Goal: Information Seeking & Learning: Learn about a topic

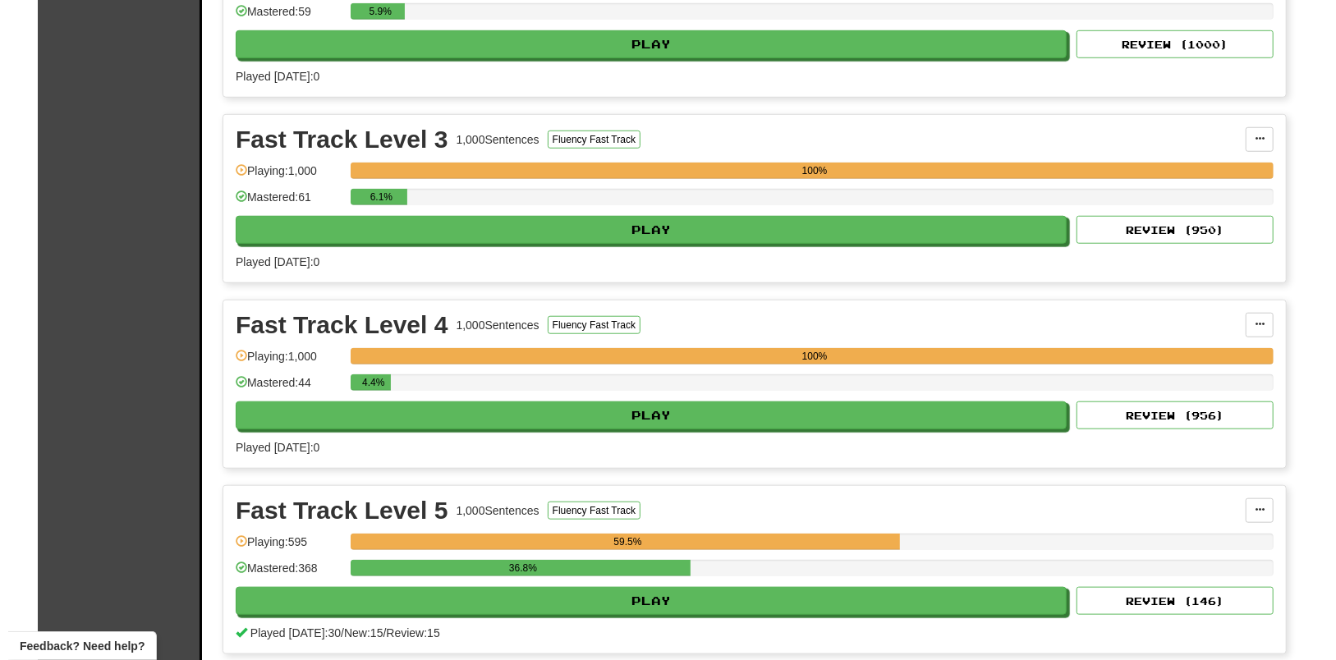
scroll to position [1027, 0]
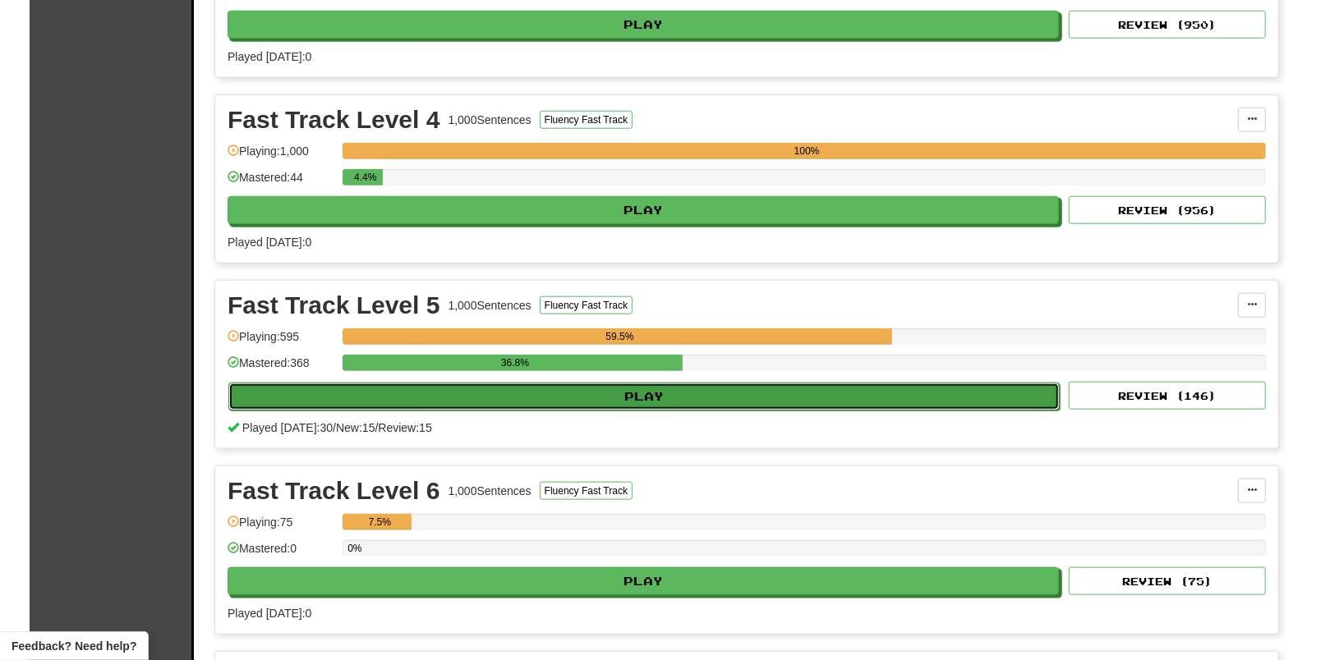
click at [712, 402] on button "Play" at bounding box center [643, 397] width 831 height 28
select select "**"
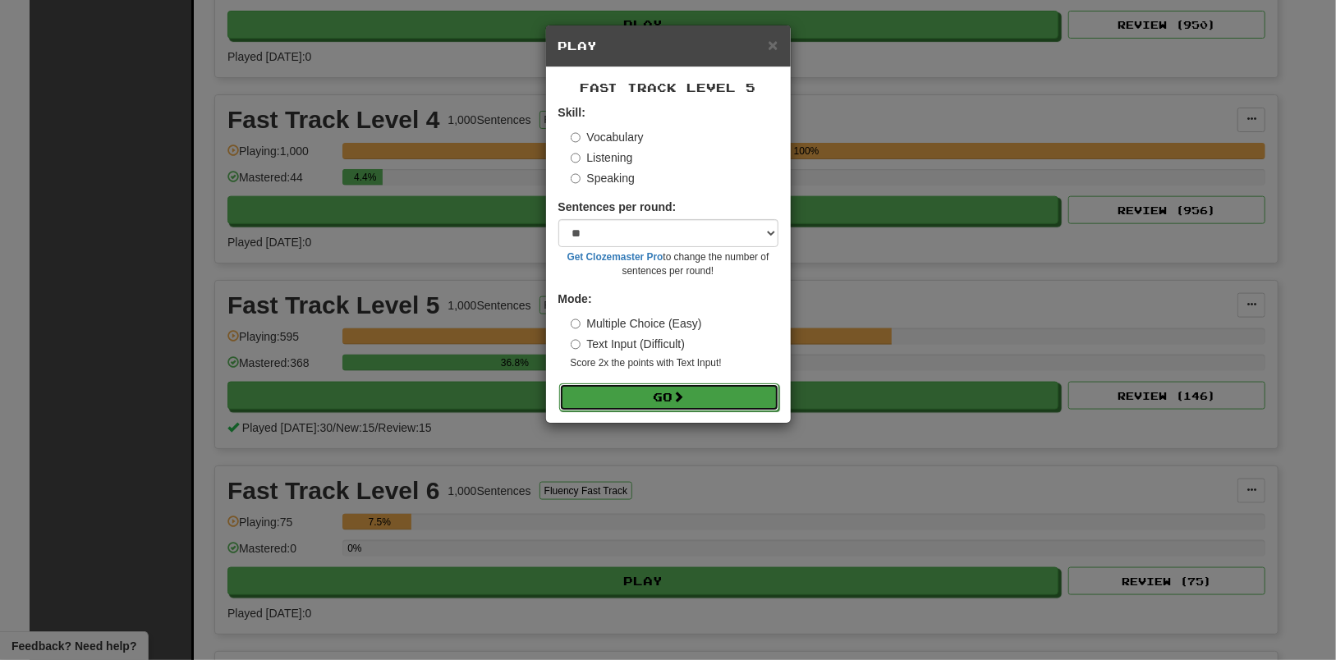
click at [721, 404] on button "Go" at bounding box center [669, 398] width 220 height 28
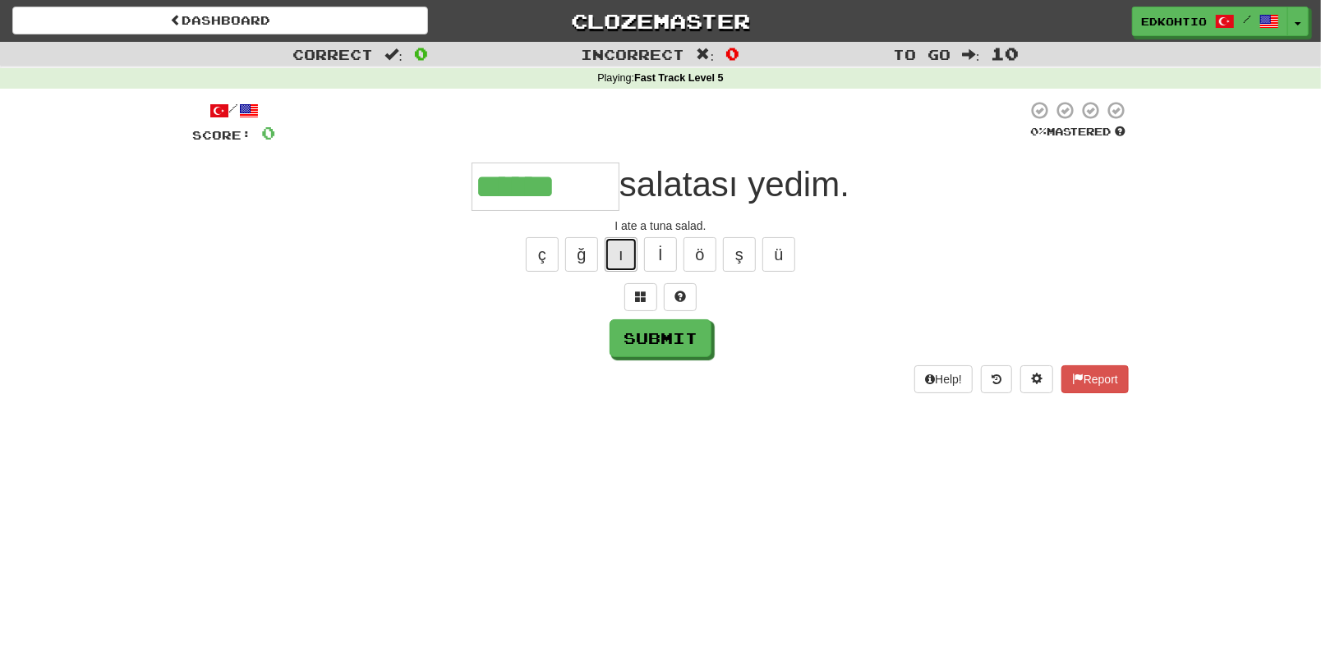
click at [628, 255] on button "ı" at bounding box center [621, 254] width 33 height 34
click at [586, 256] on button "ğ" at bounding box center [581, 254] width 33 height 34
click at [607, 252] on button "ı" at bounding box center [621, 254] width 33 height 34
type input "*********"
click at [655, 342] on button "Submit" at bounding box center [661, 339] width 102 height 38
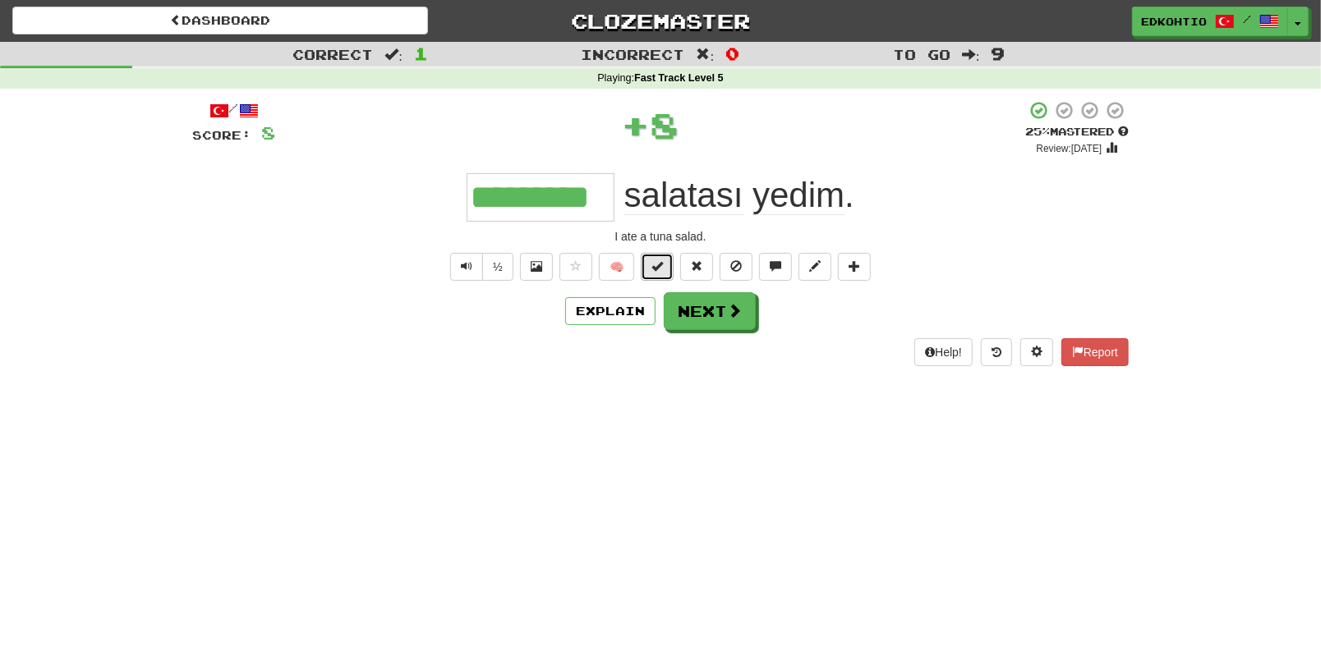
click at [664, 264] on button at bounding box center [657, 267] width 33 height 28
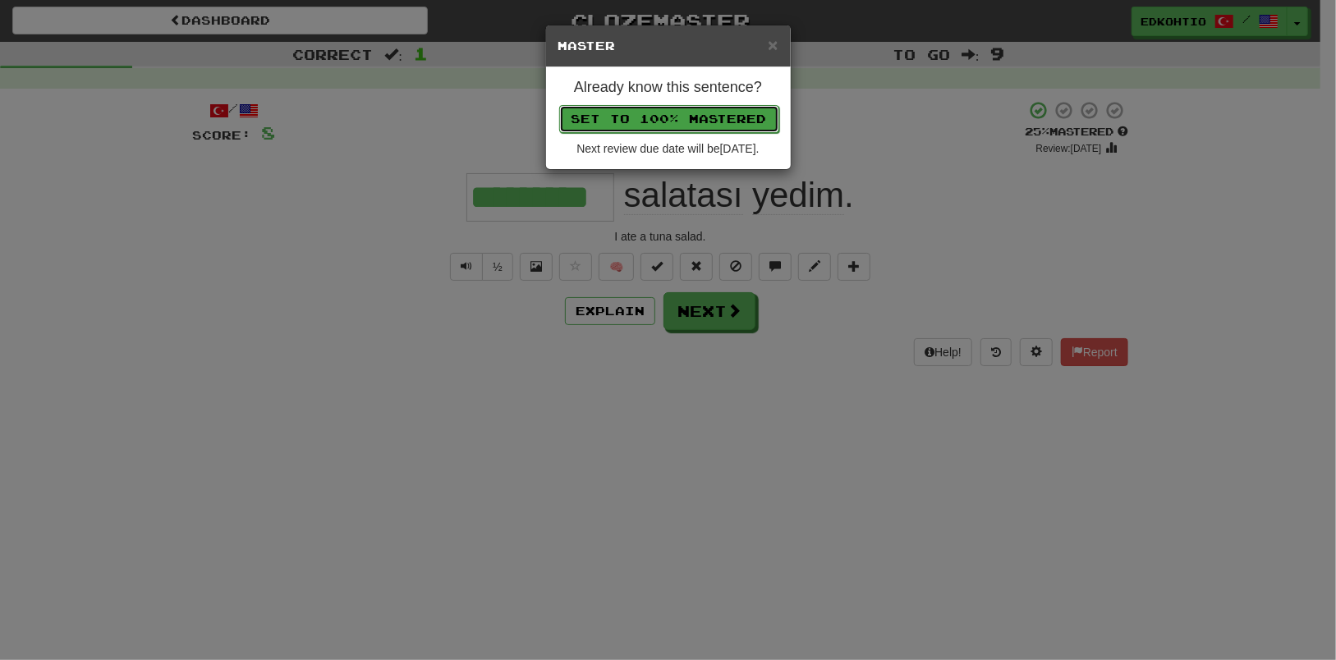
click at [679, 120] on button "Set to 100% Mastered" at bounding box center [669, 119] width 220 height 28
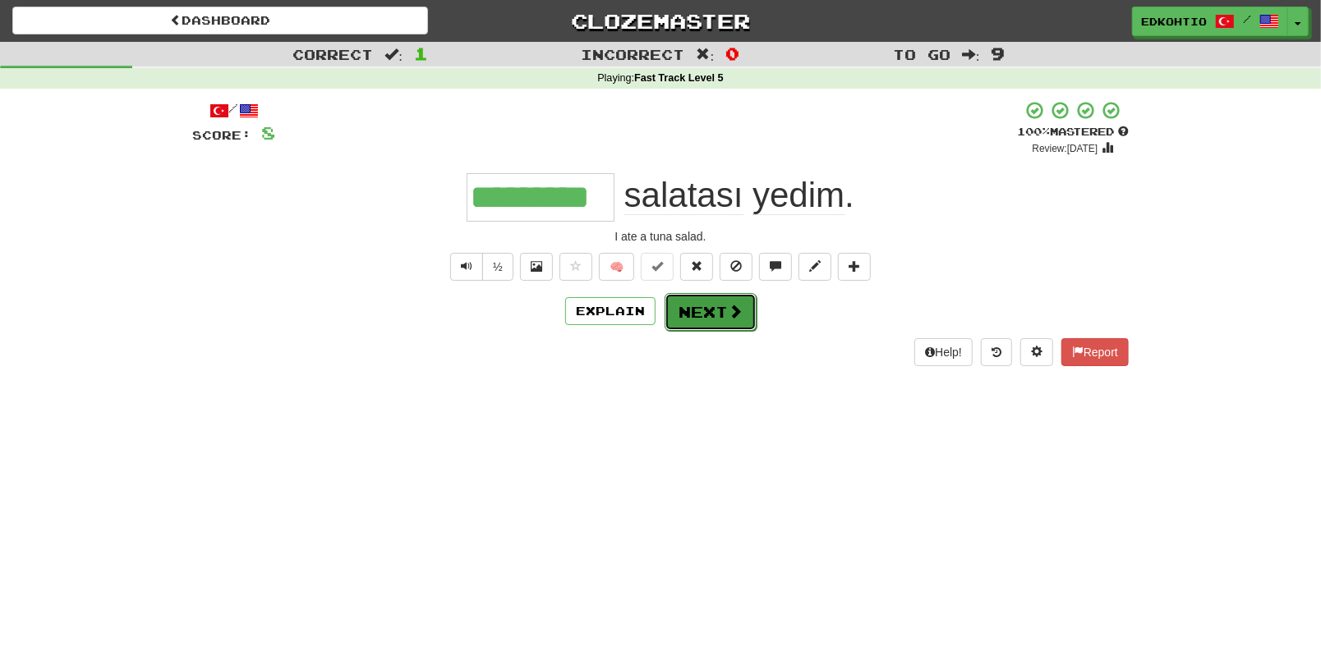
click at [699, 323] on button "Next" at bounding box center [710, 312] width 92 height 38
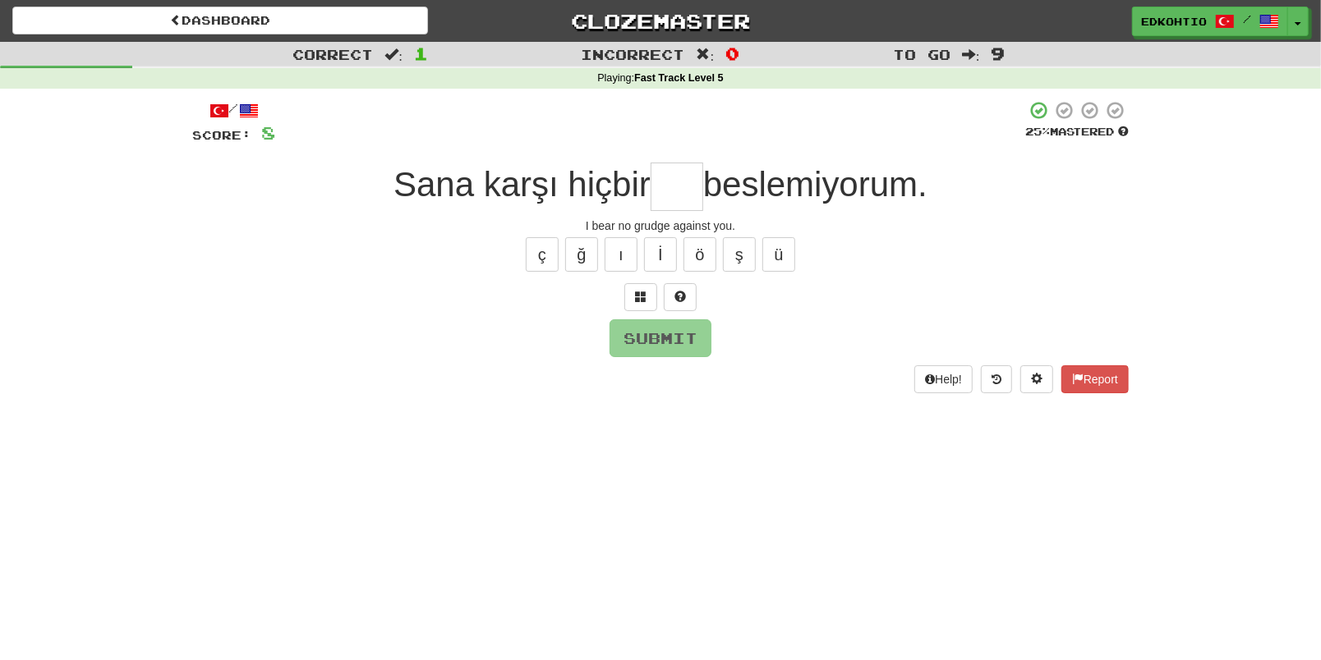
type input "*"
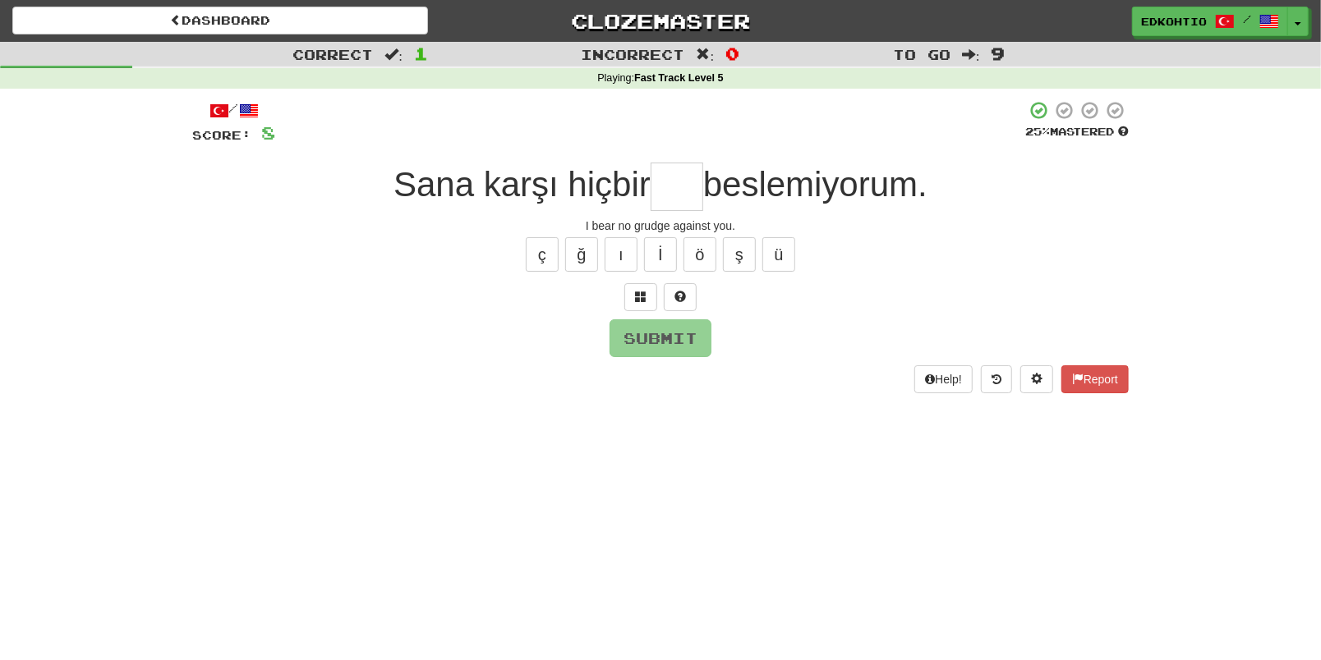
type input "*"
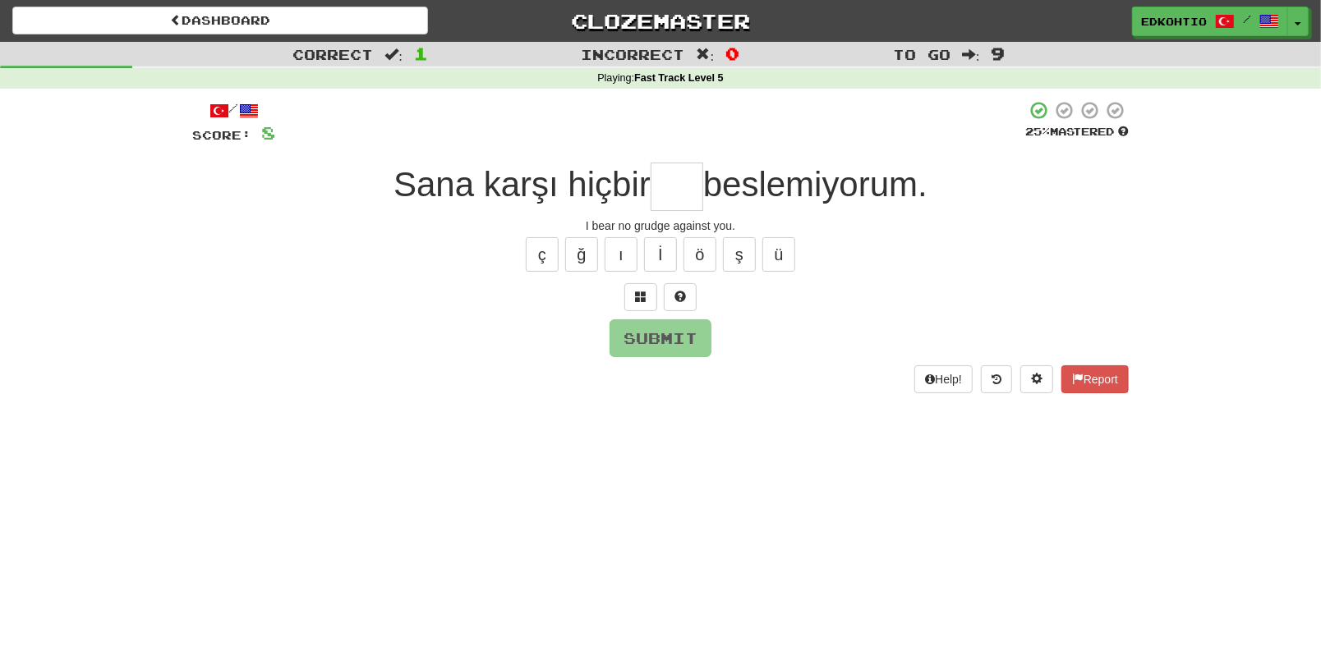
type input "*"
click at [788, 250] on button "ü" at bounding box center [778, 254] width 33 height 34
type input "*"
click at [741, 259] on button "ş" at bounding box center [739, 254] width 33 height 34
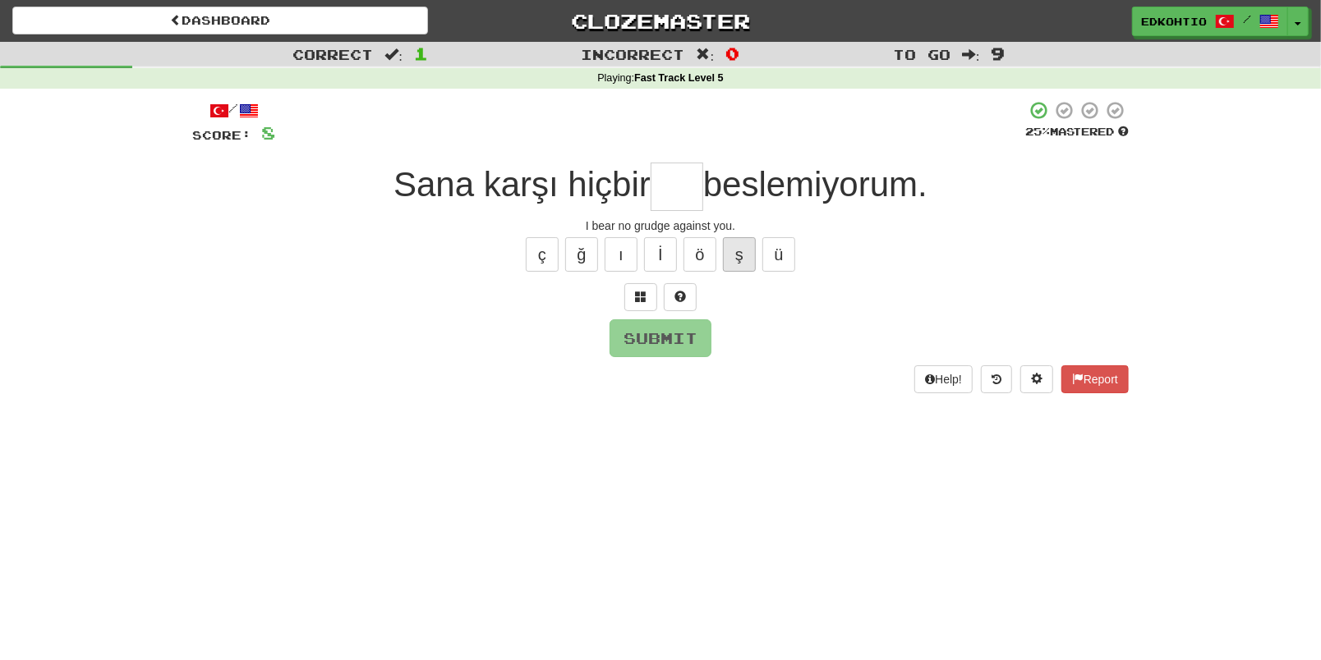
type input "*"
click at [696, 260] on button "ö" at bounding box center [699, 254] width 33 height 34
type input "*"
click at [630, 255] on button "ı" at bounding box center [621, 254] width 33 height 34
type input "*"
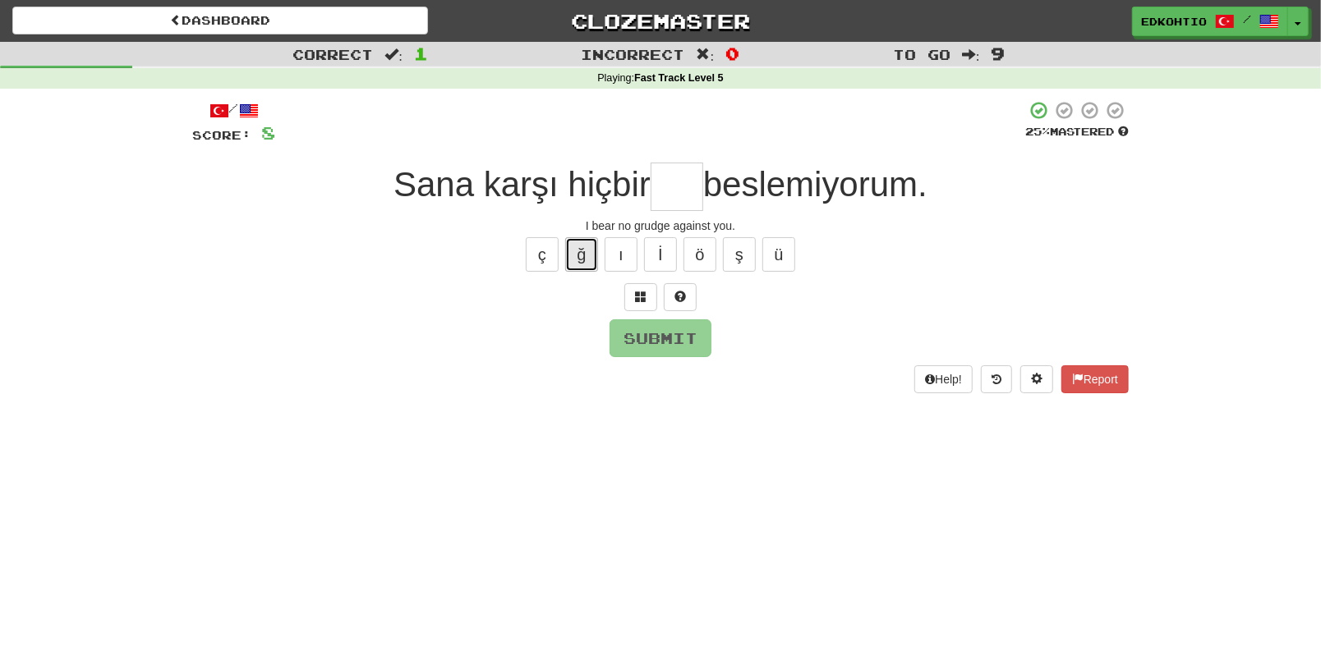
click at [582, 251] on button "ğ" at bounding box center [581, 254] width 33 height 34
type input "*"
drag, startPoint x: 540, startPoint y: 260, endPoint x: 632, endPoint y: 292, distance: 96.9
click at [540, 261] on button "ç" at bounding box center [542, 254] width 33 height 34
type input "*"
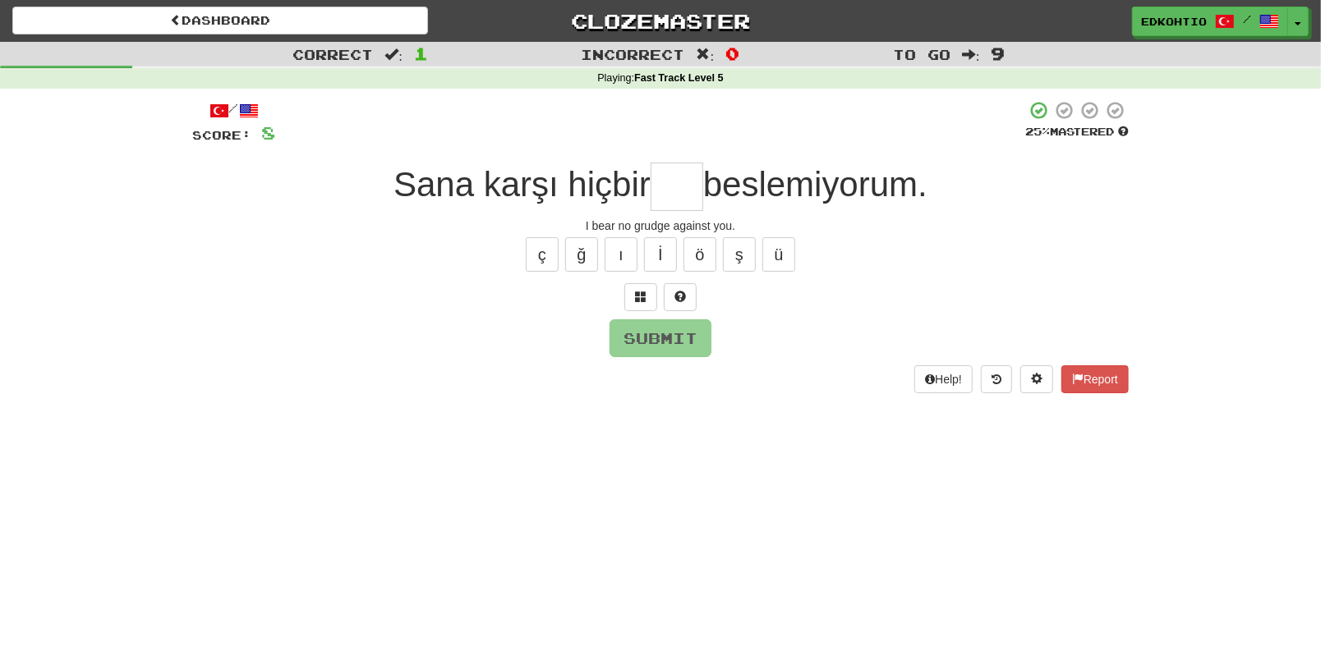
type input "*"
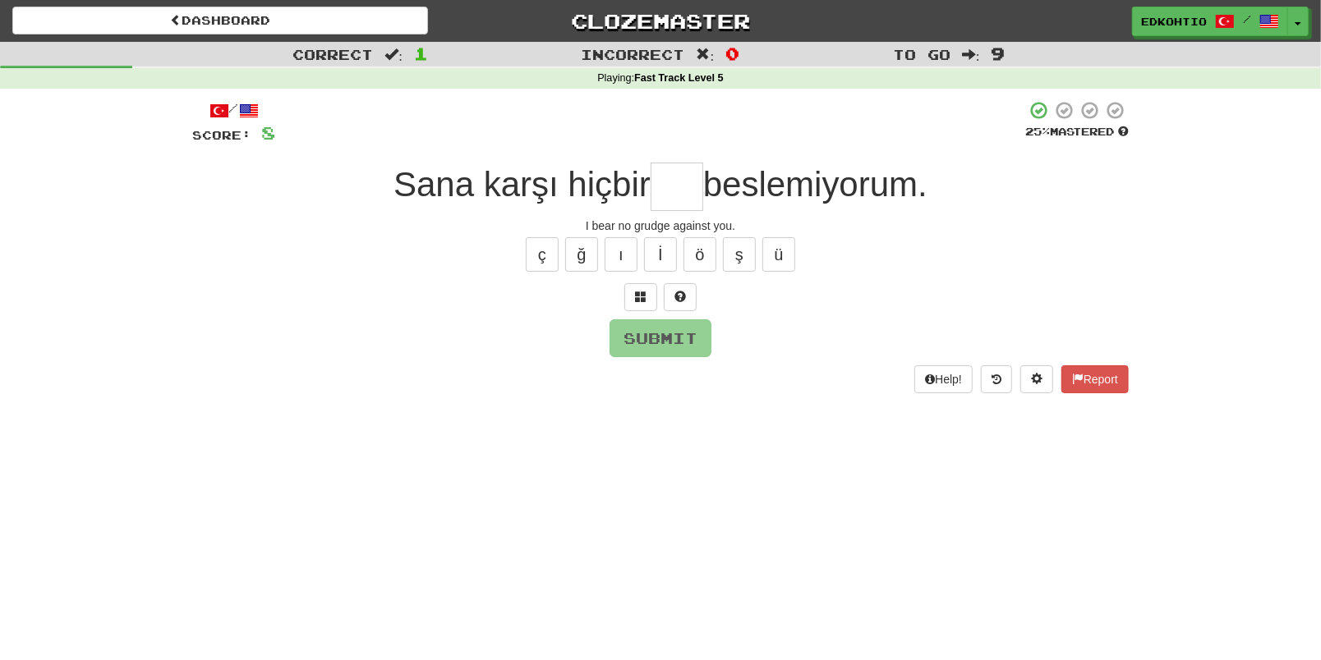
type input "*"
click at [738, 250] on button "ş" at bounding box center [739, 254] width 33 height 34
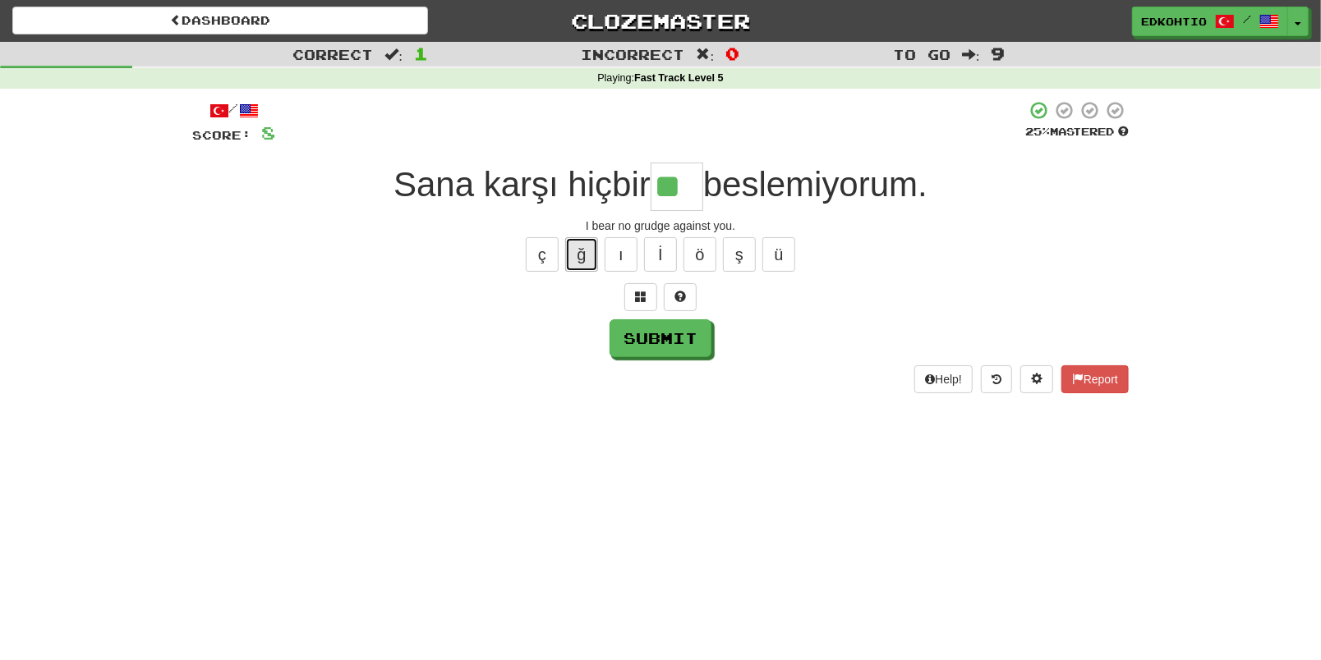
click at [592, 262] on button "ğ" at bounding box center [581, 254] width 33 height 34
click at [553, 246] on button "ç" at bounding box center [542, 254] width 33 height 34
type input "***"
click at [675, 332] on button "Submit" at bounding box center [661, 339] width 102 height 38
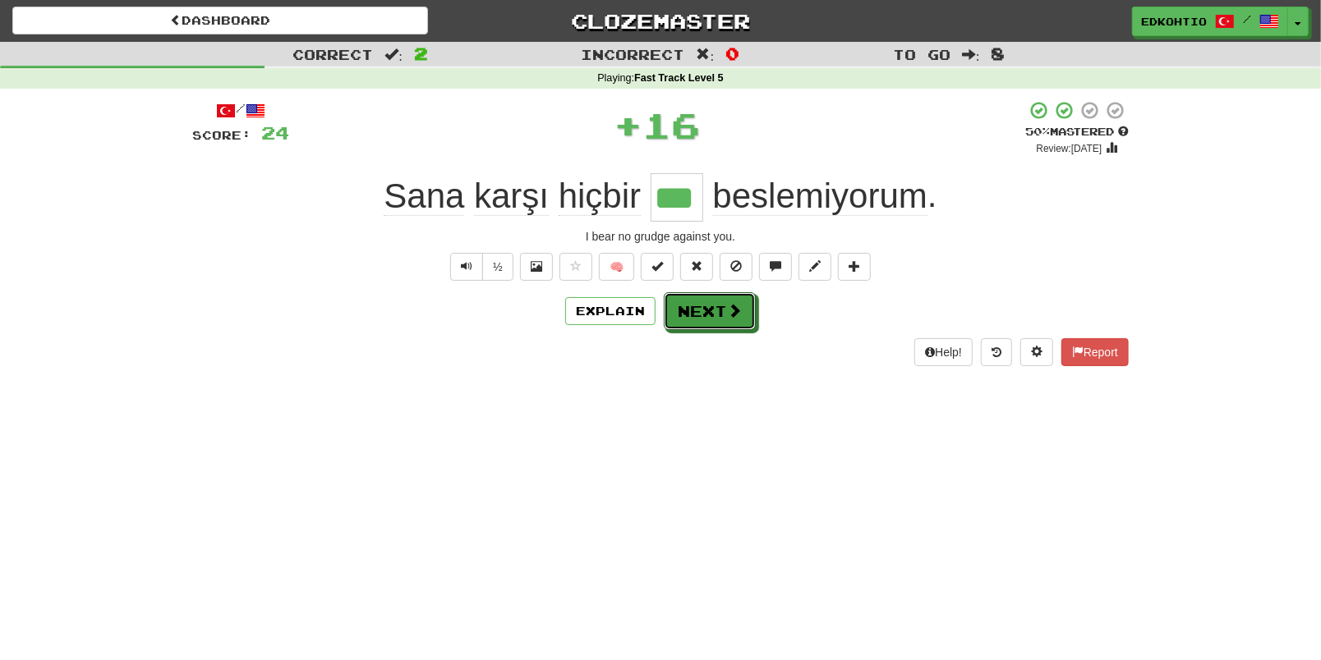
click at [680, 314] on button "Next" at bounding box center [710, 311] width 92 height 38
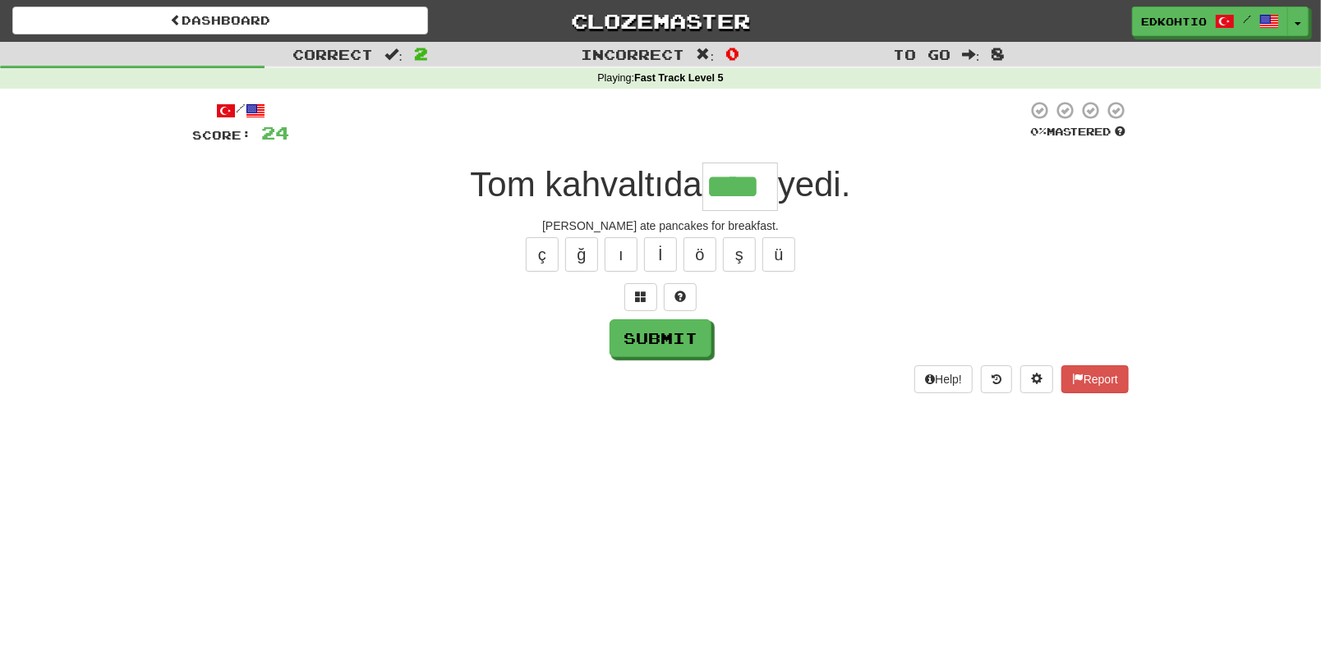
type input "****"
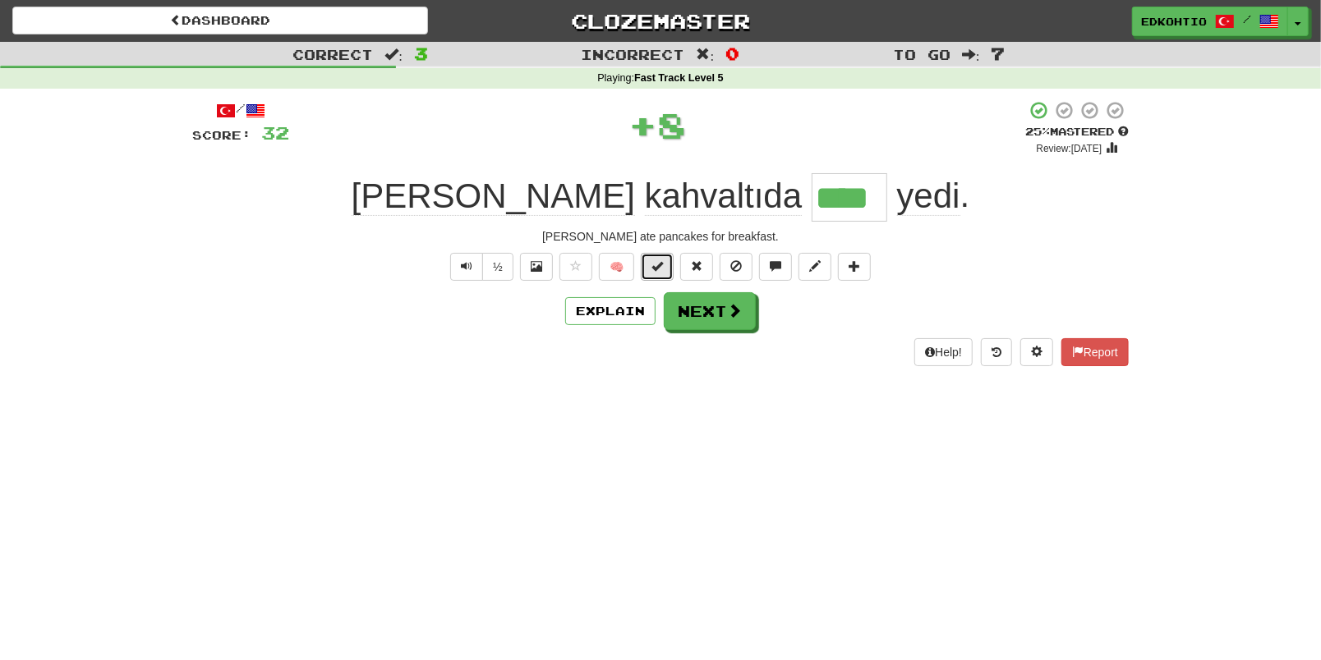
click at [650, 272] on button at bounding box center [657, 267] width 33 height 28
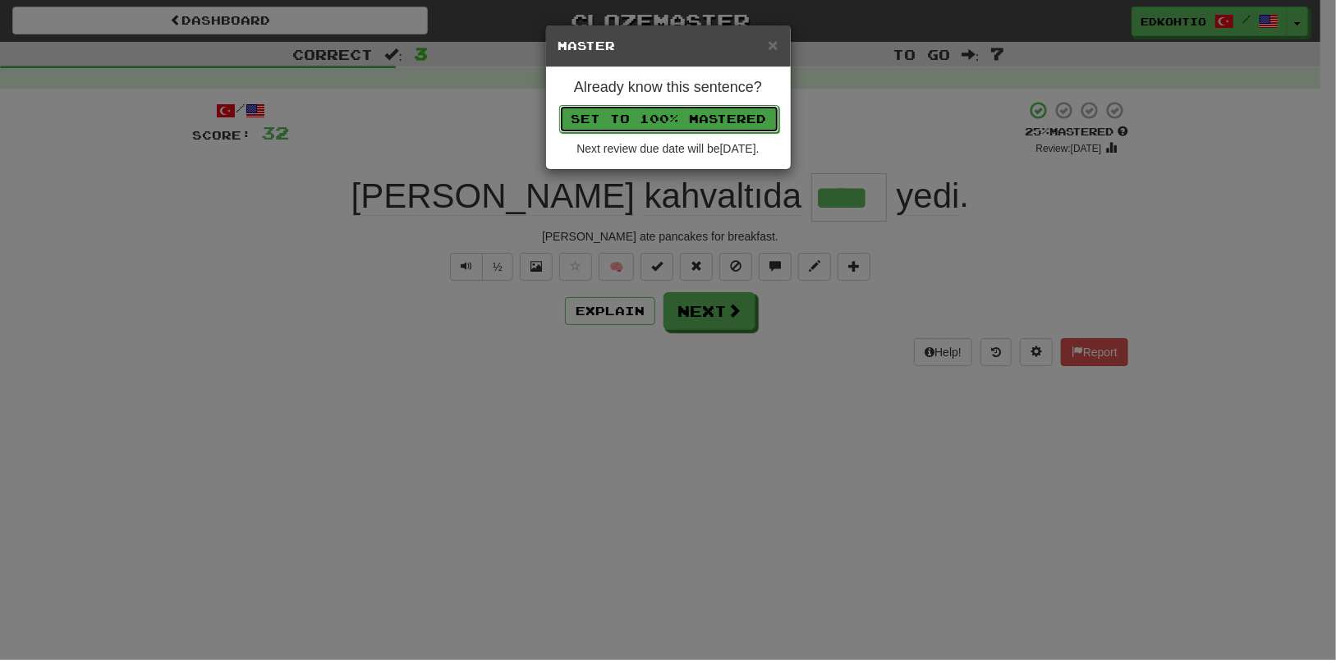
click at [657, 117] on button "Set to 100% Mastered" at bounding box center [669, 119] width 220 height 28
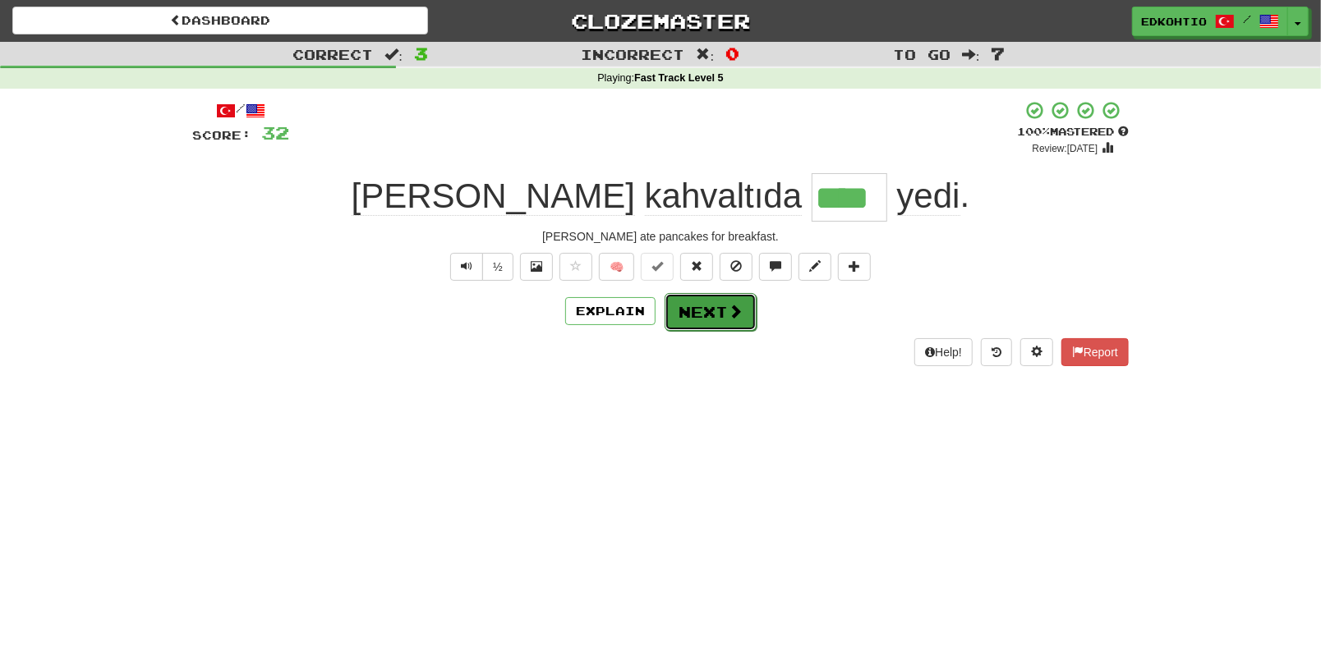
click at [705, 325] on button "Next" at bounding box center [710, 312] width 92 height 38
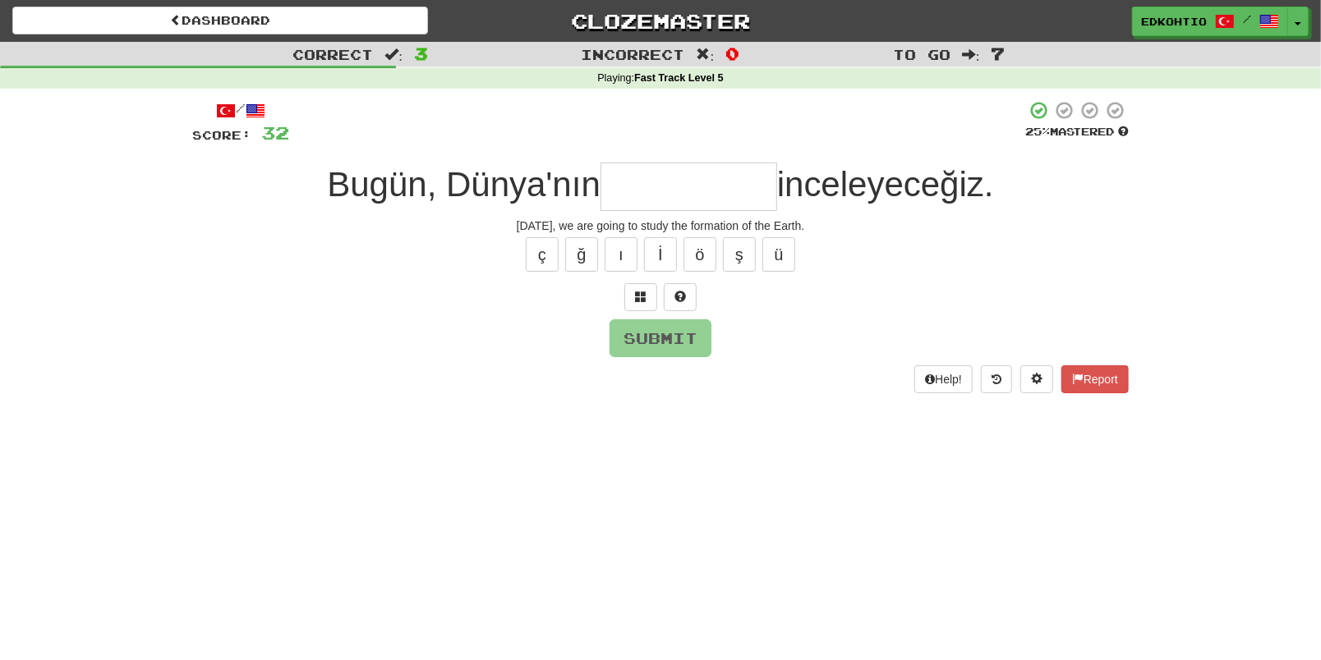
type input "*"
click at [783, 251] on button "ü" at bounding box center [778, 254] width 33 height 34
type input "*"
click at [746, 264] on button "ş" at bounding box center [739, 254] width 33 height 34
type input "*"
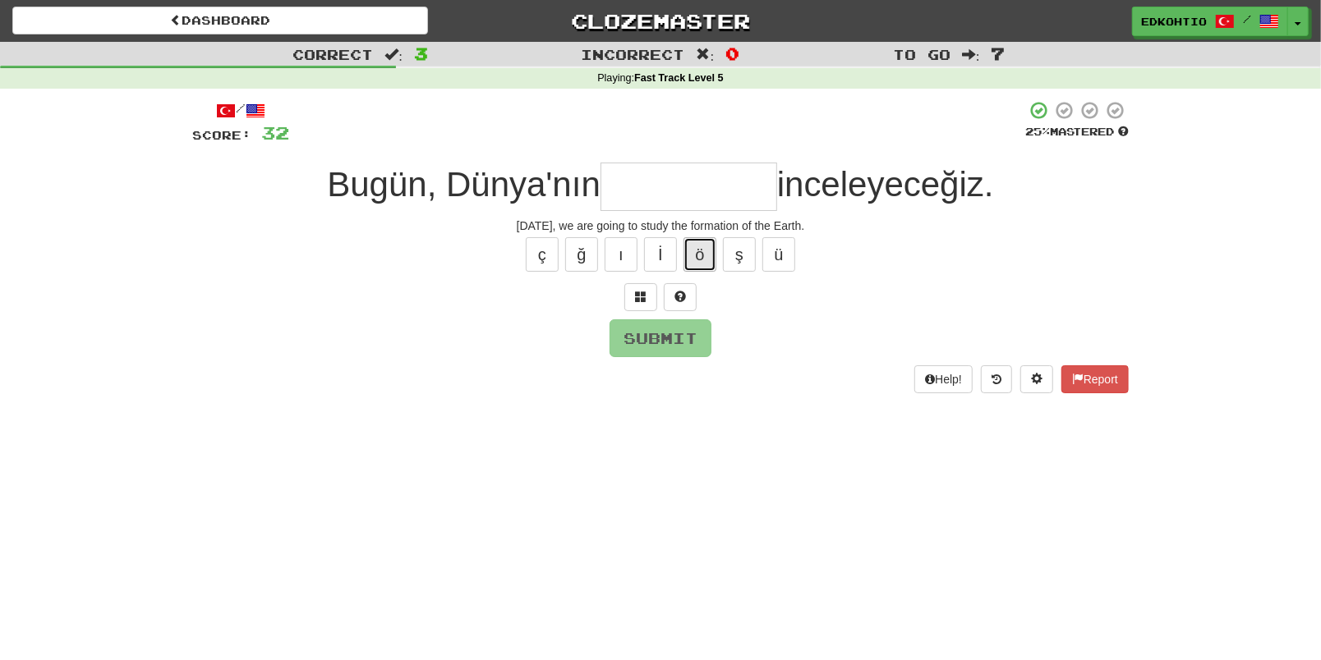
click at [698, 254] on button "ö" at bounding box center [699, 254] width 33 height 34
type input "*"
drag, startPoint x: 628, startPoint y: 245, endPoint x: 614, endPoint y: 254, distance: 16.6
click at [628, 244] on button "ı" at bounding box center [621, 254] width 33 height 34
type input "*"
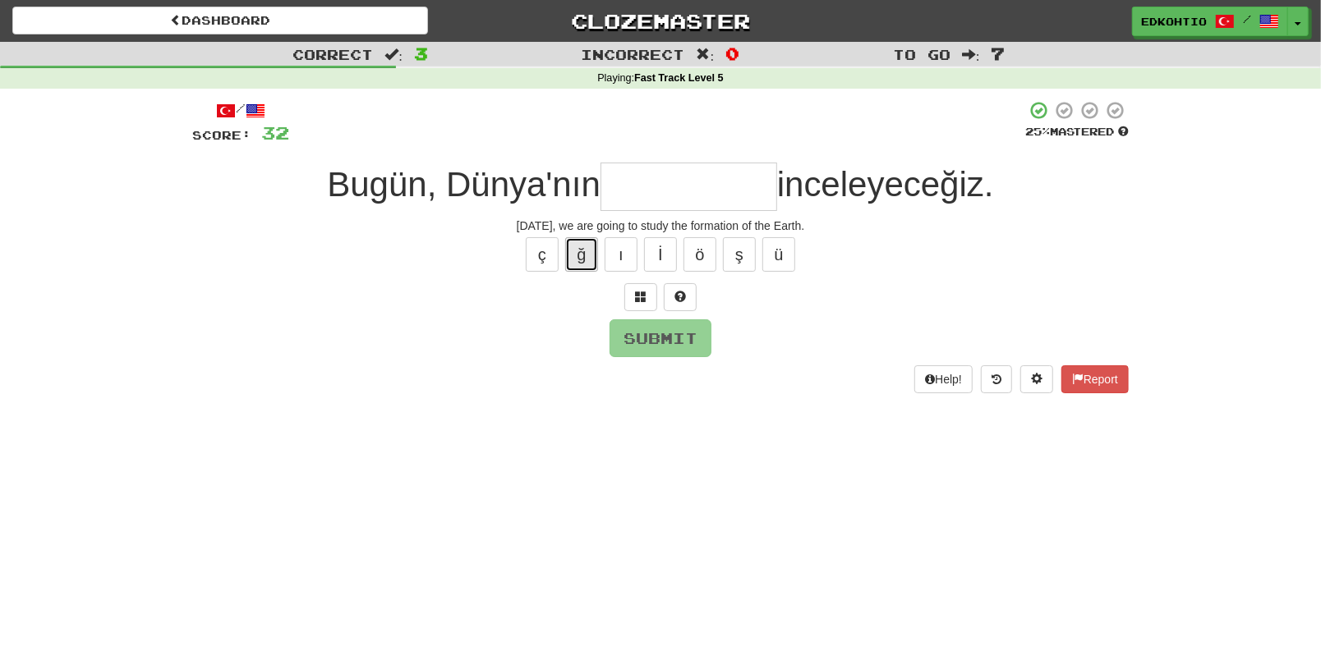
click at [592, 251] on button "ğ" at bounding box center [581, 254] width 33 height 34
type input "*"
click at [549, 259] on button "ç" at bounding box center [542, 254] width 33 height 34
type input "*"
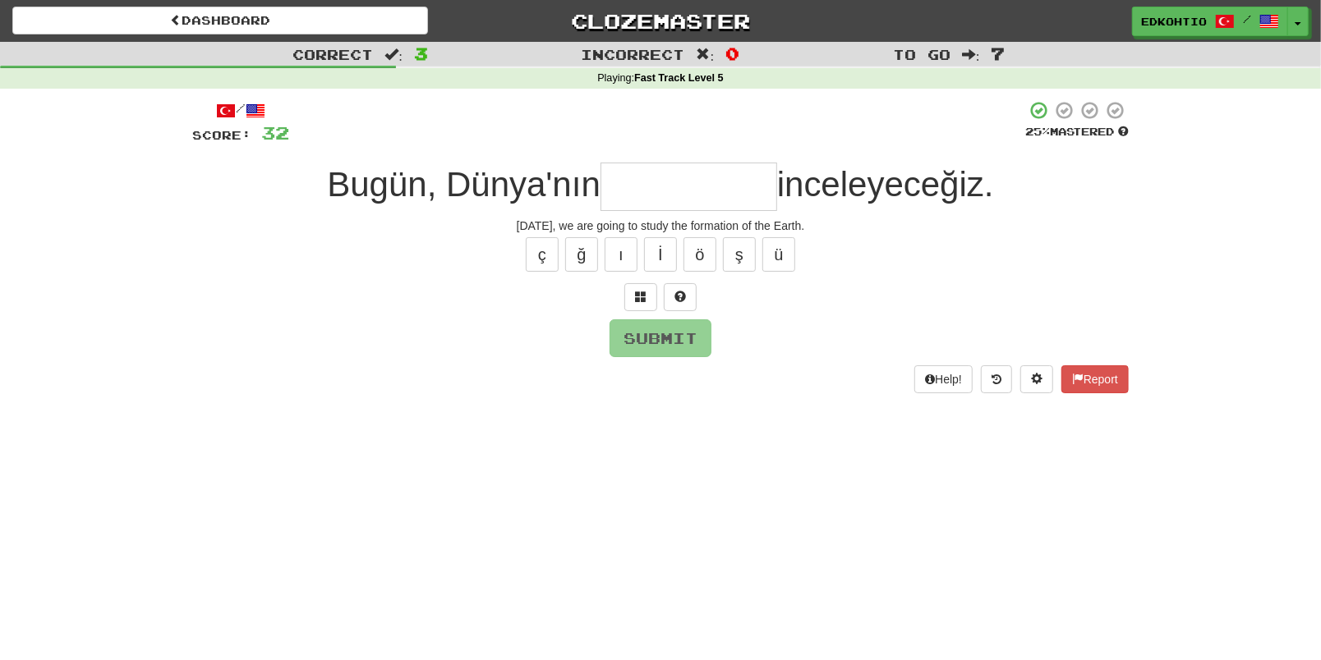
type input "*"
click at [742, 259] on button "ş" at bounding box center [739, 254] width 33 height 34
type input "*********"
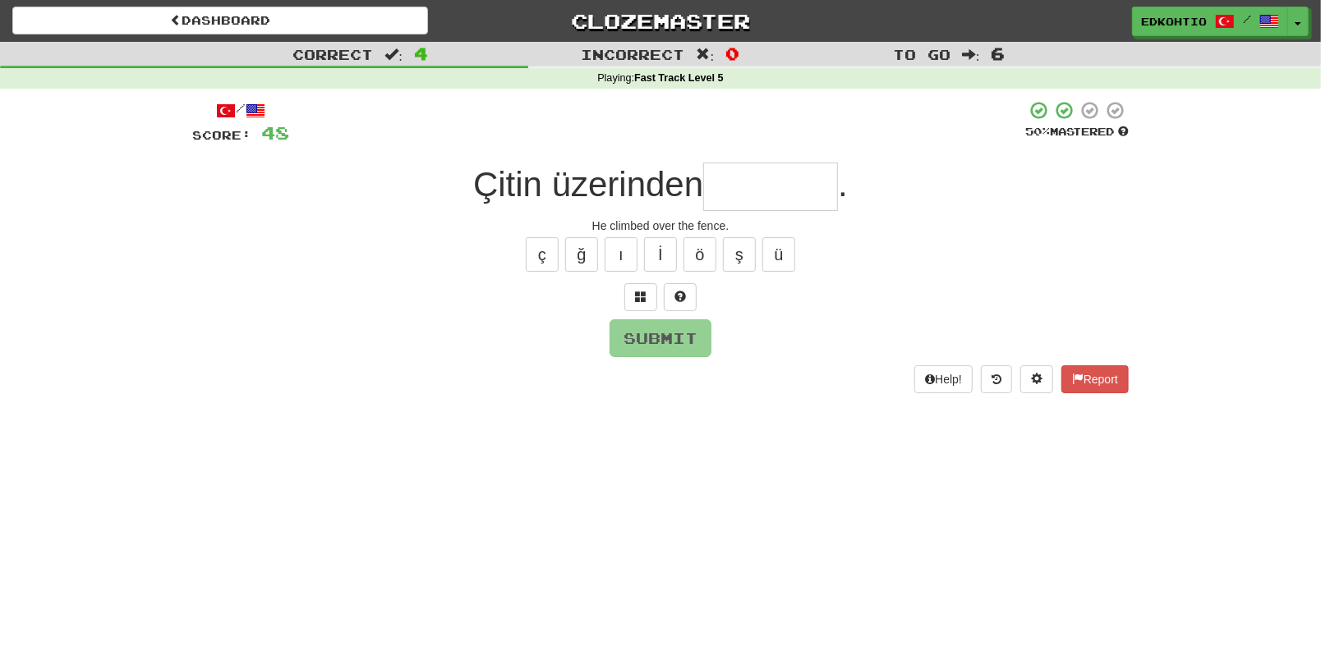
type input "*"
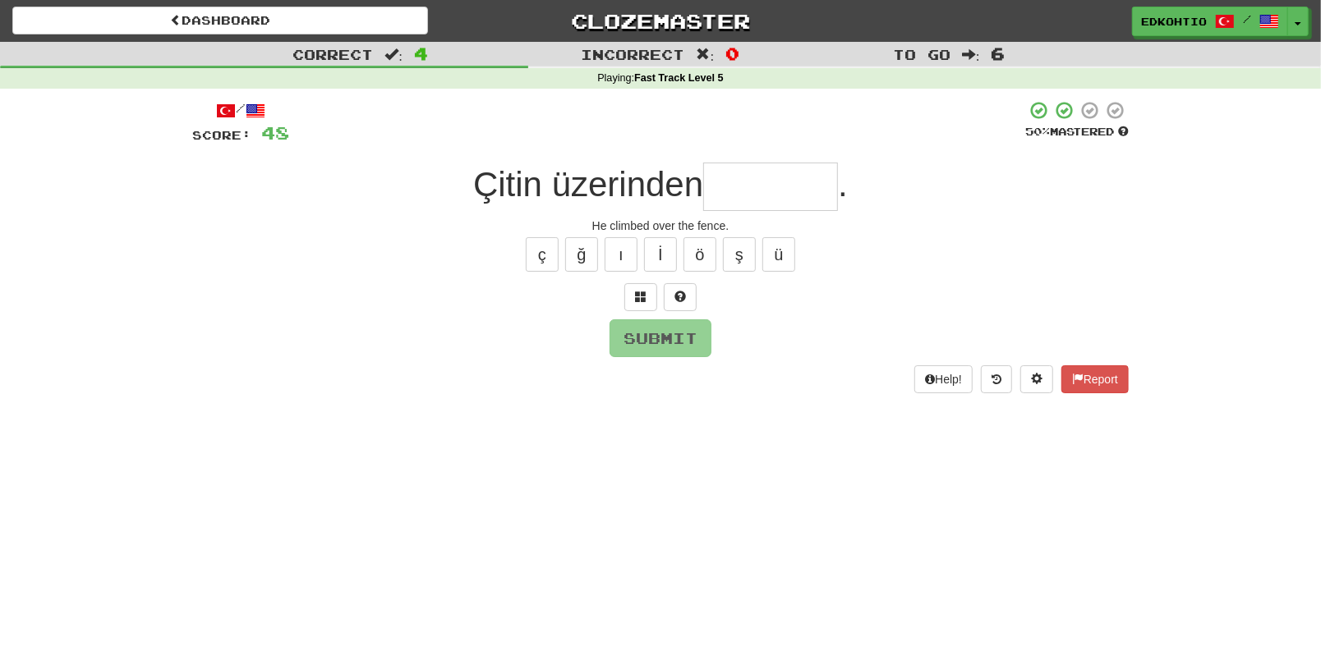
type input "*"
click at [779, 257] on button "ü" at bounding box center [778, 254] width 33 height 34
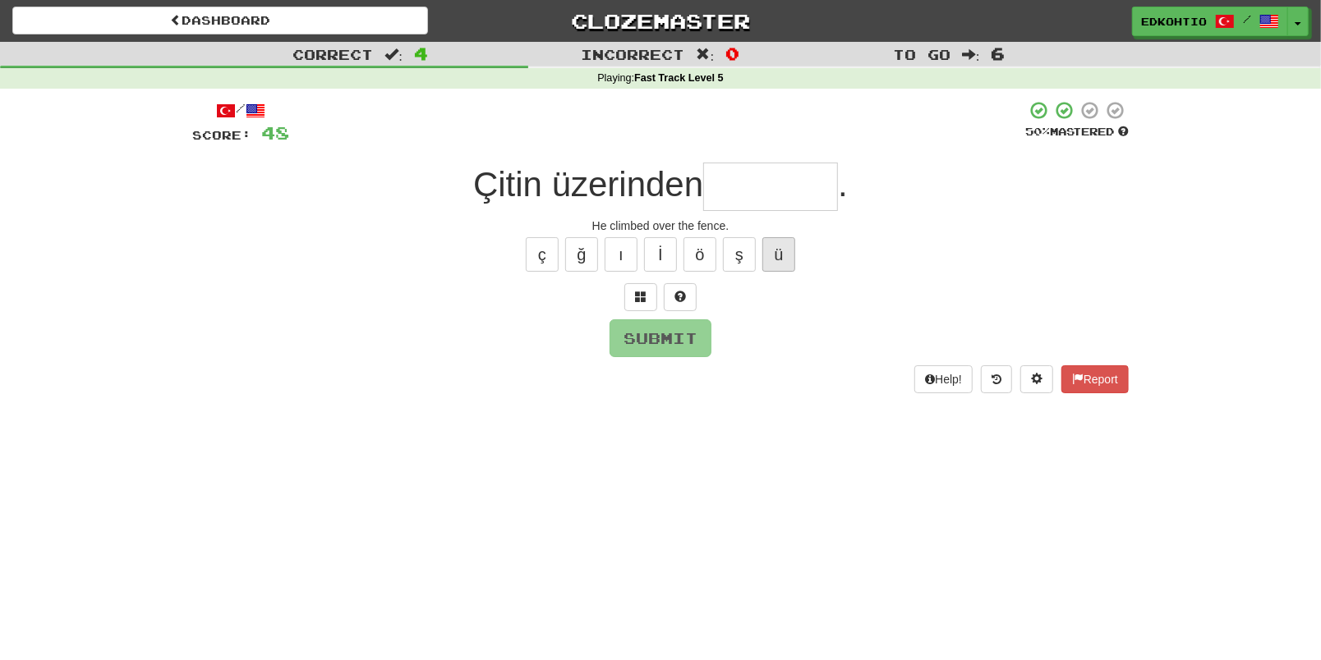
type input "*"
click at [753, 252] on button "ş" at bounding box center [739, 254] width 33 height 34
type input "*"
click at [696, 246] on button "ö" at bounding box center [699, 254] width 33 height 34
type input "*"
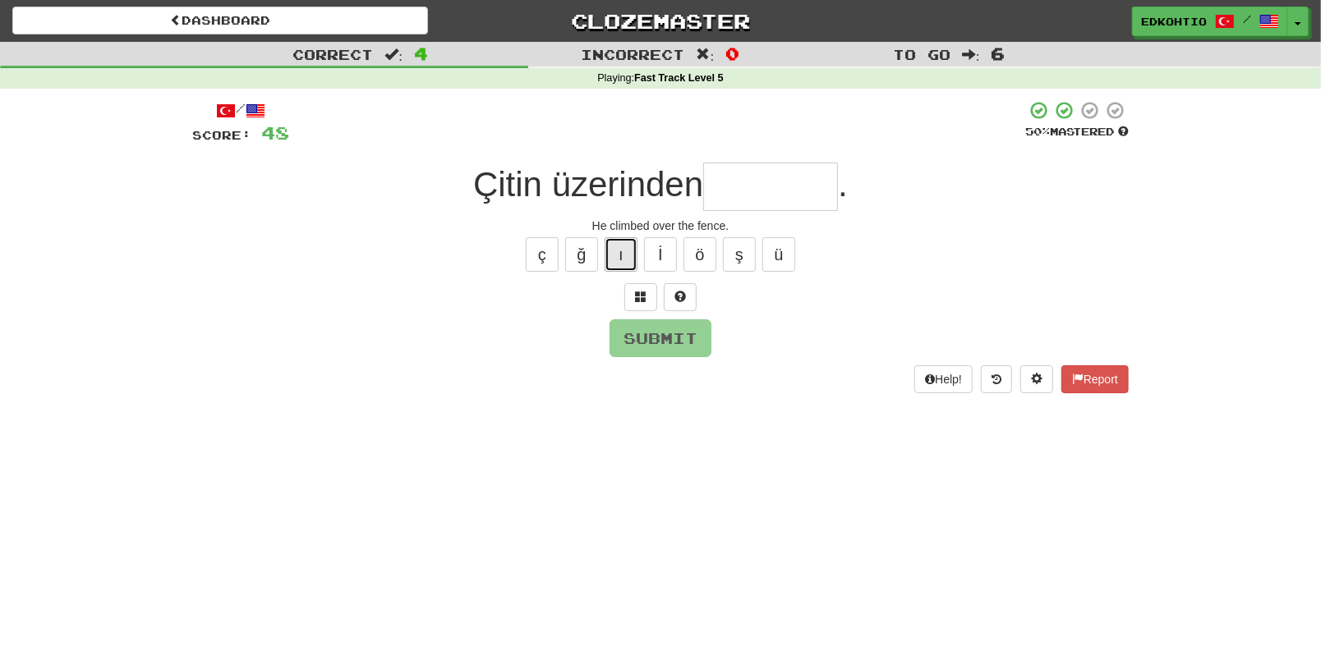
click at [632, 249] on button "ı" at bounding box center [621, 254] width 33 height 34
type input "*"
click at [579, 252] on button "ğ" at bounding box center [581, 254] width 33 height 34
type input "*"
click at [536, 251] on button "ç" at bounding box center [542, 254] width 33 height 34
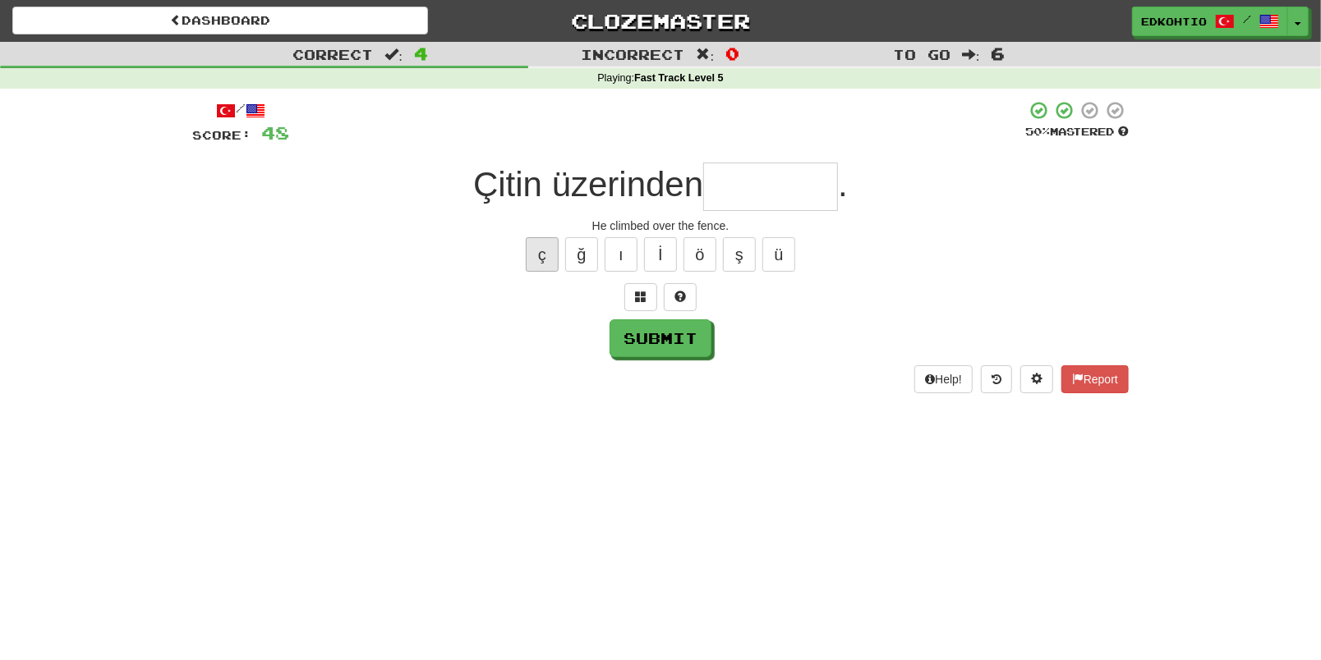
type input "*"
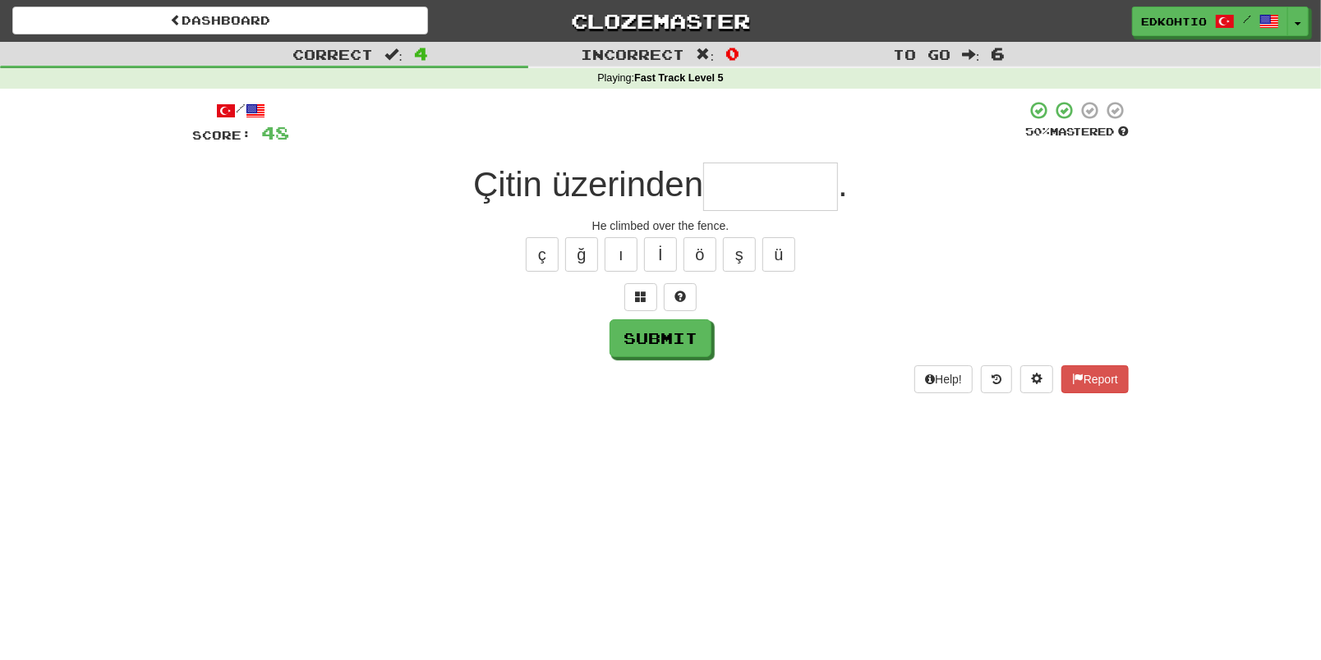
type input "*"
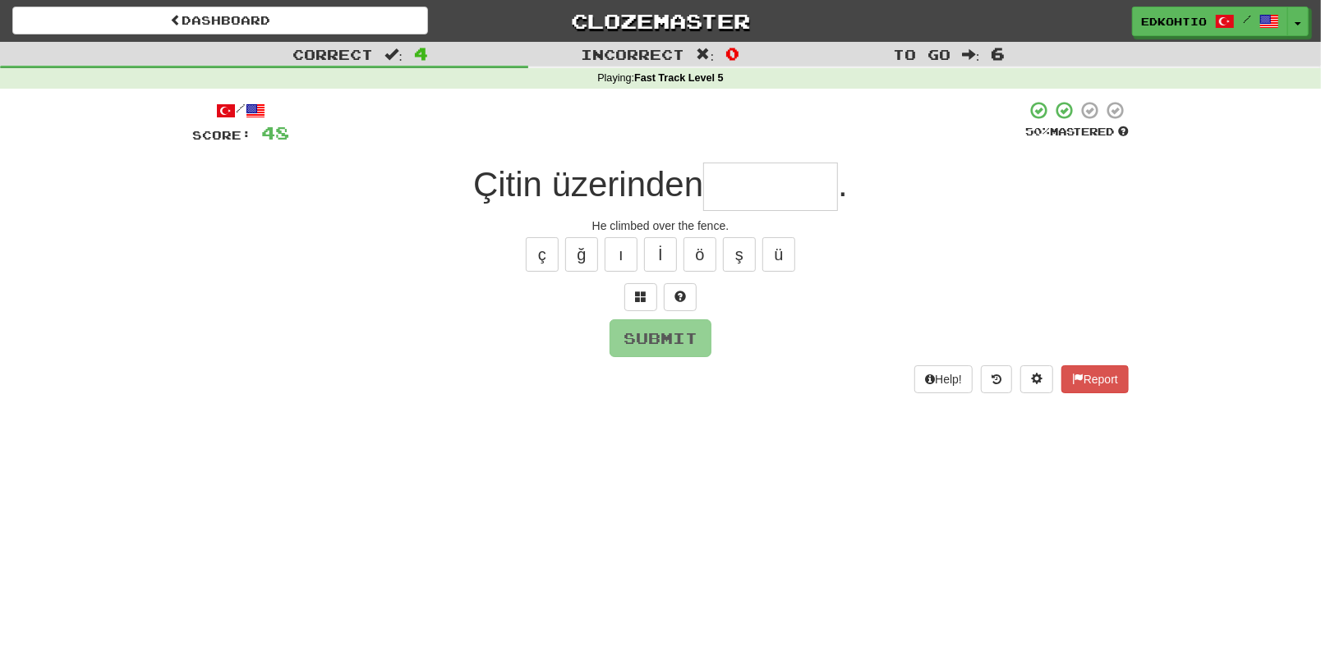
type input "*"
click at [772, 250] on button "ü" at bounding box center [778, 254] width 33 height 34
click at [741, 262] on button "ş" at bounding box center [739, 254] width 33 height 34
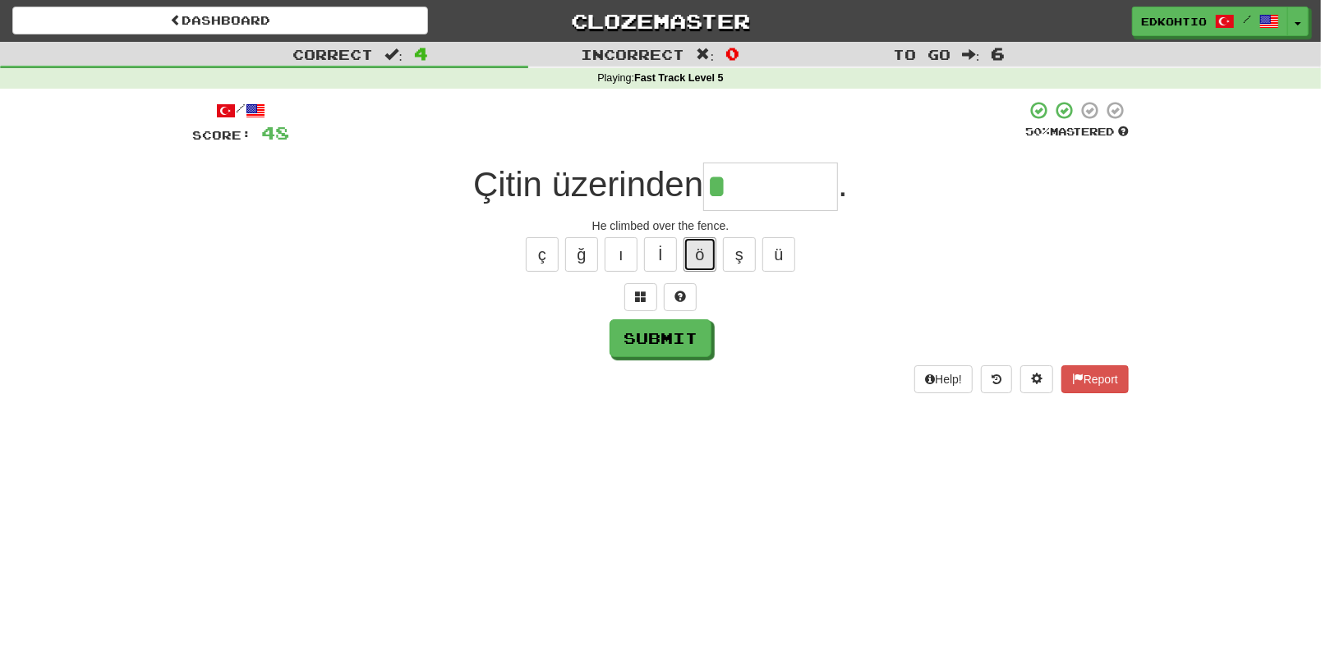
drag, startPoint x: 704, startPoint y: 257, endPoint x: 715, endPoint y: 287, distance: 31.4
click at [704, 260] on button "ö" at bounding box center [699, 254] width 33 height 34
click at [618, 249] on button "ı" at bounding box center [621, 254] width 33 height 34
drag, startPoint x: 619, startPoint y: 256, endPoint x: 627, endPoint y: 270, distance: 15.8
click at [619, 259] on button "ı" at bounding box center [621, 254] width 33 height 34
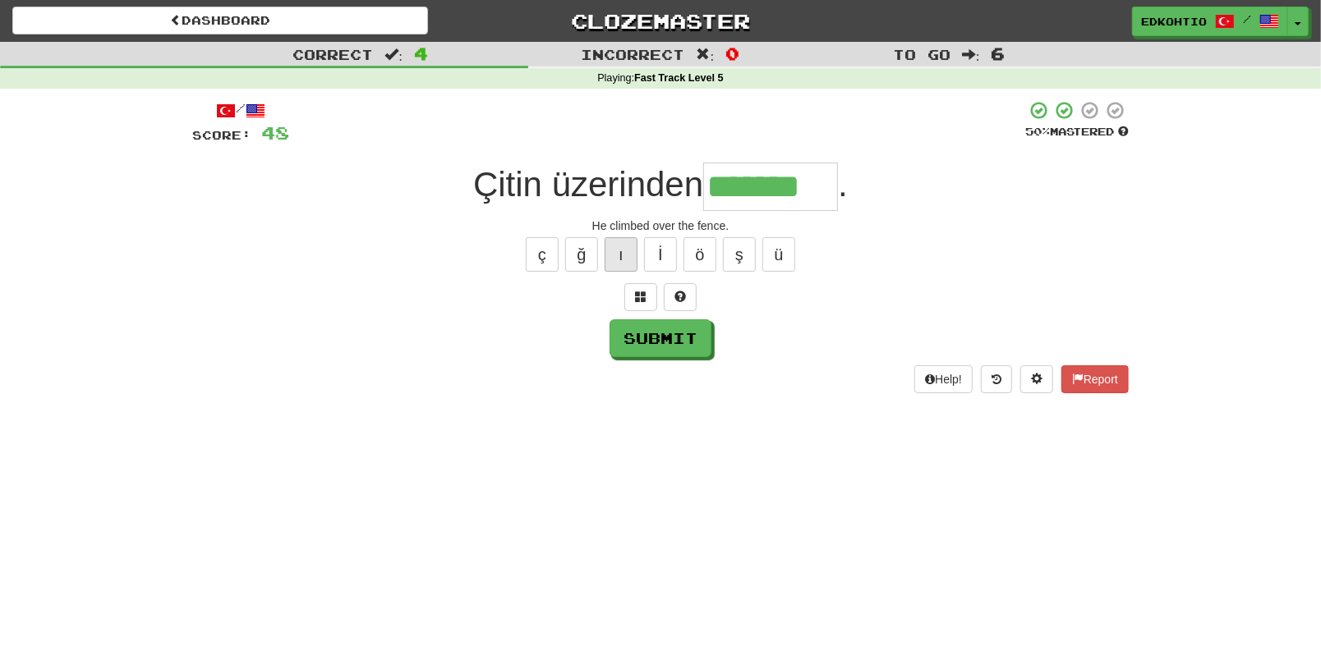
type input "********"
click at [670, 337] on button "Submit" at bounding box center [661, 339] width 102 height 38
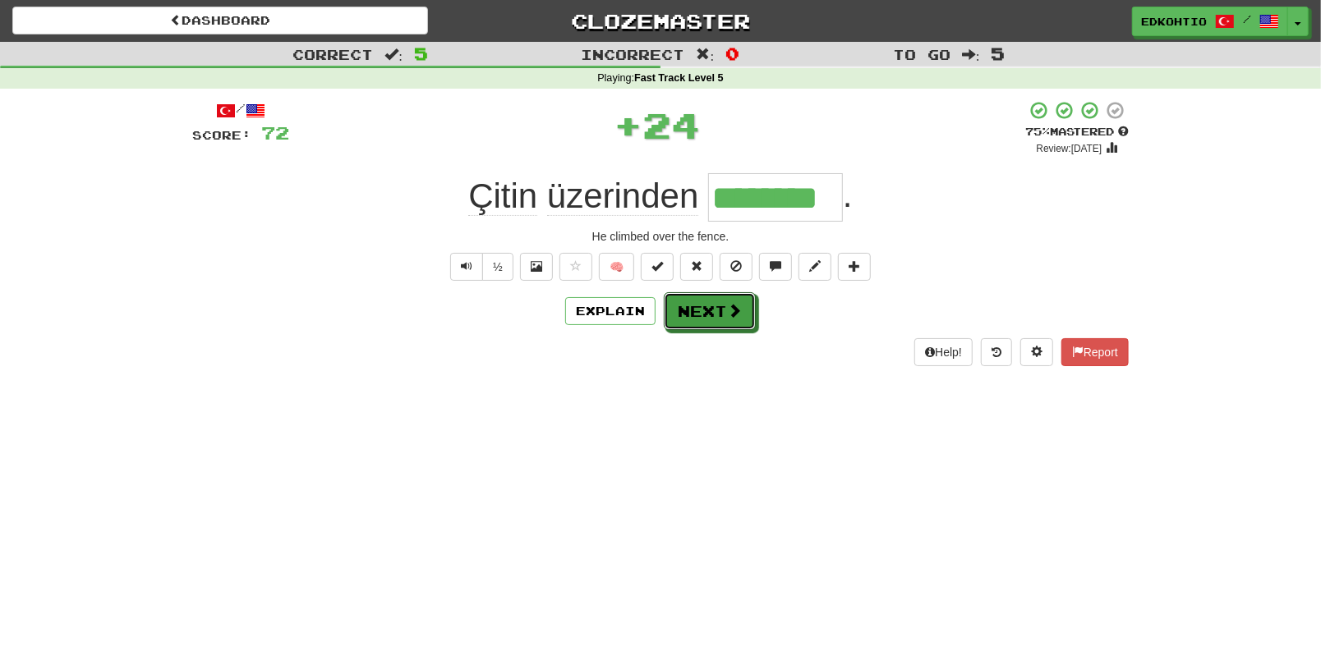
click at [692, 318] on button "Next" at bounding box center [710, 311] width 92 height 38
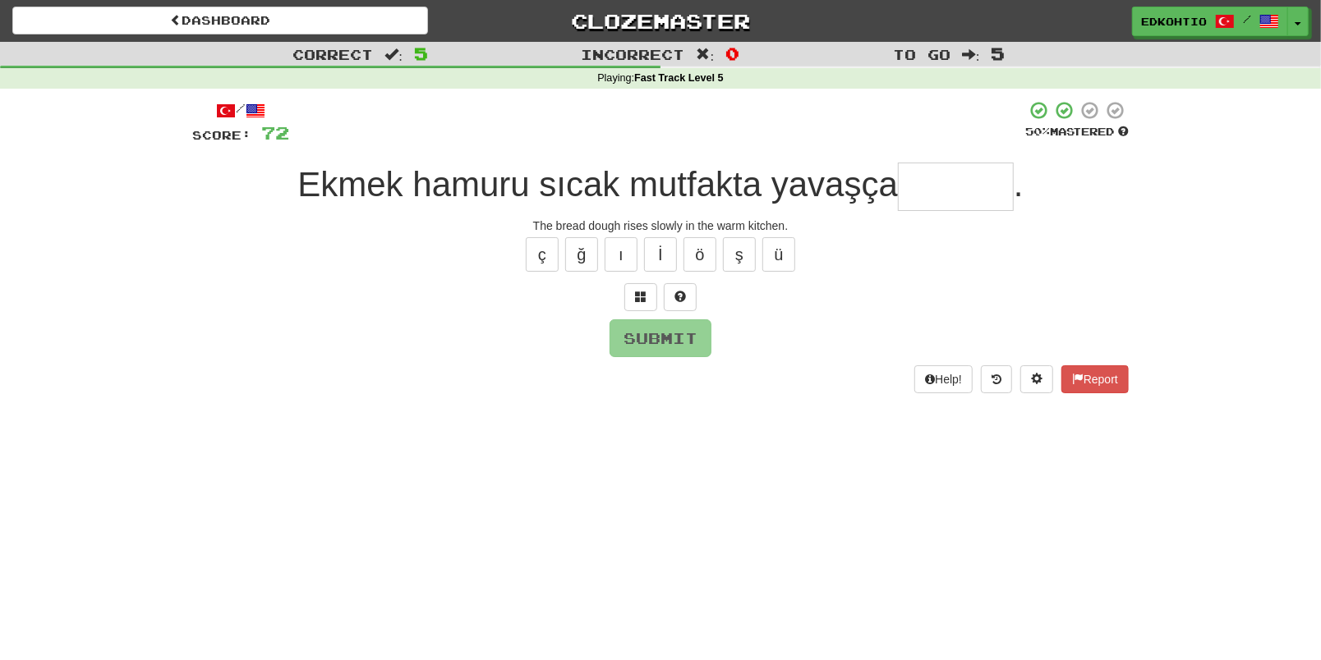
type input "*"
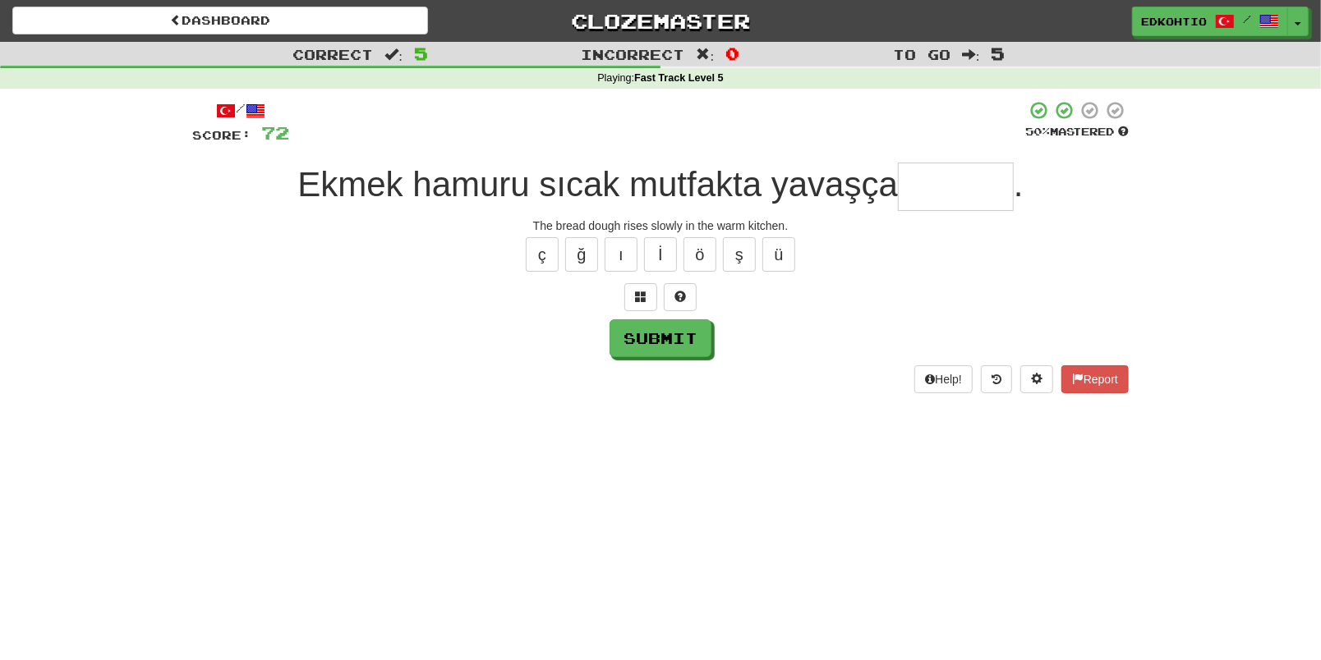
type input "*"
click at [786, 256] on button "ü" at bounding box center [778, 254] width 33 height 34
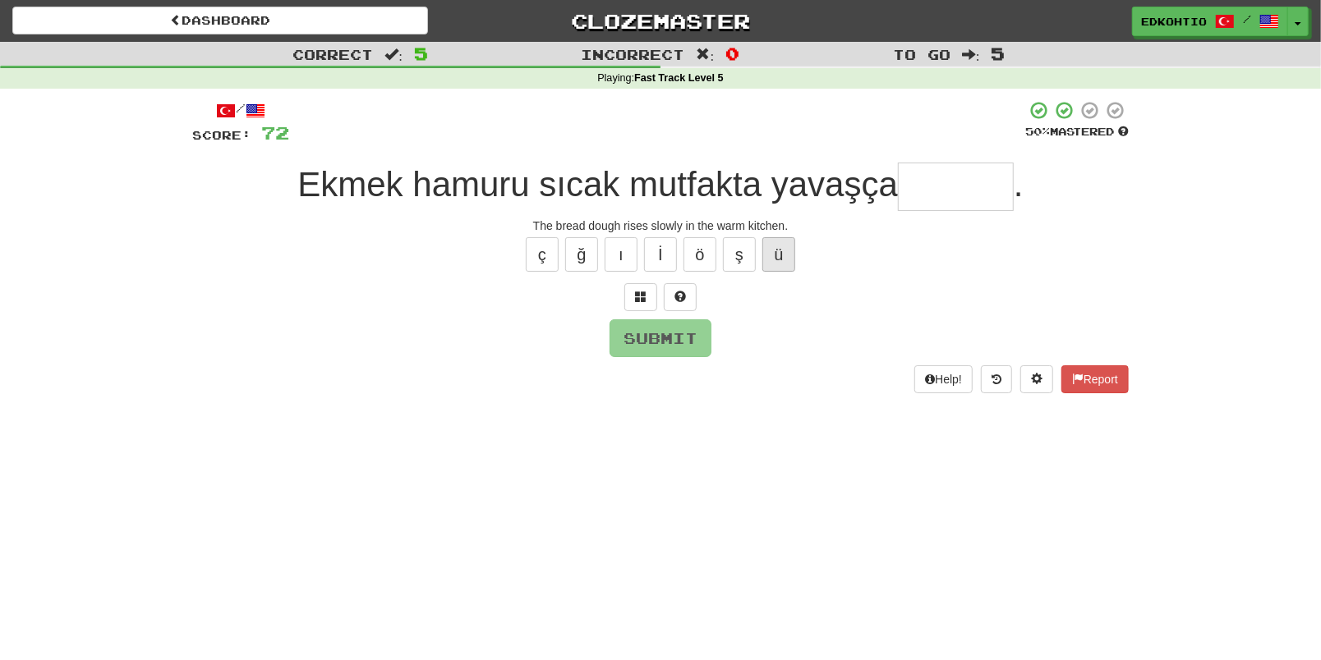
type input "*"
click at [737, 251] on button "ş" at bounding box center [739, 254] width 33 height 34
type input "*"
click at [696, 249] on button "ö" at bounding box center [699, 254] width 33 height 34
type input "*"
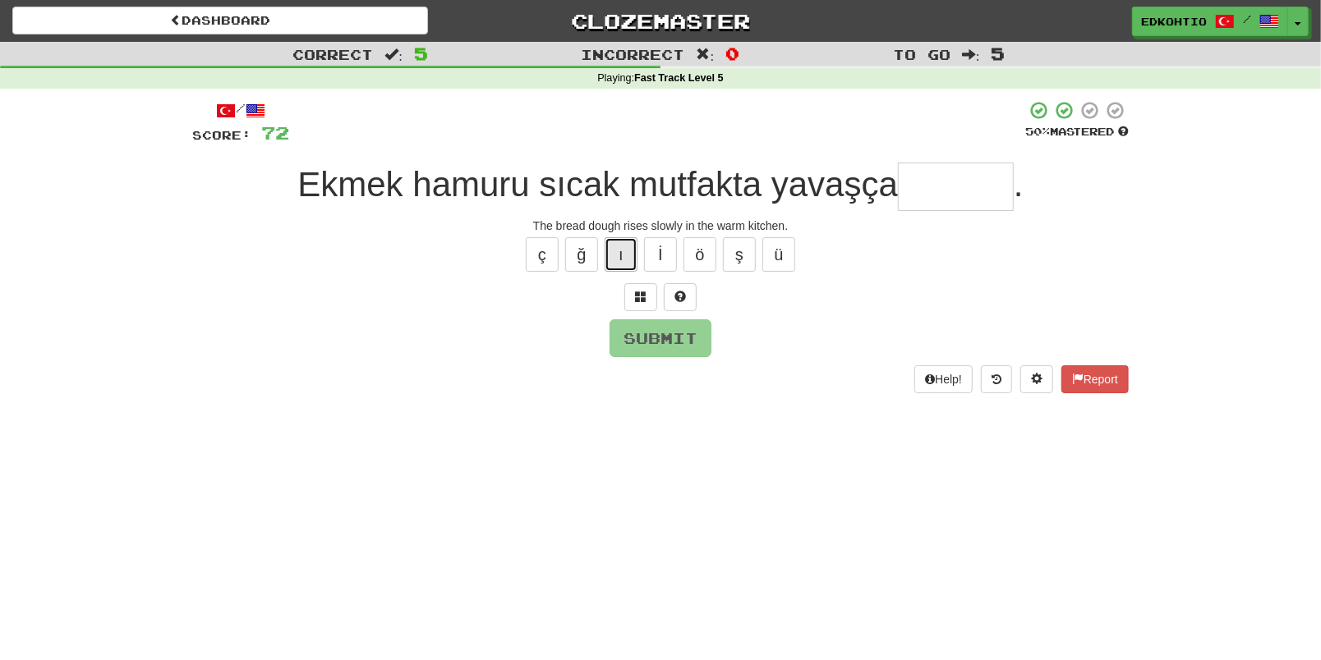
click at [622, 255] on button "ı" at bounding box center [621, 254] width 33 height 34
type input "*"
click at [579, 255] on button "ğ" at bounding box center [581, 254] width 33 height 34
type input "*"
click at [560, 247] on div "ç ğ ı İ ö ş ü" at bounding box center [660, 254] width 936 height 41
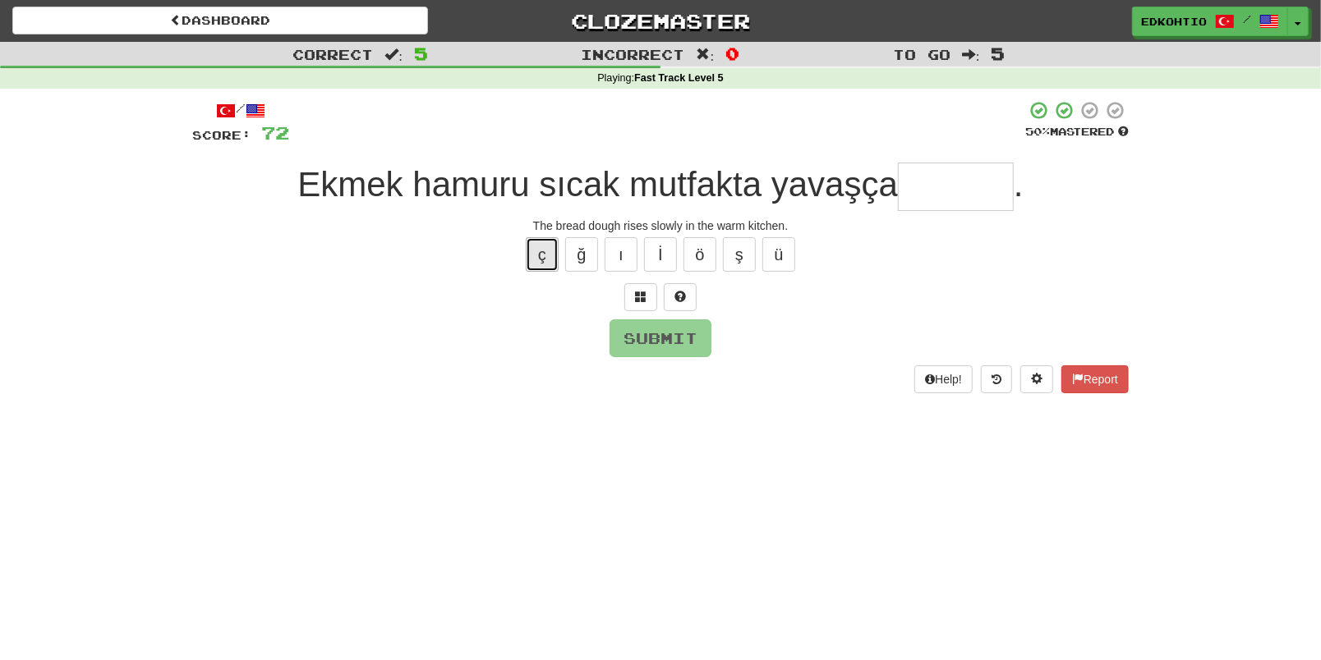
click at [543, 251] on button "ç" at bounding box center [542, 254] width 33 height 34
type input "*"
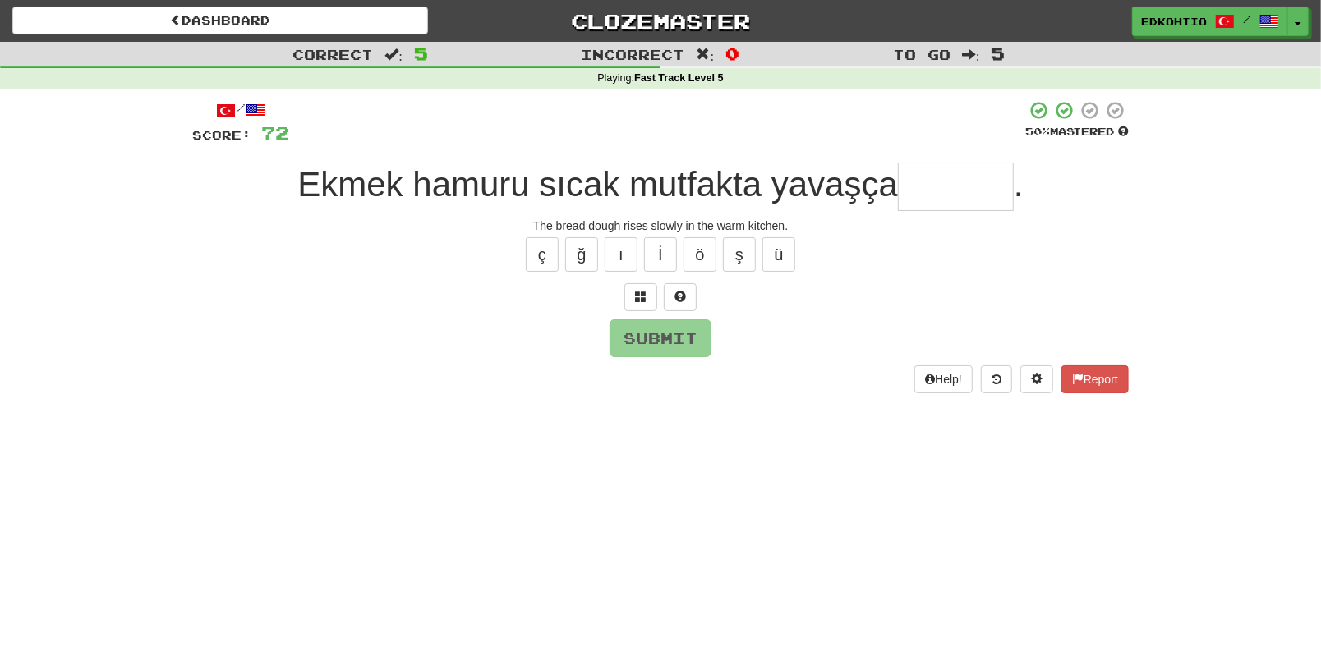
type input "*"
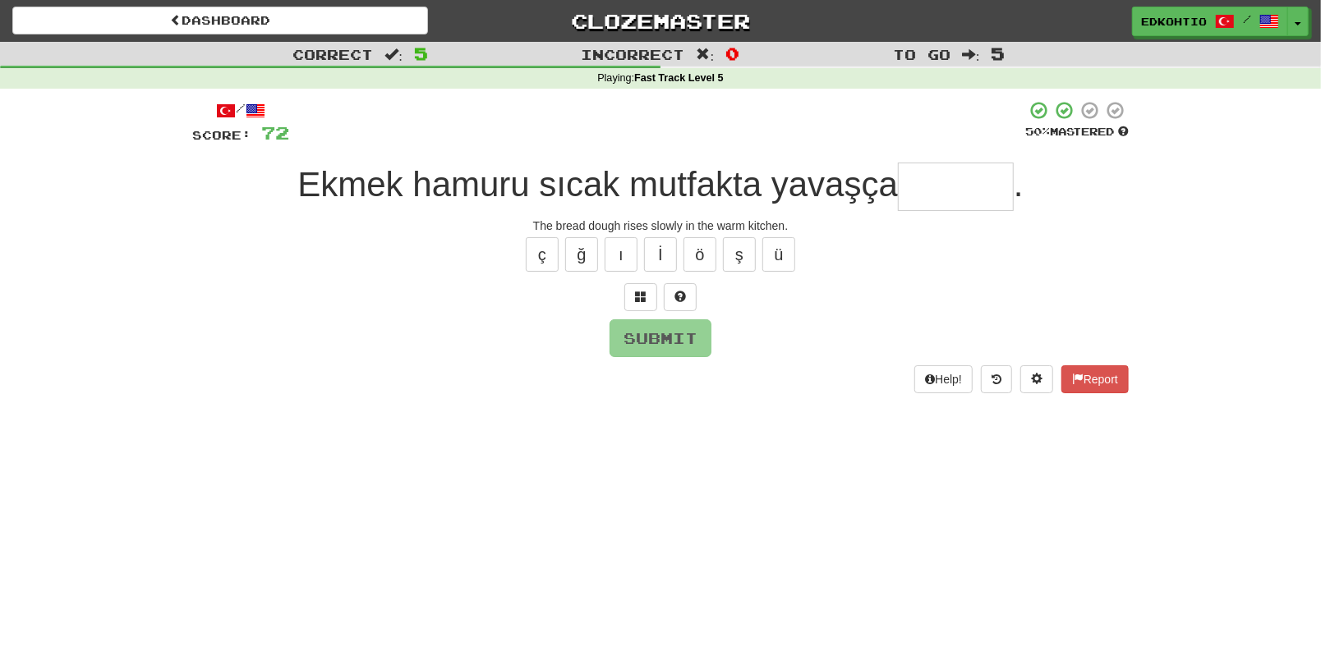
type input "*"
click at [628, 249] on button "ı" at bounding box center [621, 254] width 33 height 34
type input "*******"
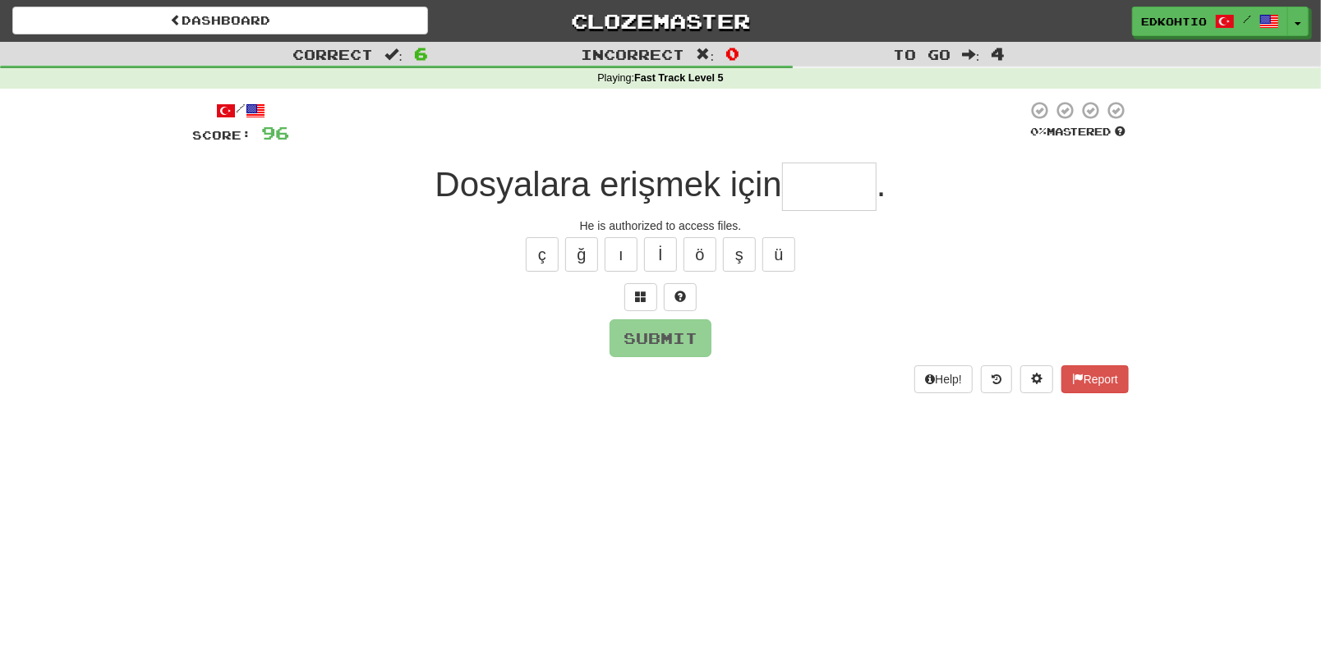
type input "*"
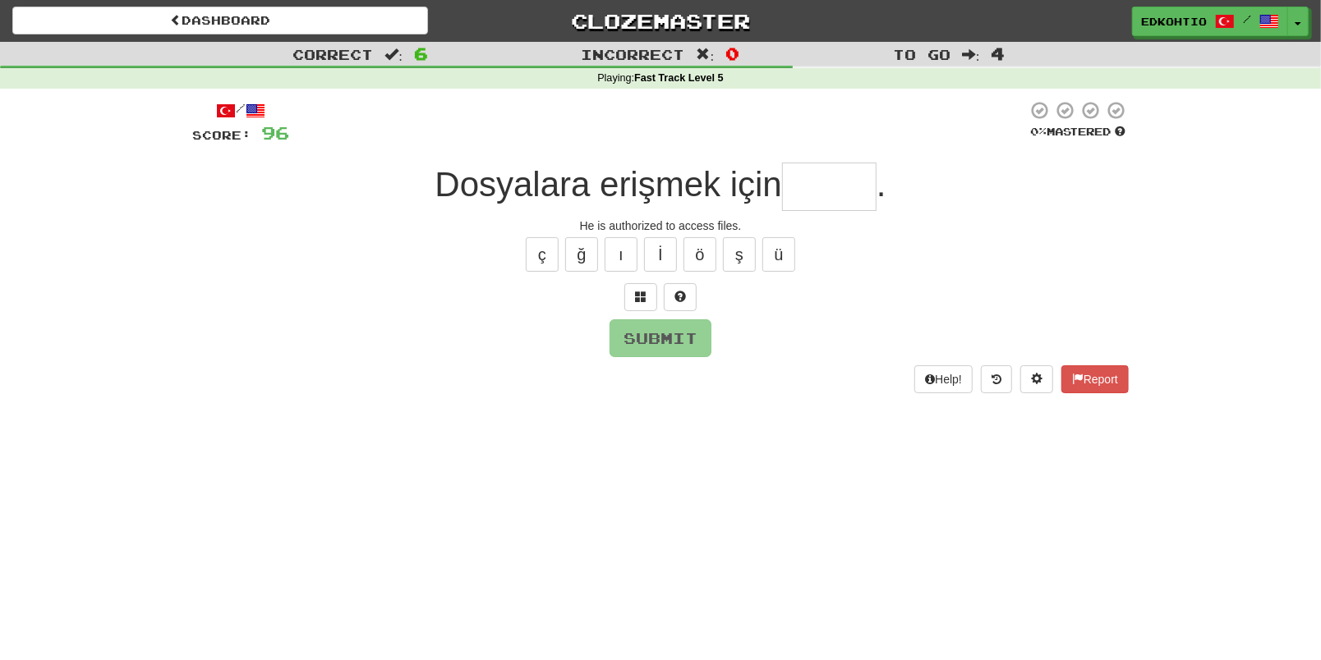
type input "*"
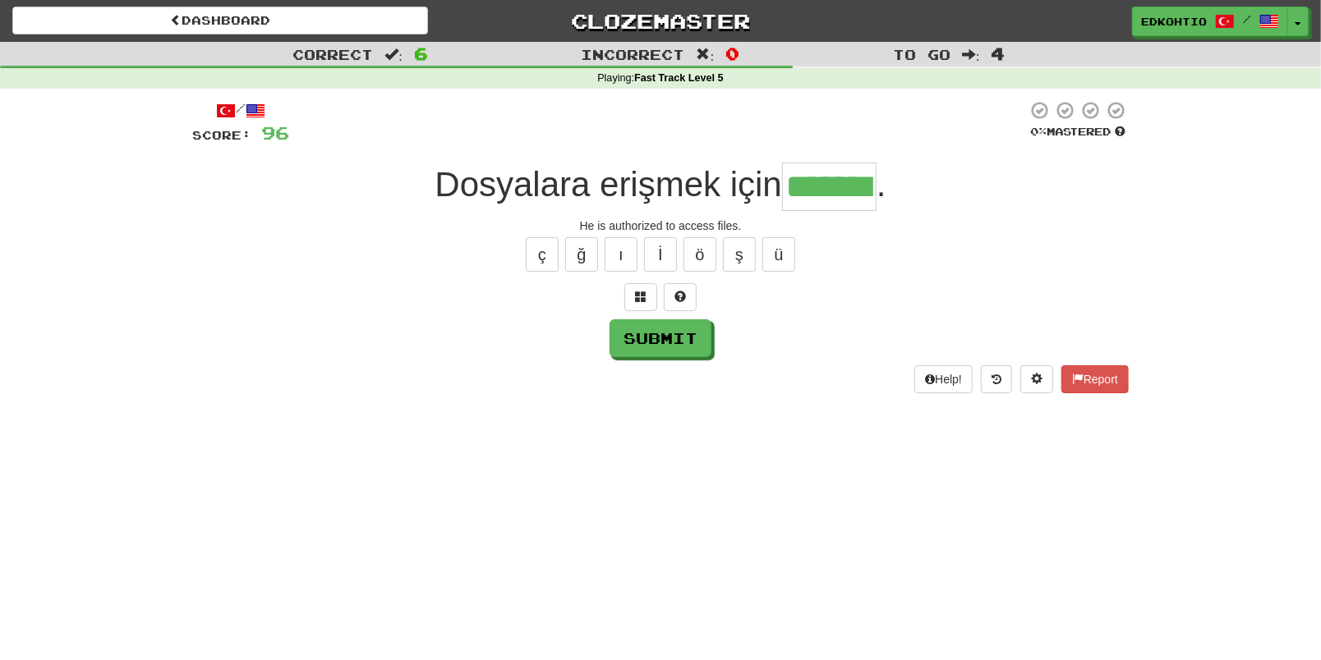
type input "*******"
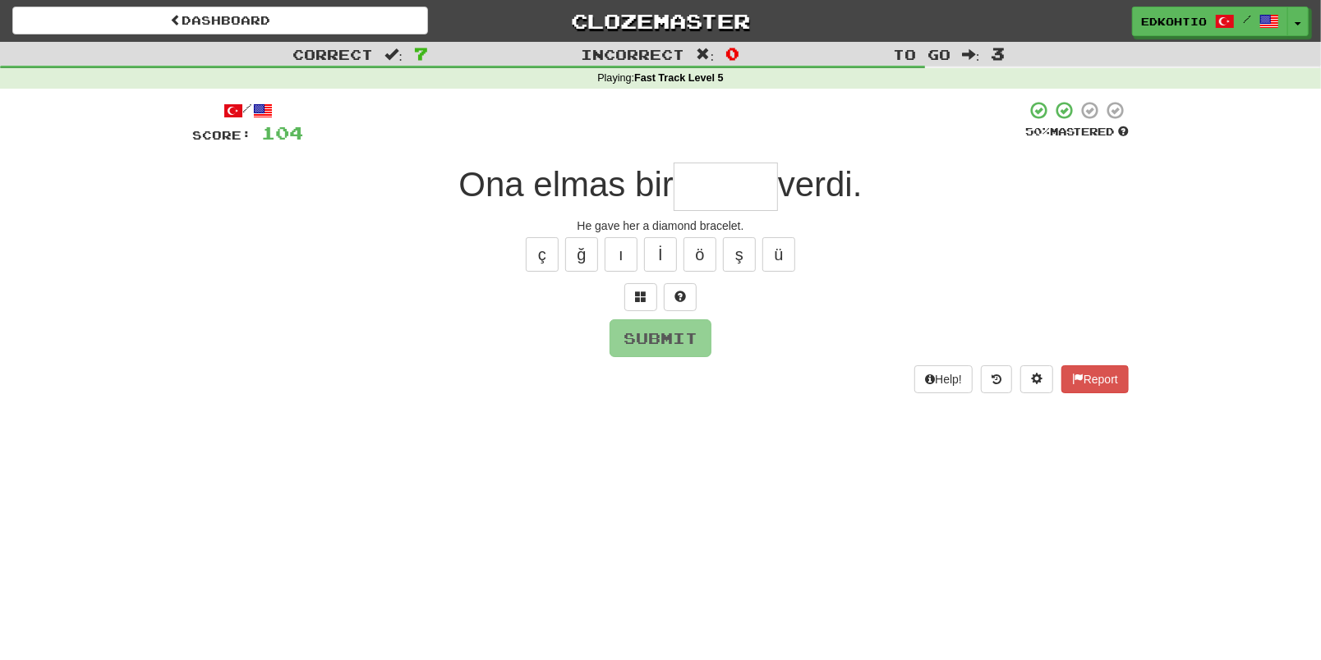
type input "*"
click at [586, 250] on button "ğ" at bounding box center [581, 254] width 33 height 34
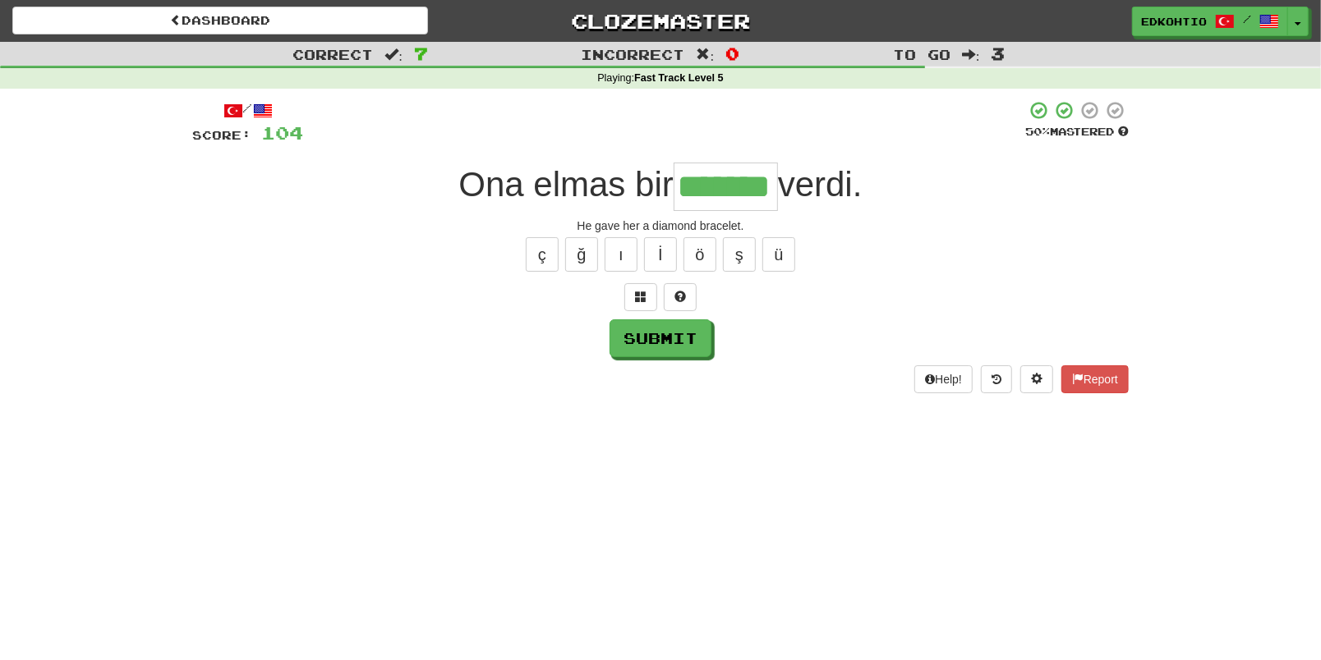
type input "*******"
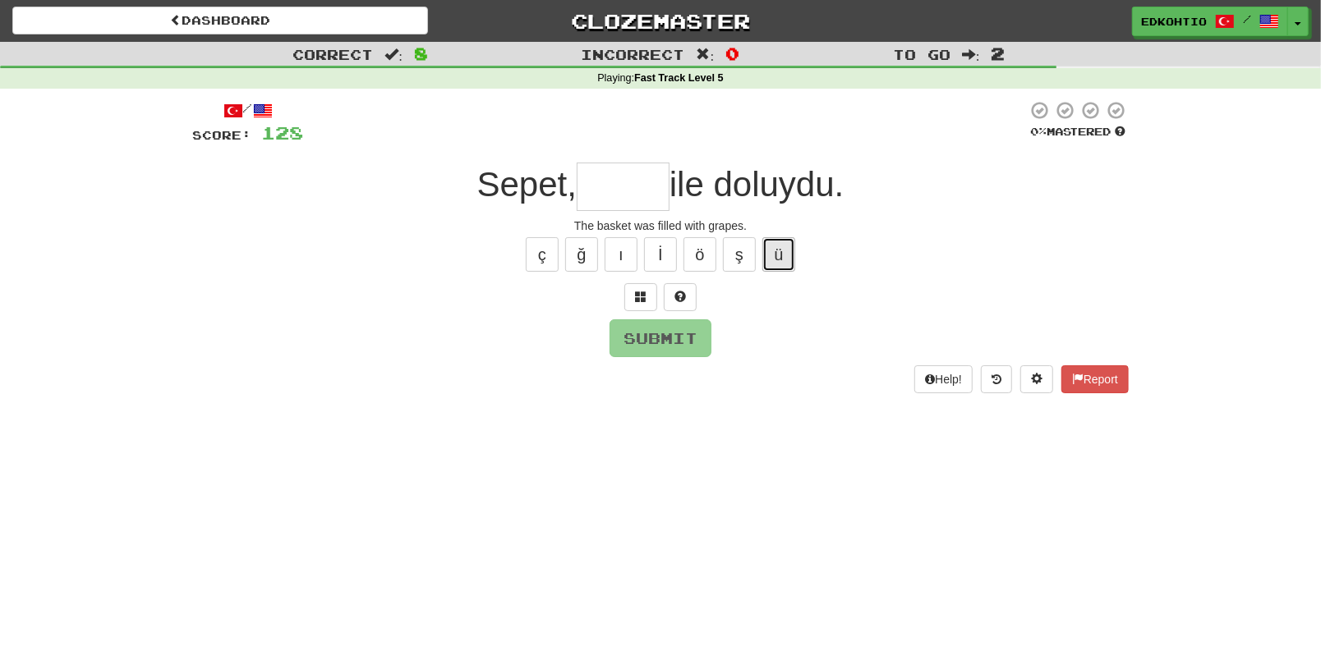
click at [782, 251] on button "ü" at bounding box center [778, 254] width 33 height 34
click at [791, 244] on button "ü" at bounding box center [778, 254] width 33 height 34
type input "****"
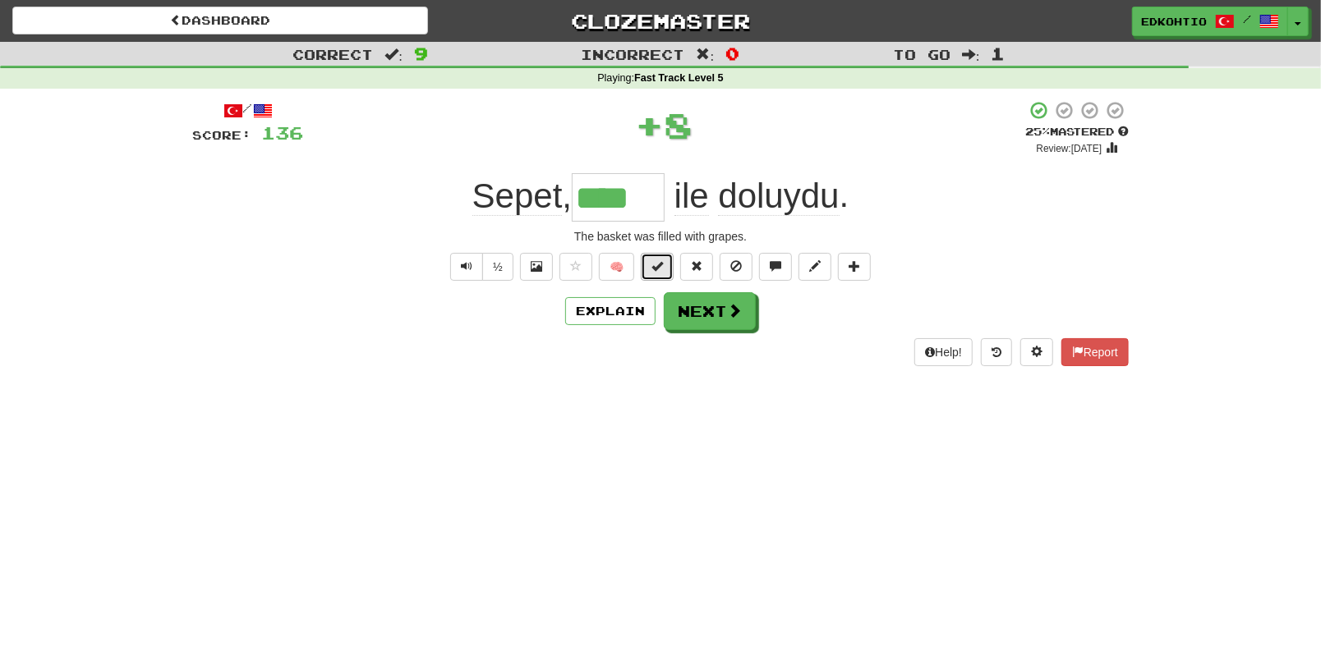
click at [655, 260] on span at bounding box center [656, 265] width 11 height 11
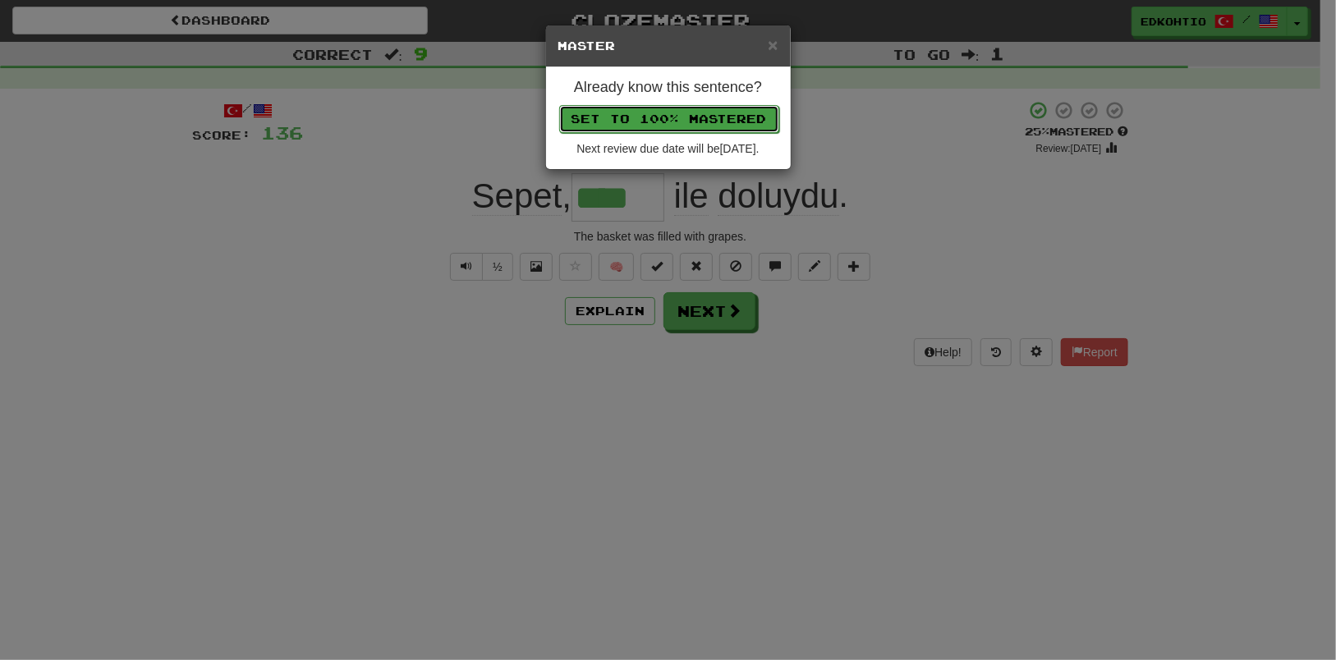
click at [658, 117] on button "Set to 100% Mastered" at bounding box center [669, 119] width 220 height 28
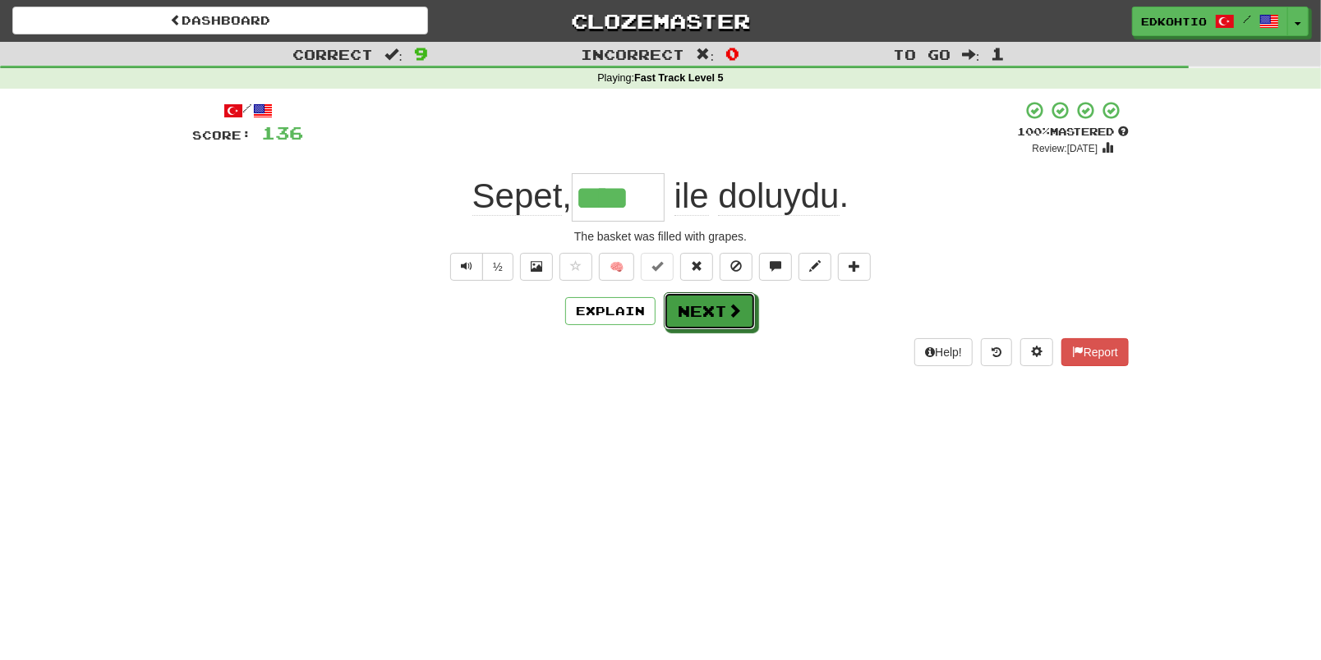
drag, startPoint x: 701, startPoint y: 311, endPoint x: 717, endPoint y: 314, distance: 16.6
click at [701, 310] on button "Next" at bounding box center [710, 311] width 92 height 38
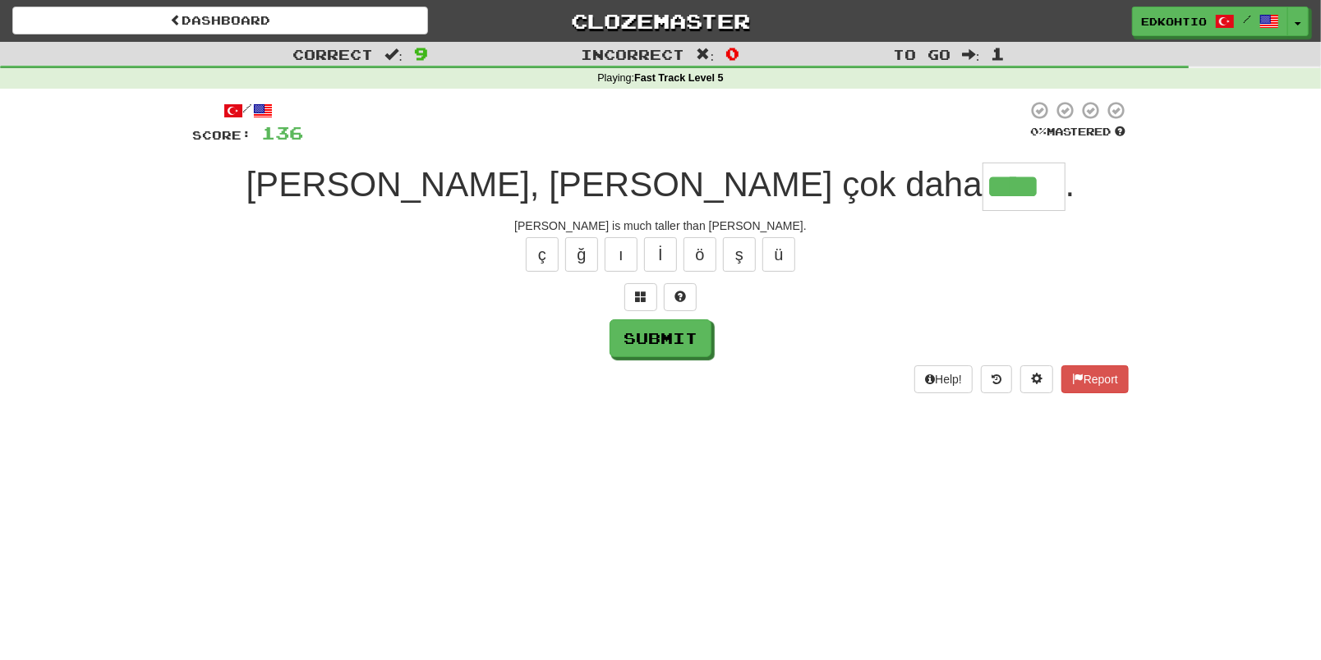
type input "****"
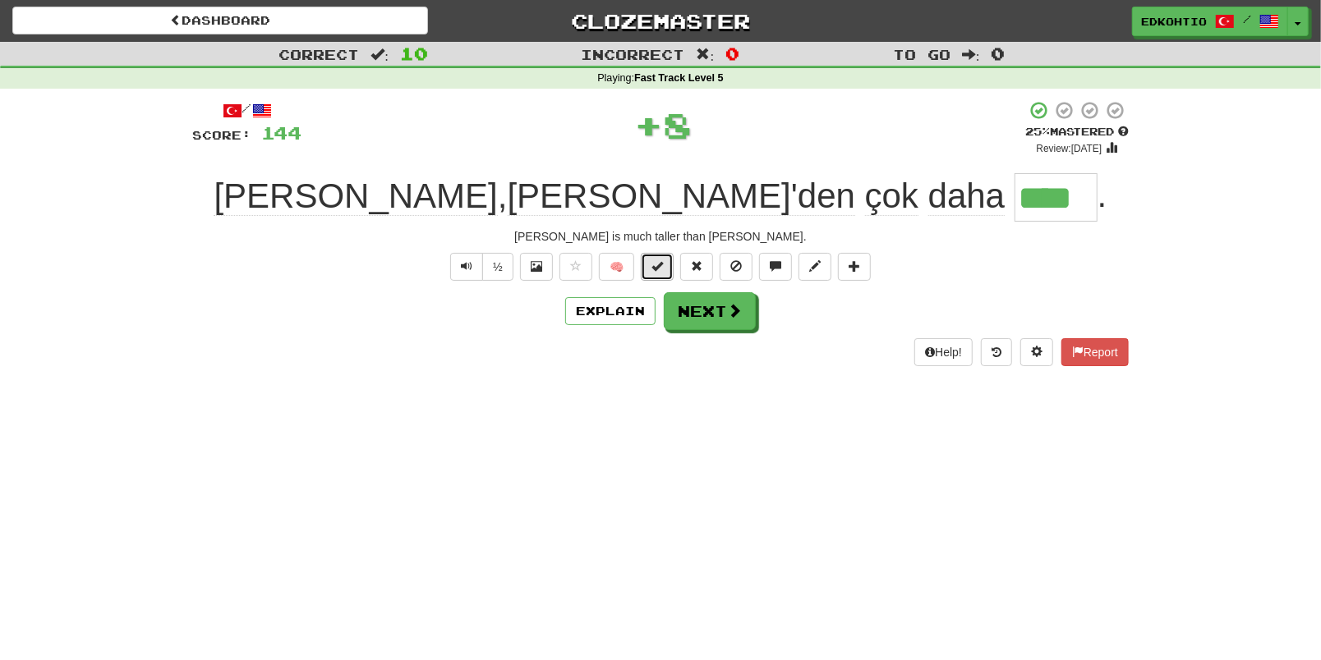
click at [660, 271] on span at bounding box center [656, 265] width 11 height 11
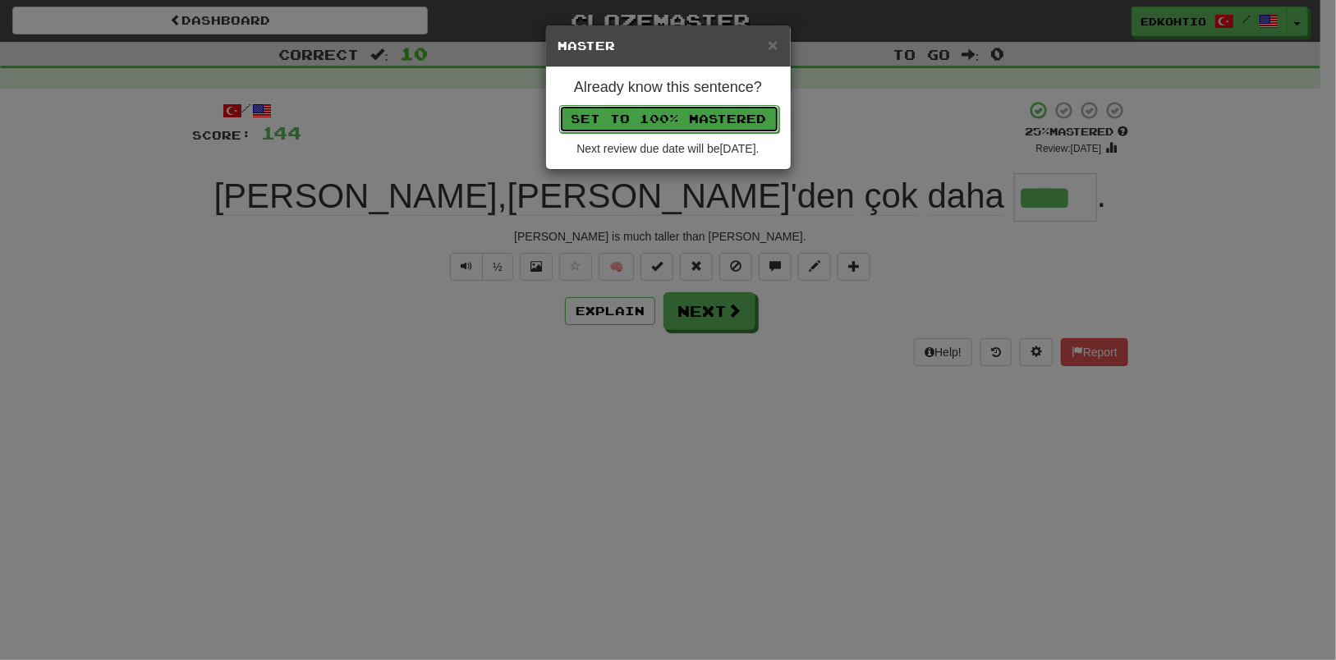
click at [670, 117] on button "Set to 100% Mastered" at bounding box center [669, 119] width 220 height 28
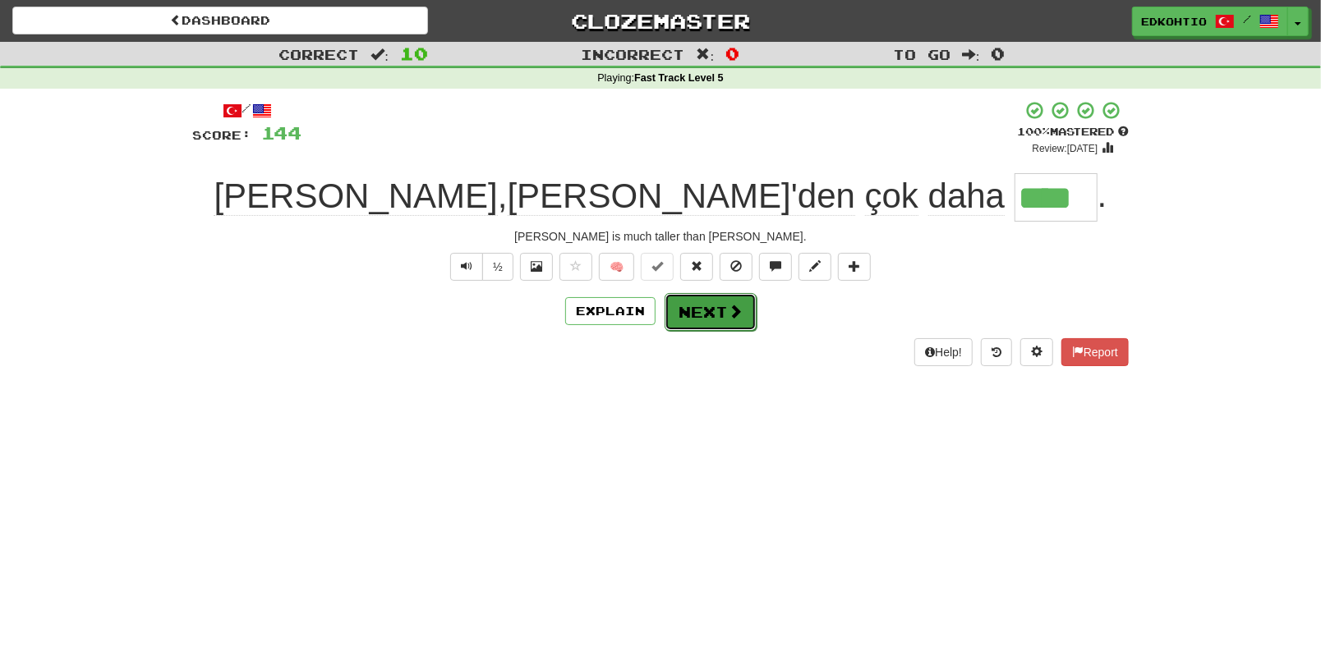
click at [700, 310] on button "Next" at bounding box center [710, 312] width 92 height 38
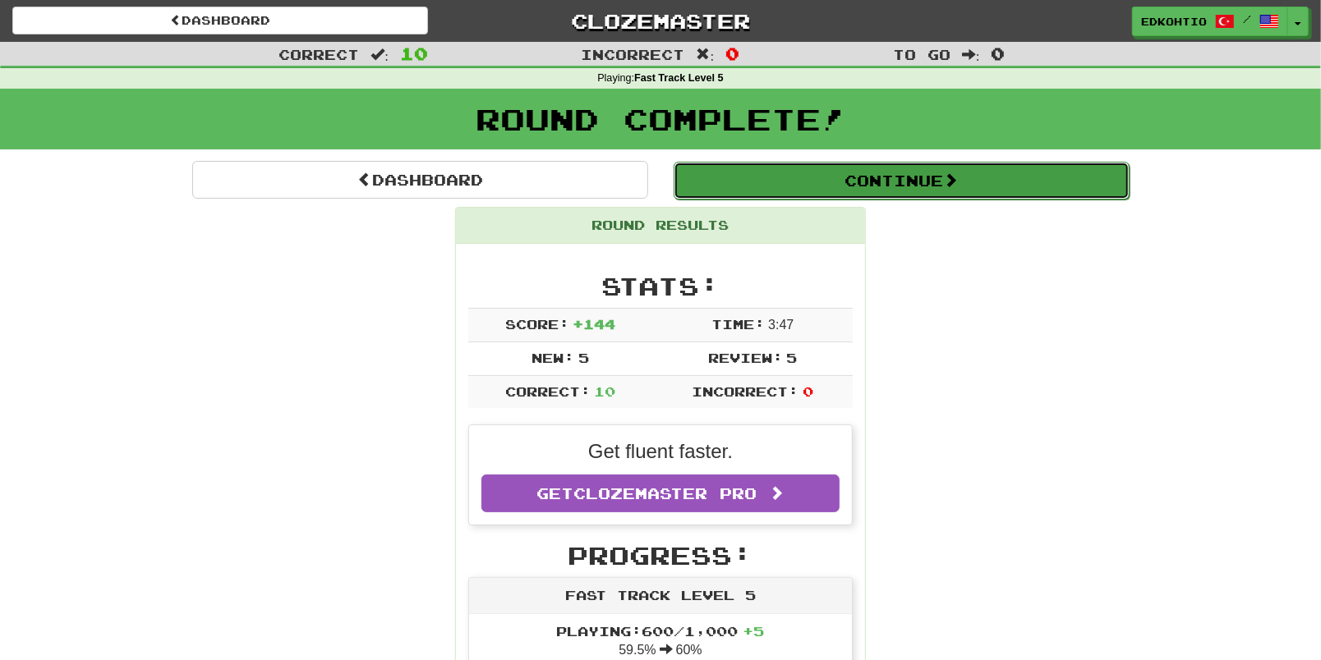
click at [796, 179] on button "Continue" at bounding box center [901, 181] width 456 height 38
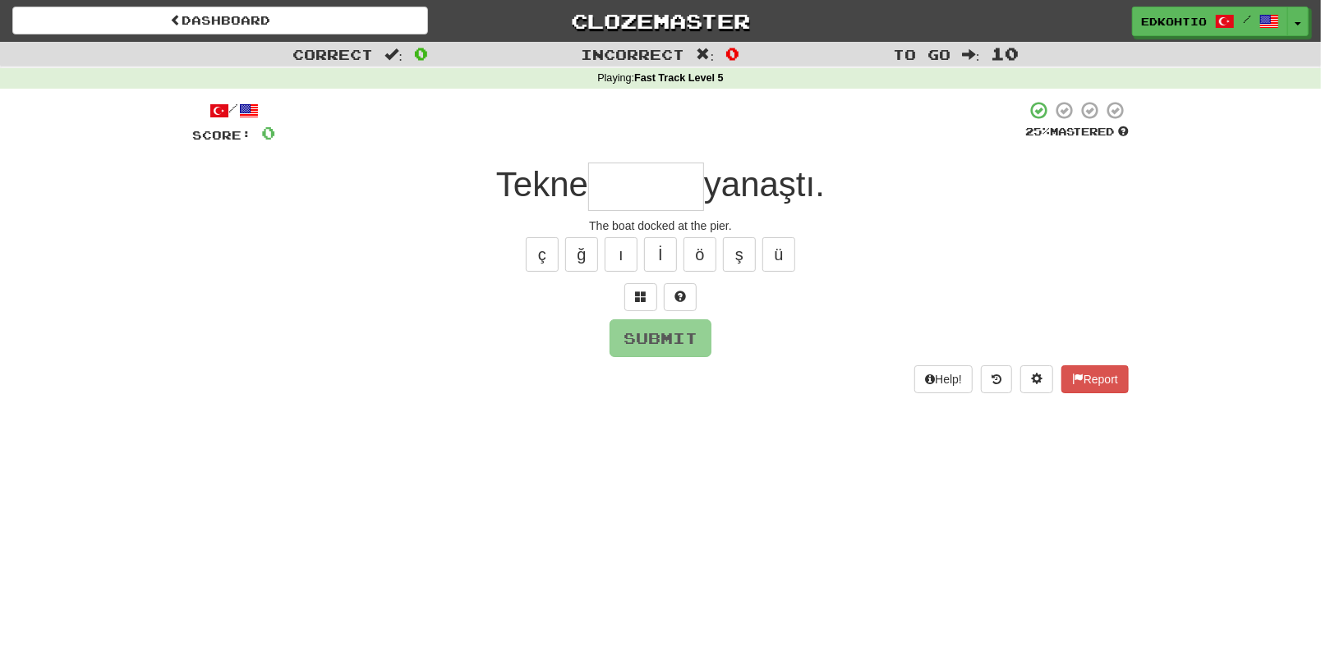
type input "*"
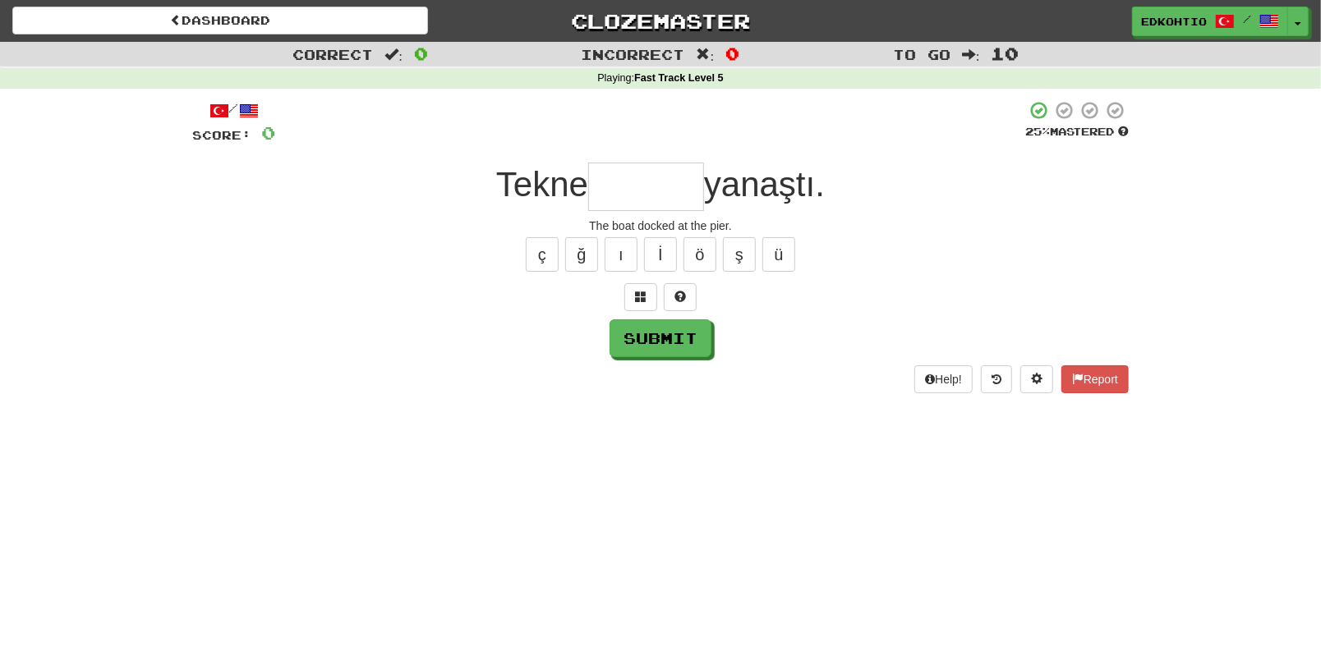
type input "*"
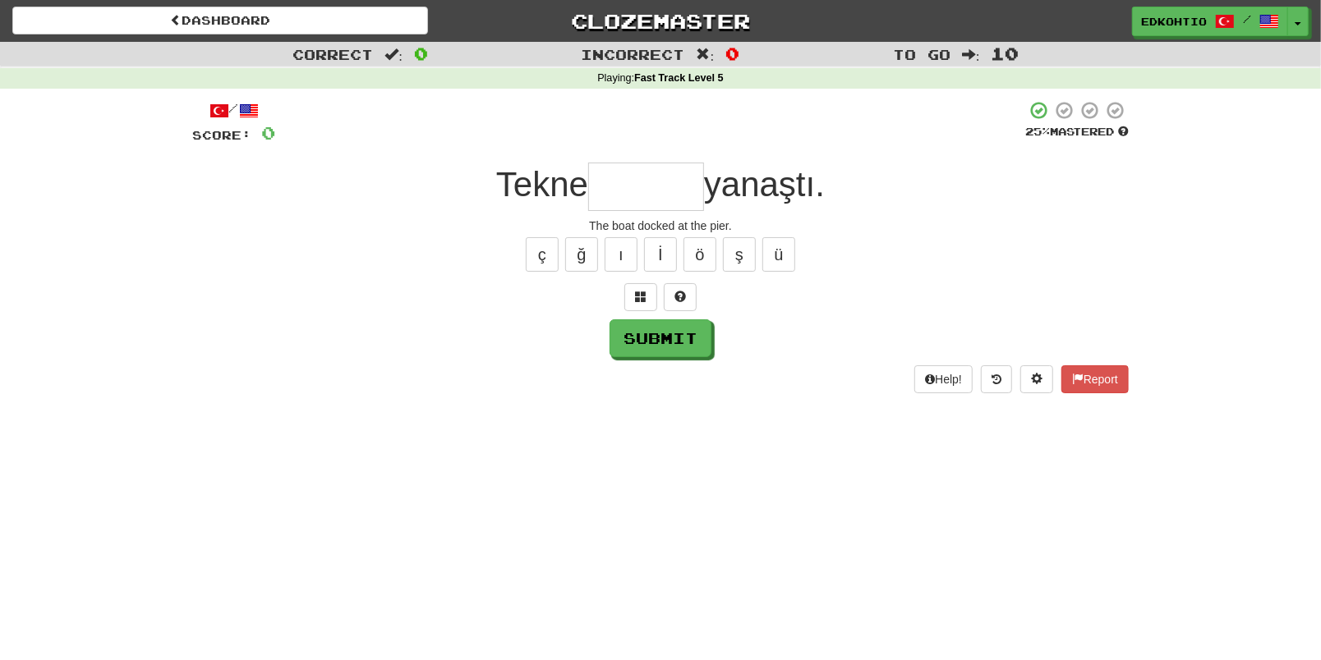
type input "*"
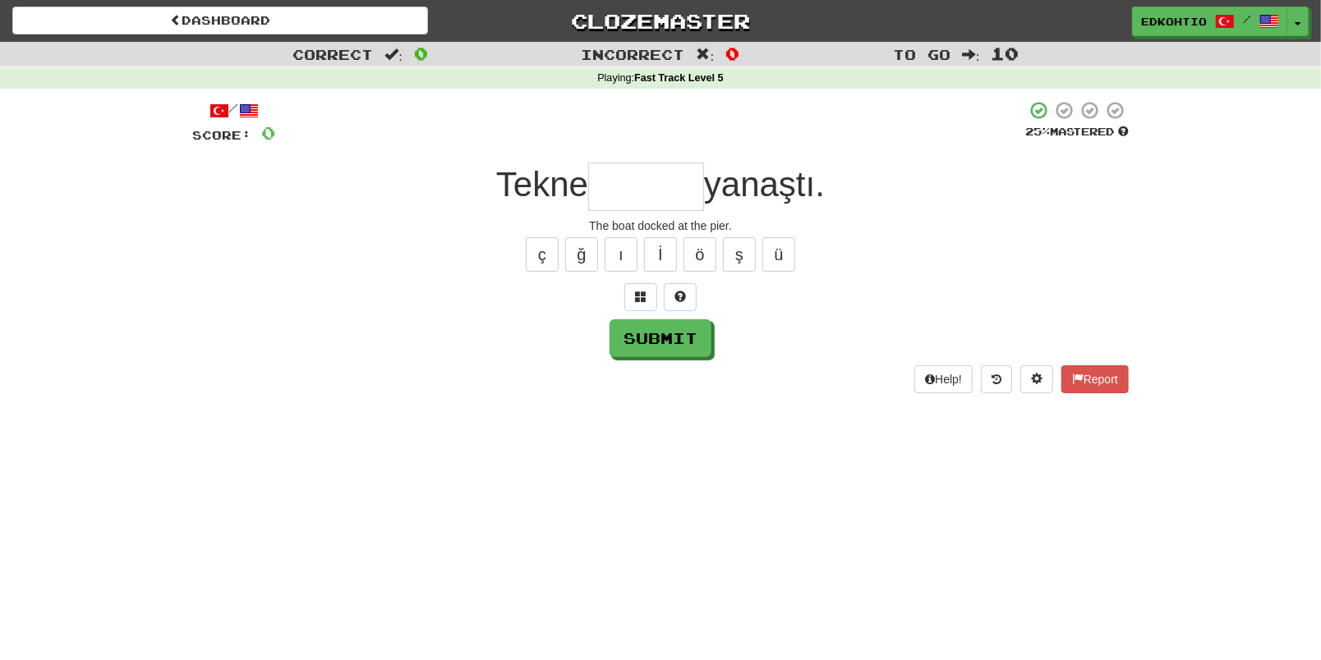
type input "*"
click at [771, 251] on button "ü" at bounding box center [778, 254] width 33 height 34
click at [745, 259] on button "ş" at bounding box center [739, 254] width 33 height 34
click at [710, 255] on button "ö" at bounding box center [699, 254] width 33 height 34
click at [623, 255] on button "ı" at bounding box center [621, 254] width 33 height 34
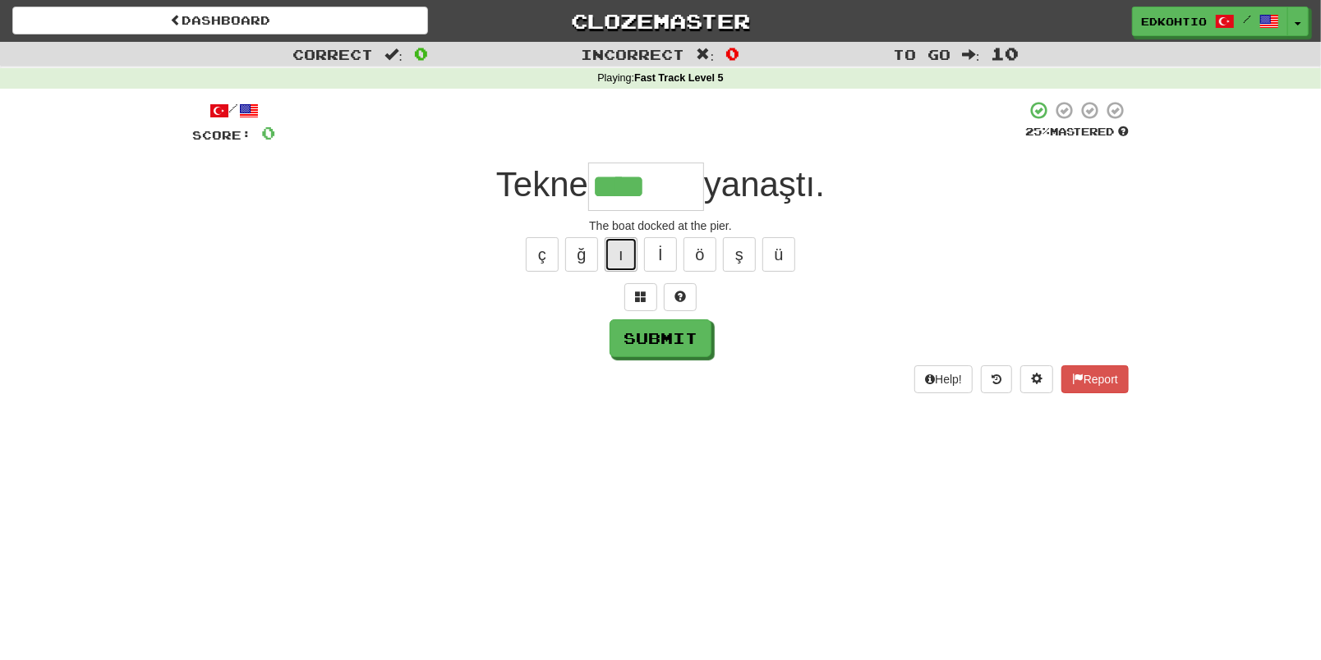
click at [623, 245] on button "ı" at bounding box center [621, 254] width 33 height 34
type input "*******"
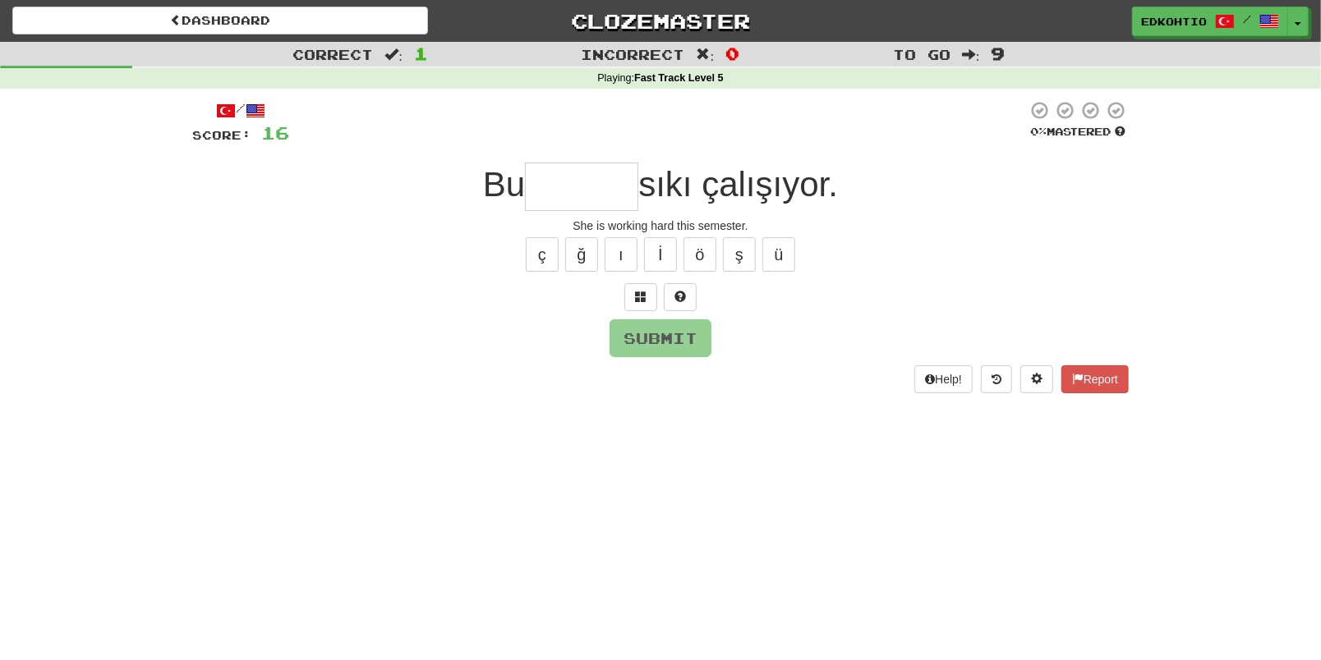
type input "*"
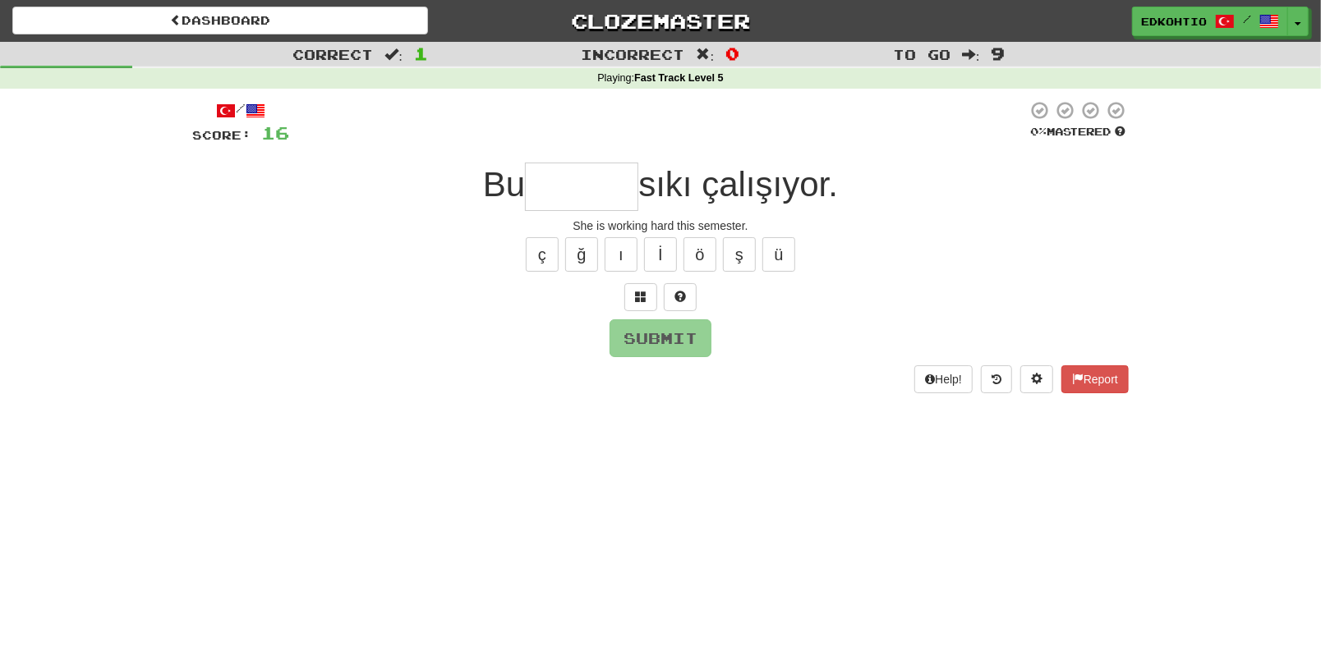
type input "*"
click at [774, 254] on button "ü" at bounding box center [778, 254] width 33 height 34
click at [751, 255] on button "ş" at bounding box center [739, 254] width 33 height 34
click at [701, 254] on button "ö" at bounding box center [699, 254] width 33 height 34
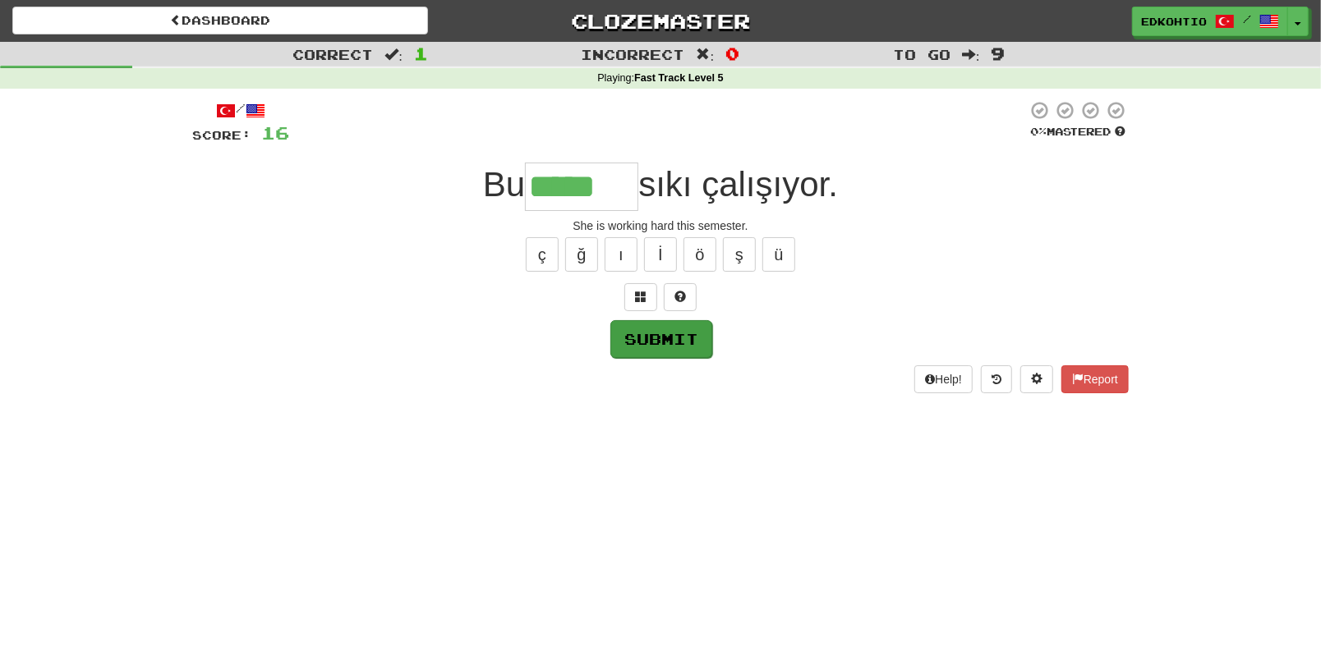
type input "*****"
click at [674, 338] on button "Submit" at bounding box center [661, 339] width 102 height 38
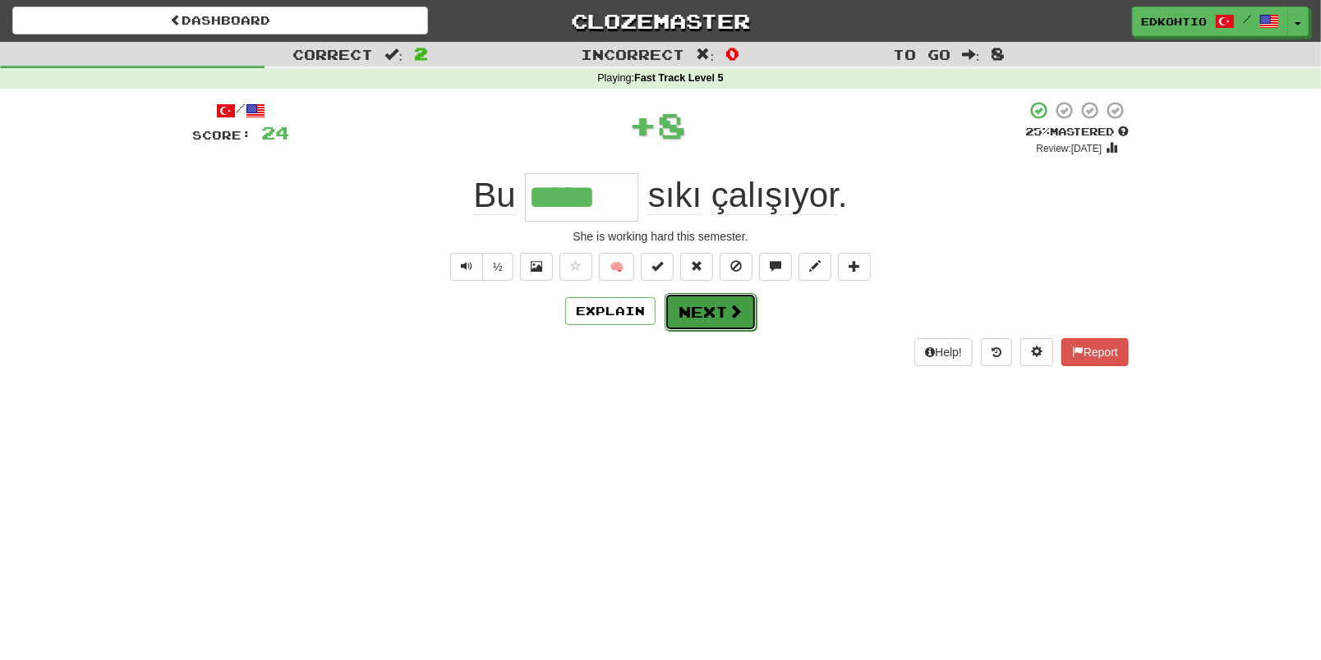
click at [715, 306] on button "Next" at bounding box center [710, 312] width 92 height 38
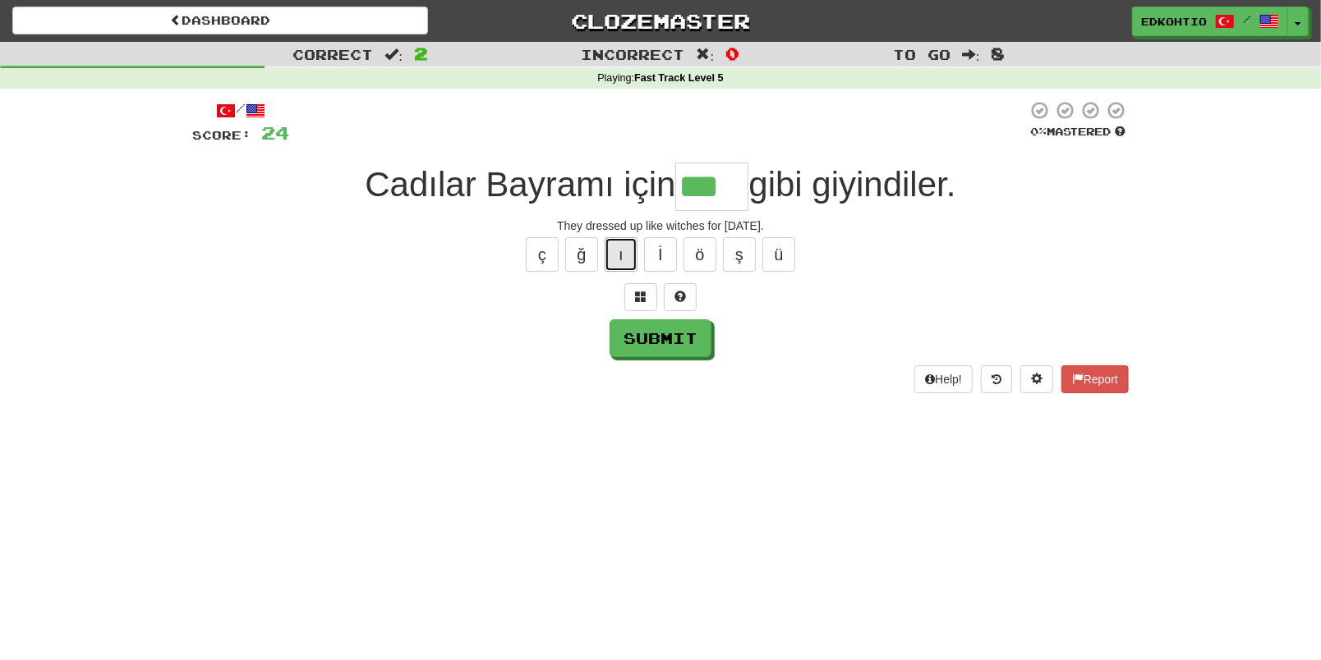
click at [628, 254] on button "ı" at bounding box center [621, 254] width 33 height 34
type input "****"
click at [659, 336] on button "Submit" at bounding box center [661, 339] width 102 height 38
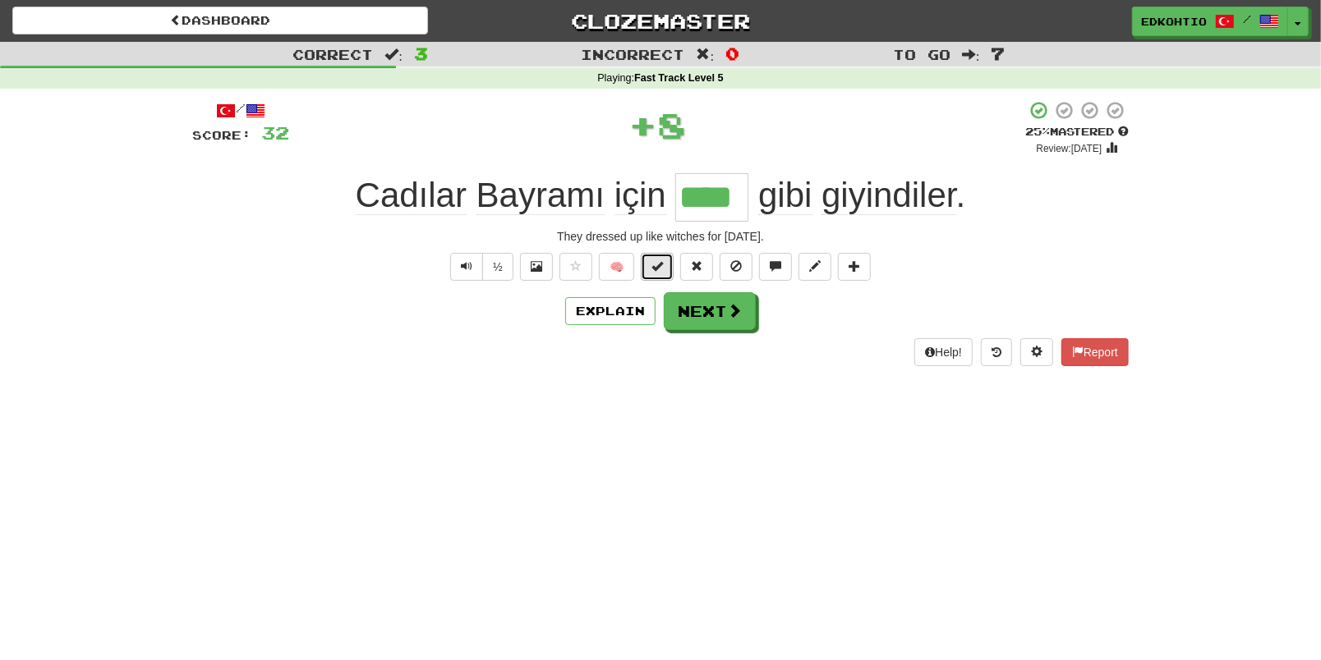
click at [658, 260] on span at bounding box center [656, 265] width 11 height 11
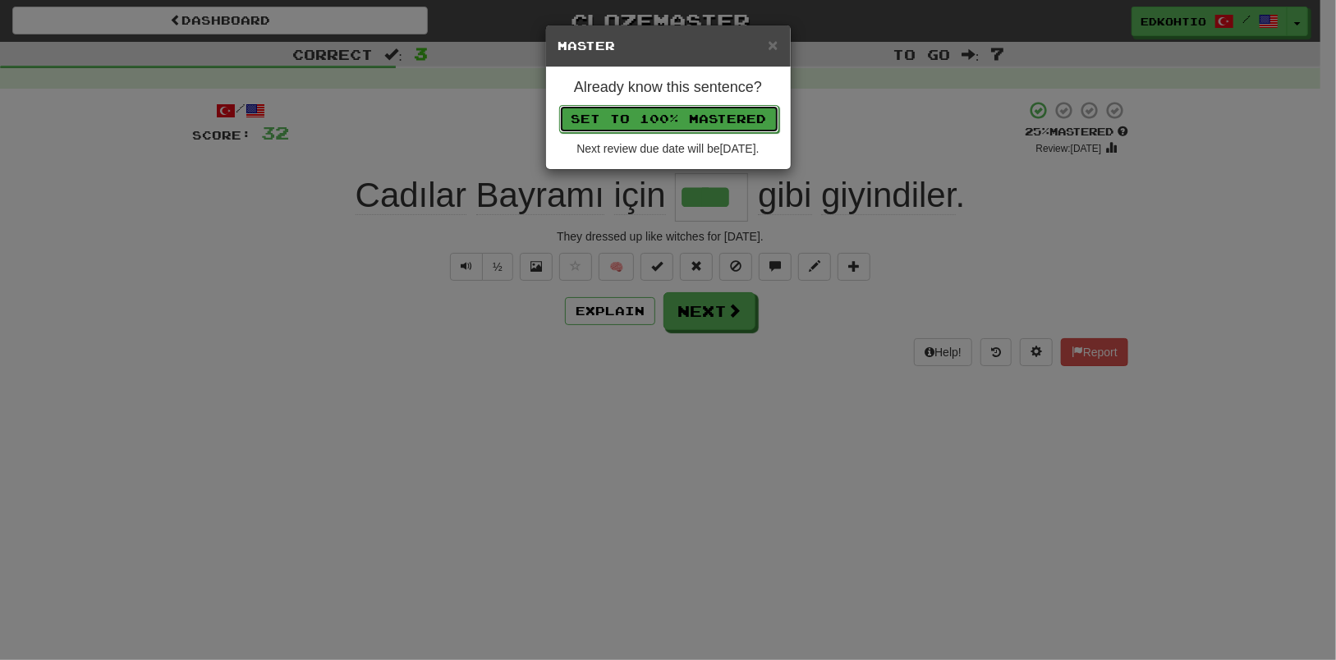
click at [681, 121] on button "Set to 100% Mastered" at bounding box center [669, 119] width 220 height 28
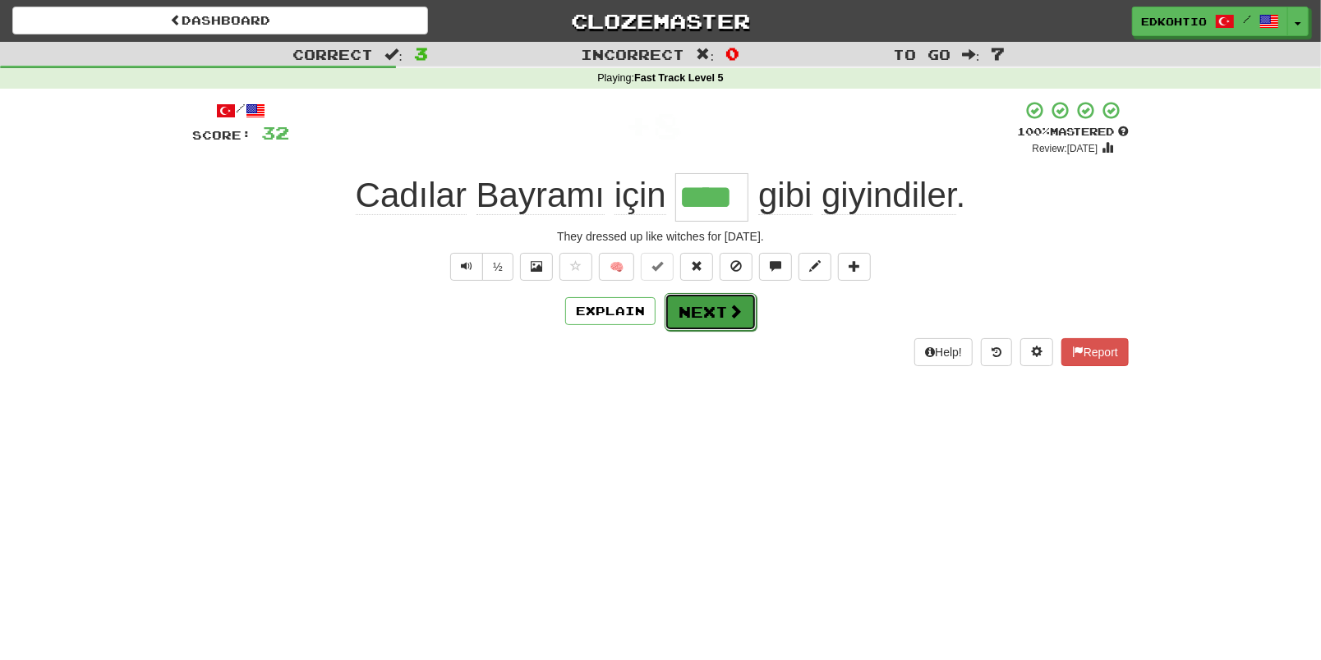
click at [707, 306] on button "Next" at bounding box center [710, 312] width 92 height 38
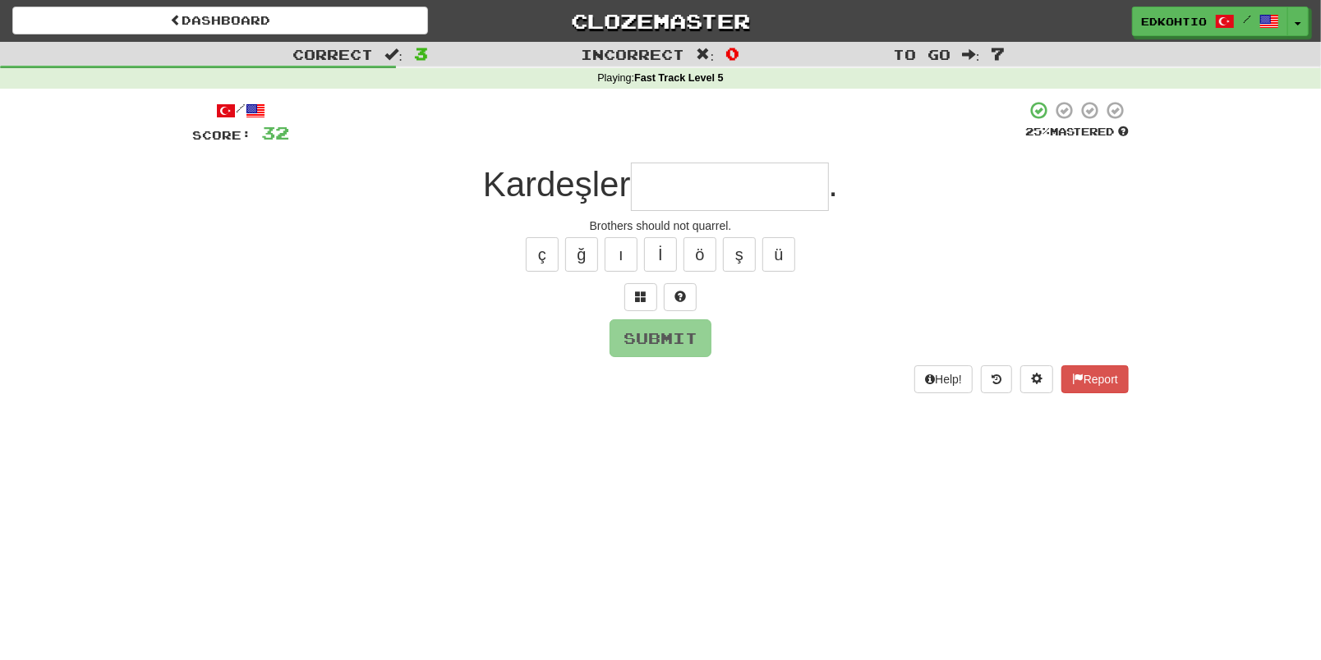
type input "*"
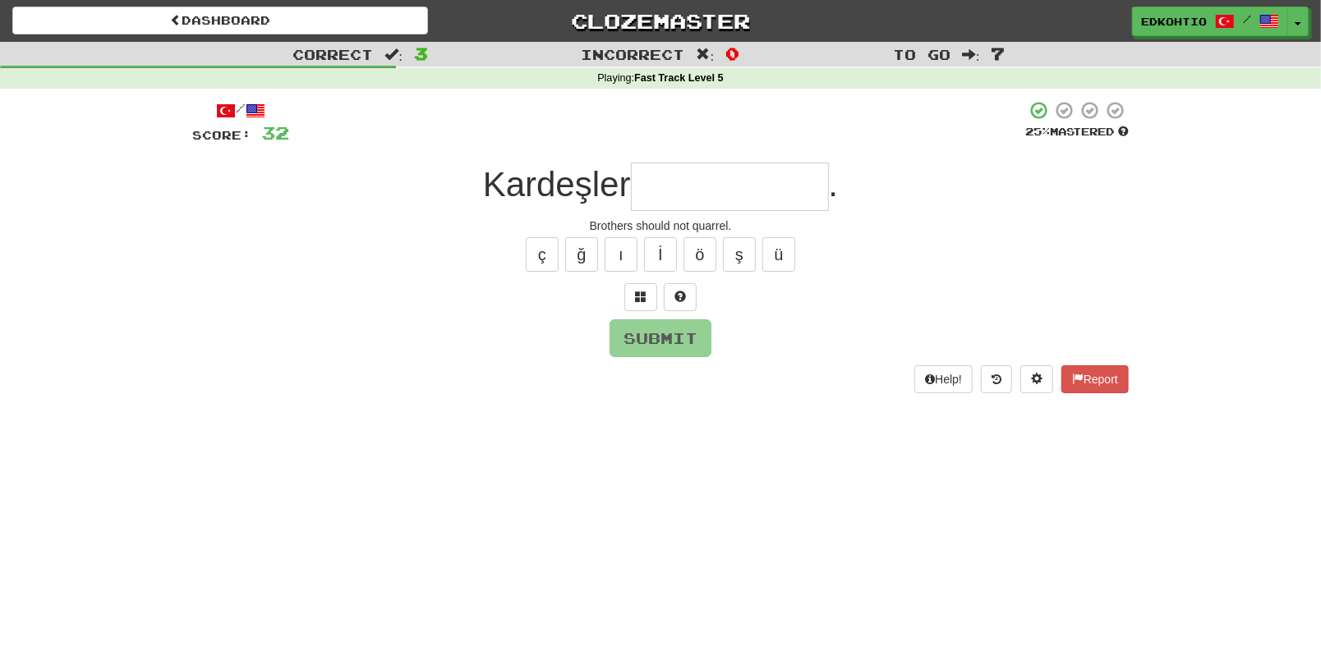
type input "*"
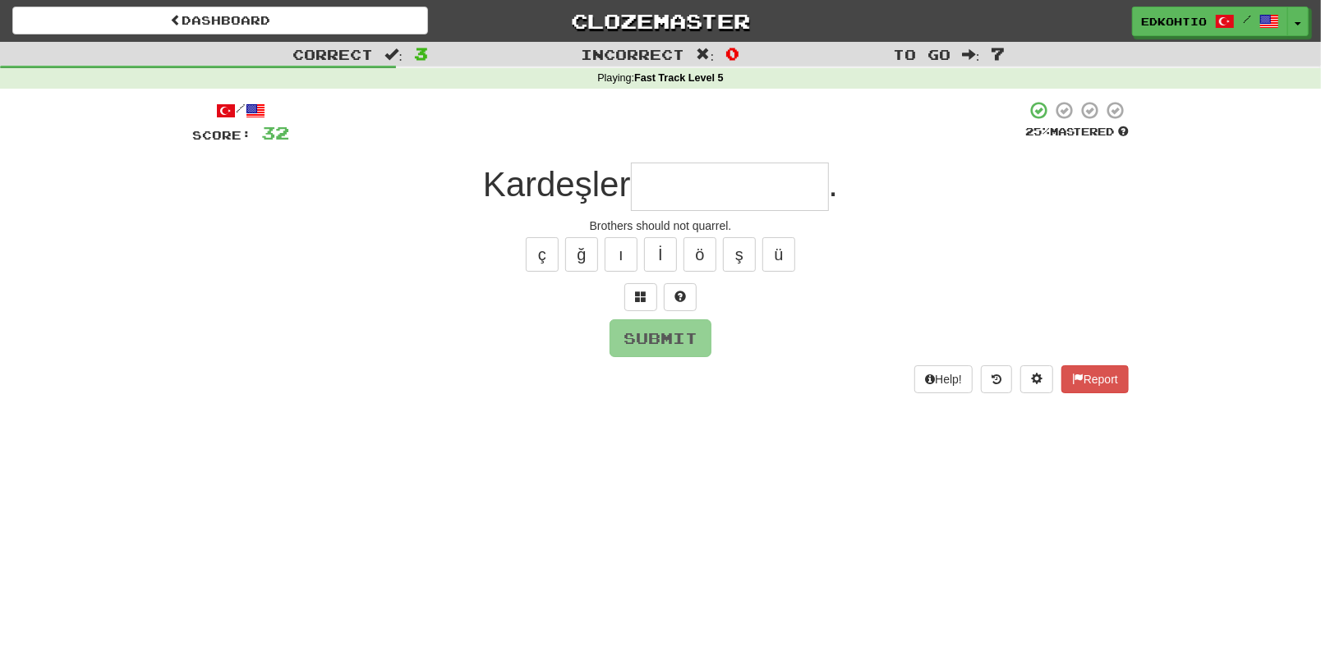
type input "*"
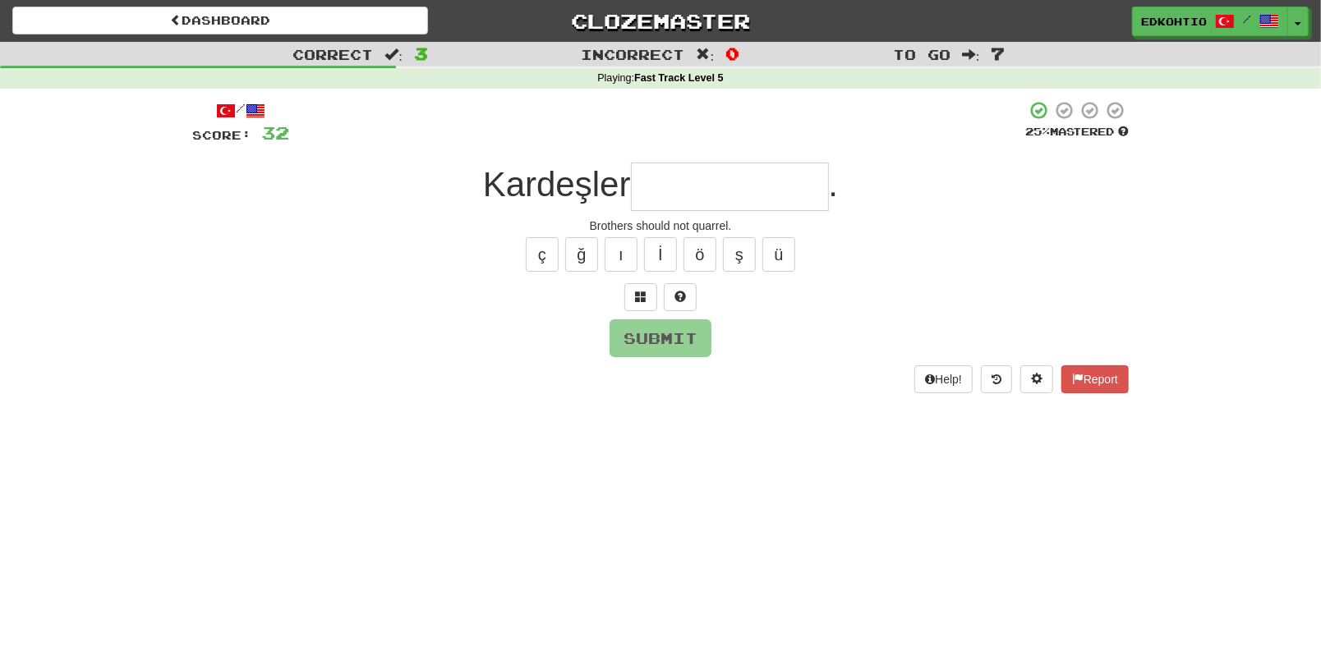
type input "*"
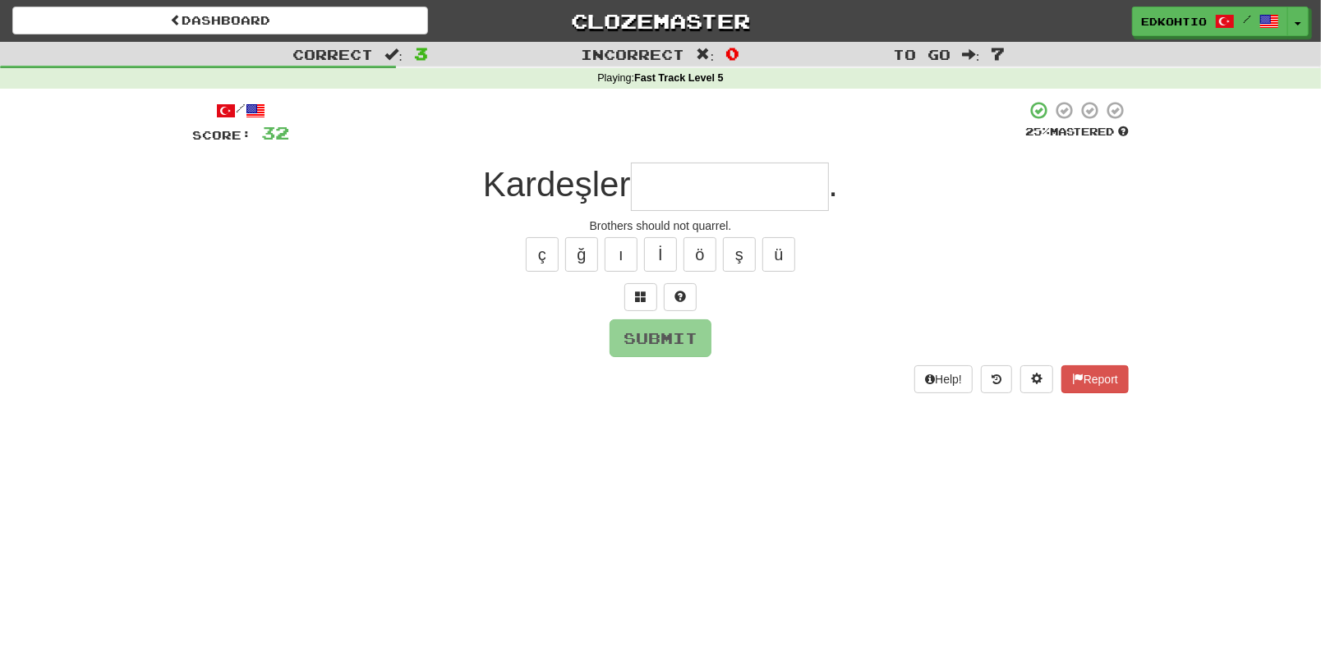
type input "*"
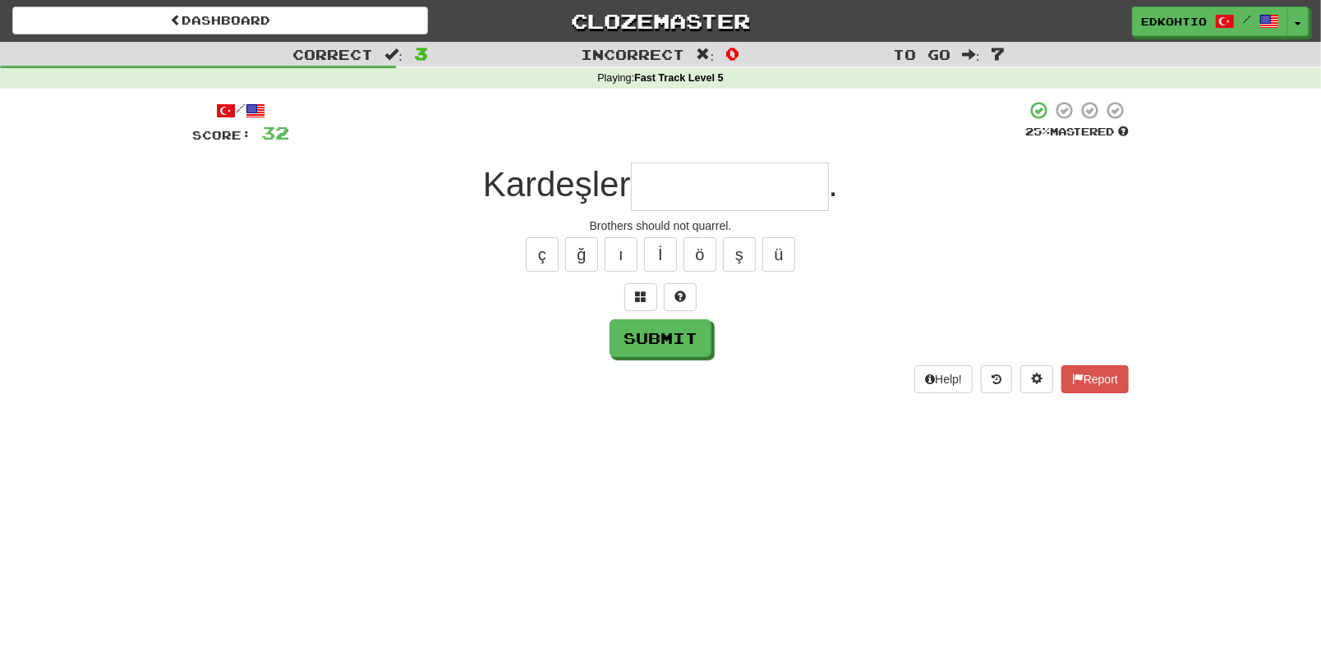
type input "*"
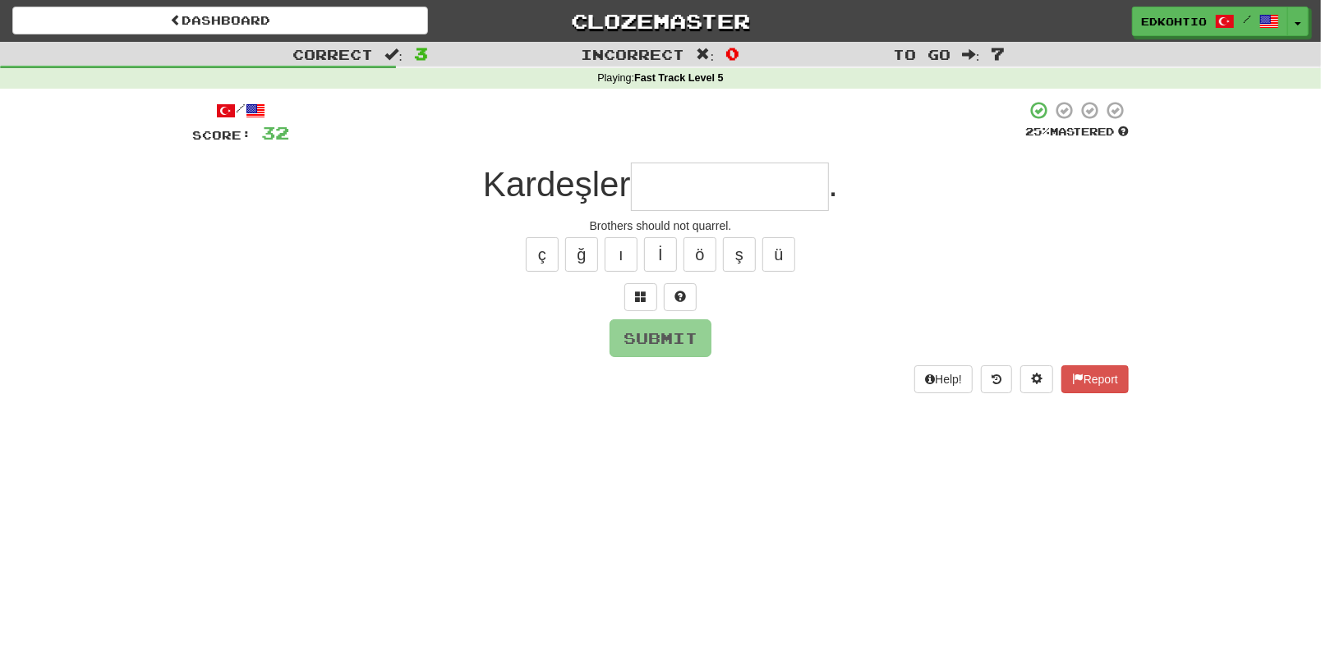
type input "*"
click at [782, 250] on button "ü" at bounding box center [778, 254] width 33 height 34
type input "*"
click at [747, 267] on button "ş" at bounding box center [739, 254] width 33 height 34
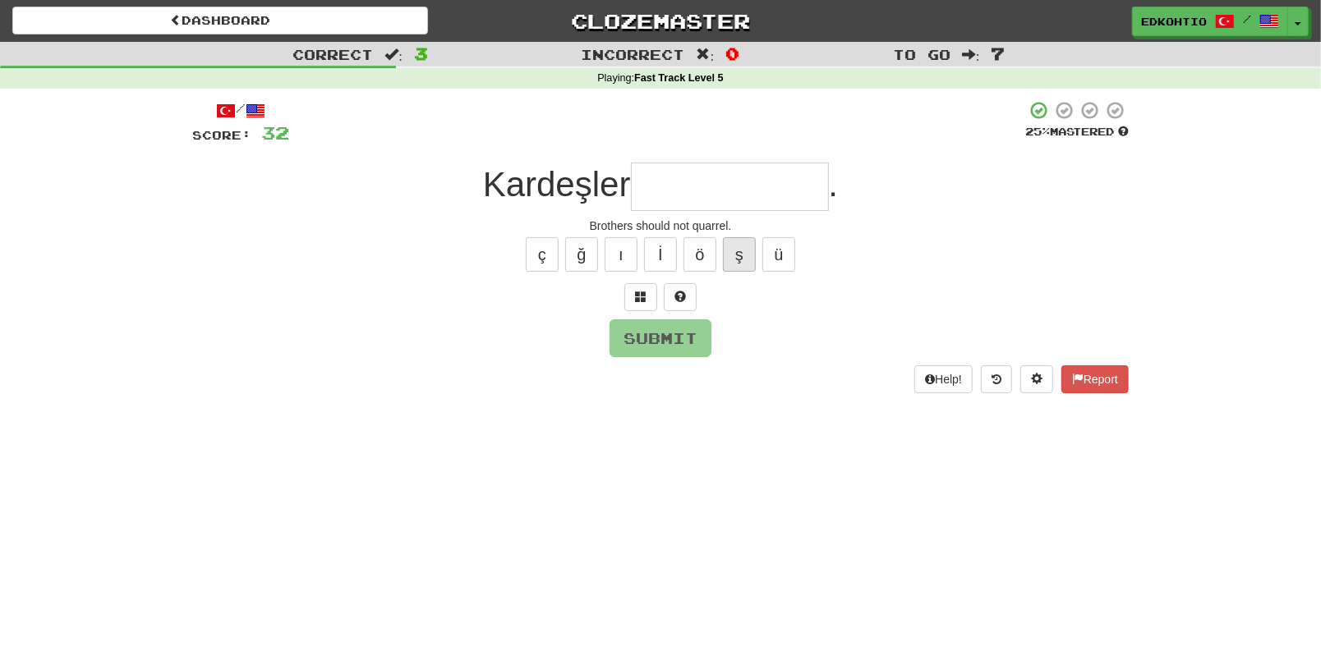
type input "*"
click at [700, 246] on button "ö" at bounding box center [699, 254] width 33 height 34
type input "*"
drag, startPoint x: 617, startPoint y: 264, endPoint x: 608, endPoint y: 264, distance: 9.1
click at [617, 265] on button "ı" at bounding box center [621, 254] width 33 height 34
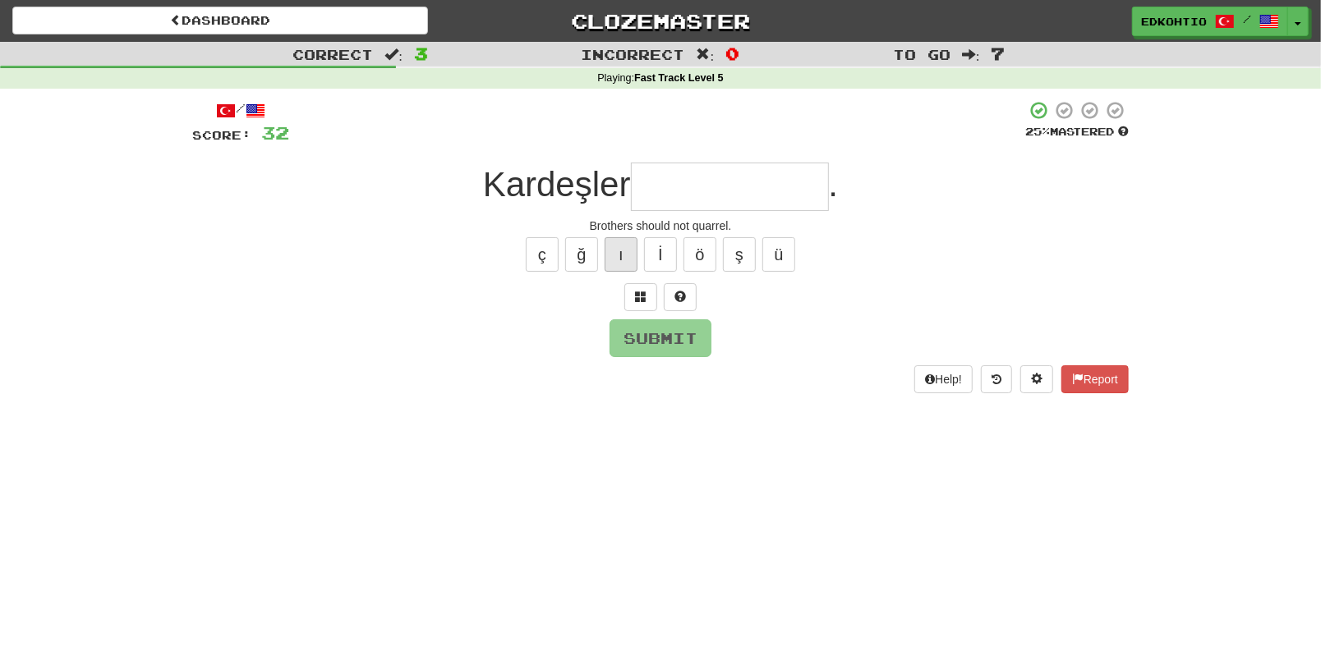
type input "*"
click at [582, 243] on button "ğ" at bounding box center [581, 254] width 33 height 34
type input "*"
click at [536, 249] on button "ç" at bounding box center [542, 254] width 33 height 34
click at [742, 261] on button "ş" at bounding box center [739, 254] width 33 height 34
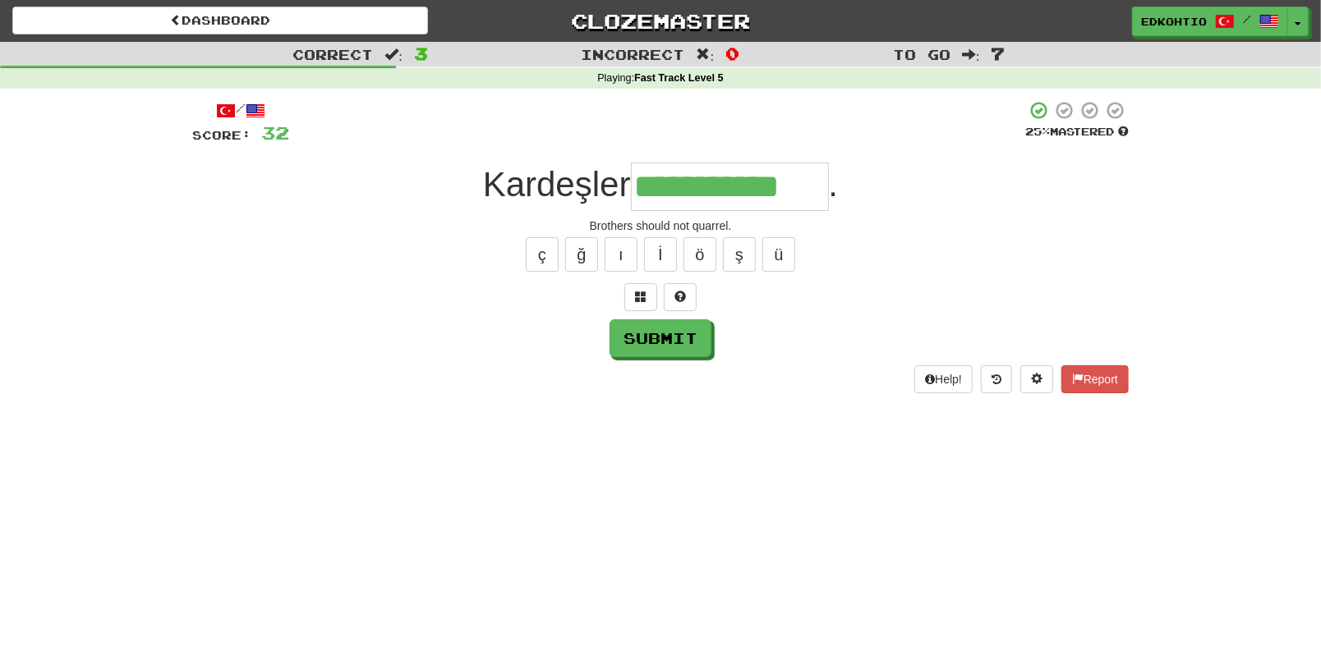
type input "**********"
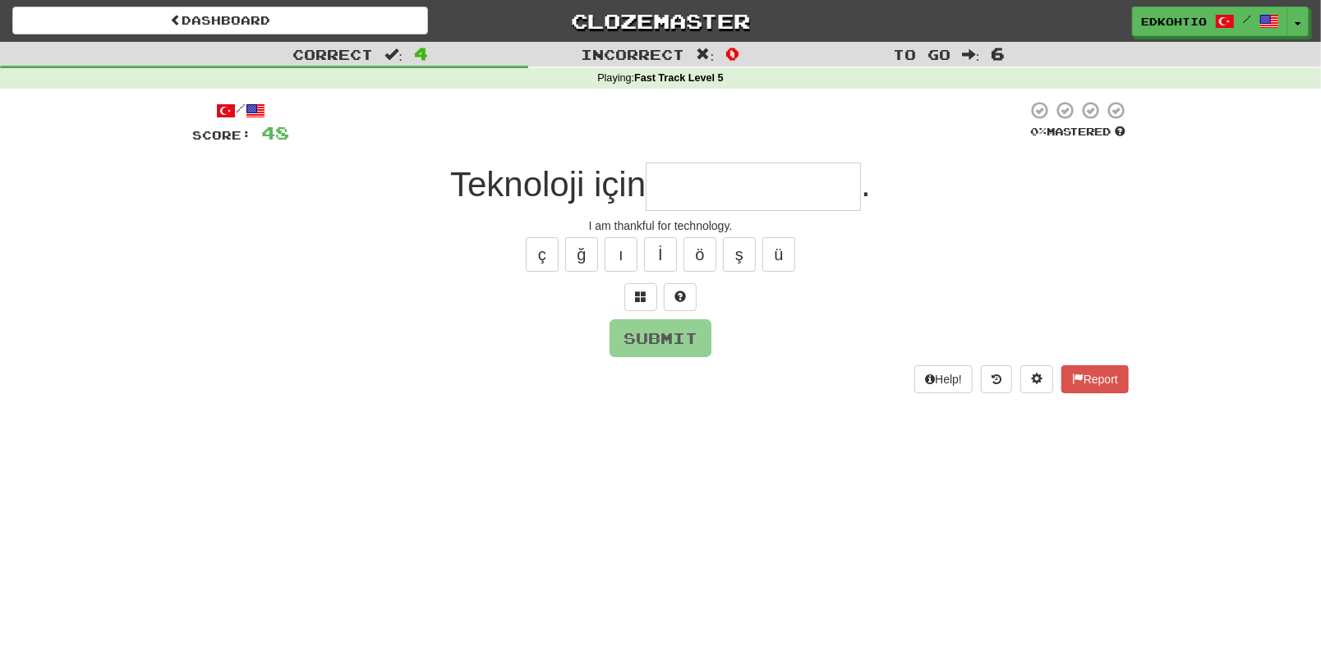
type input "*"
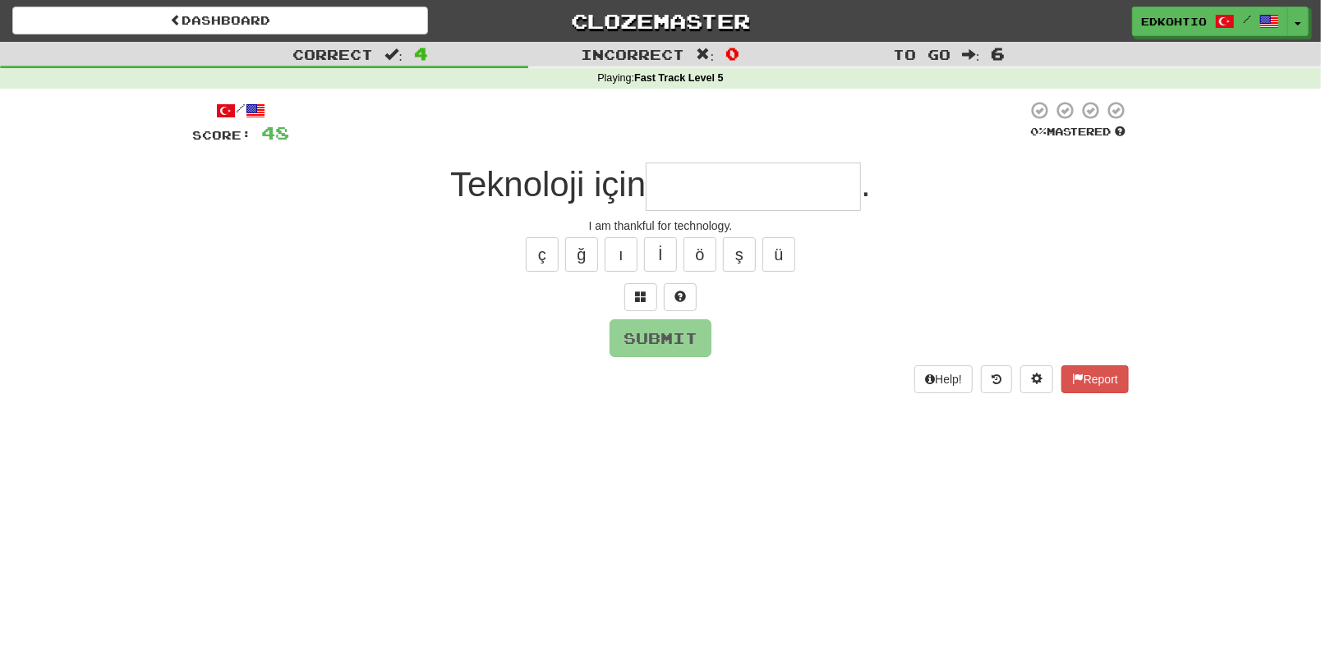
type input "*"
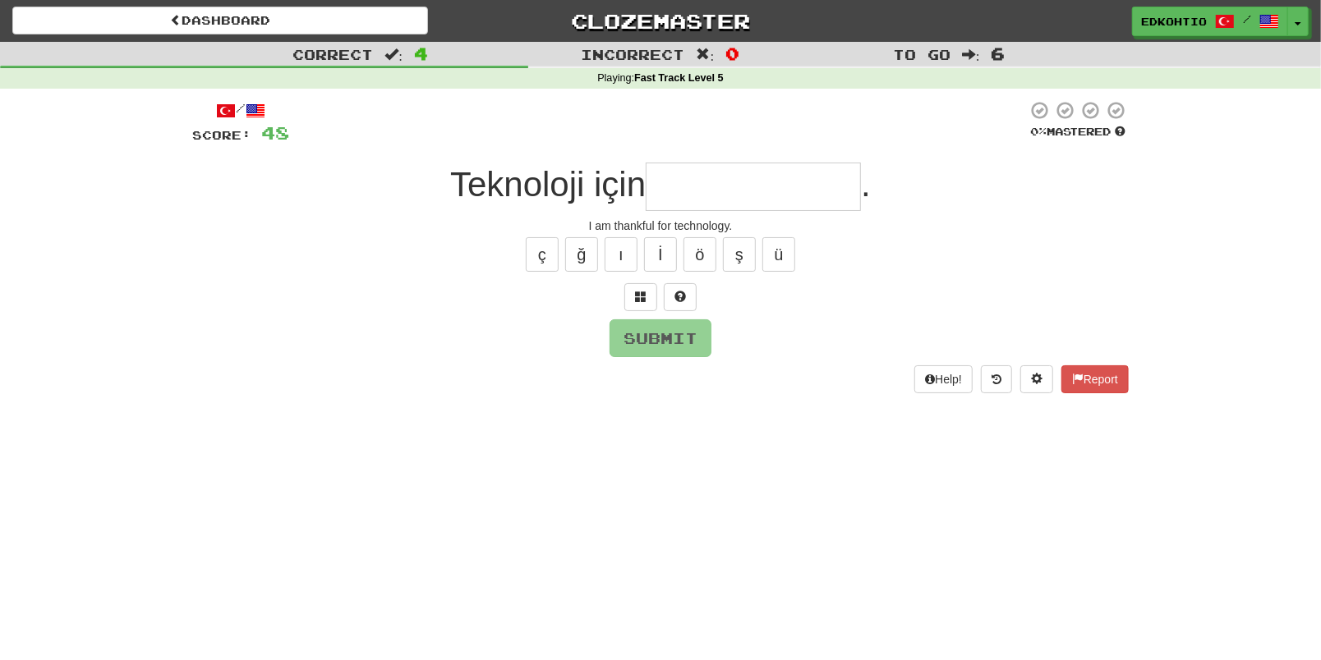
type input "*"
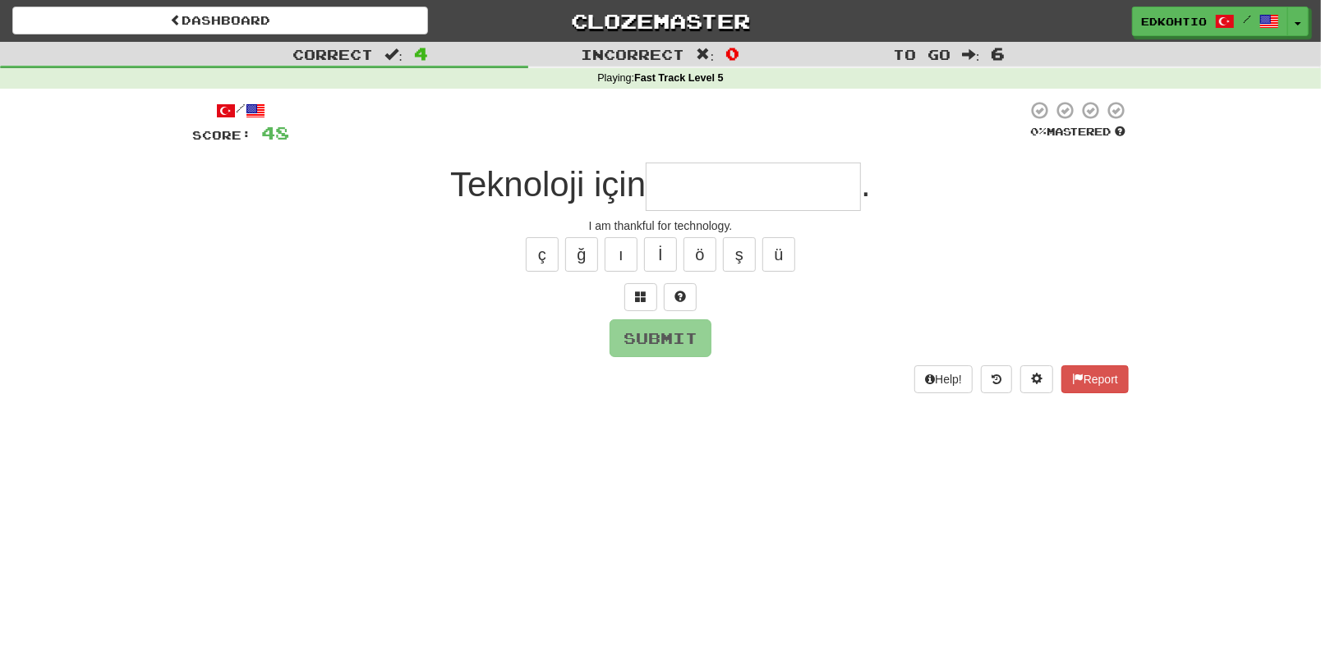
type input "*"
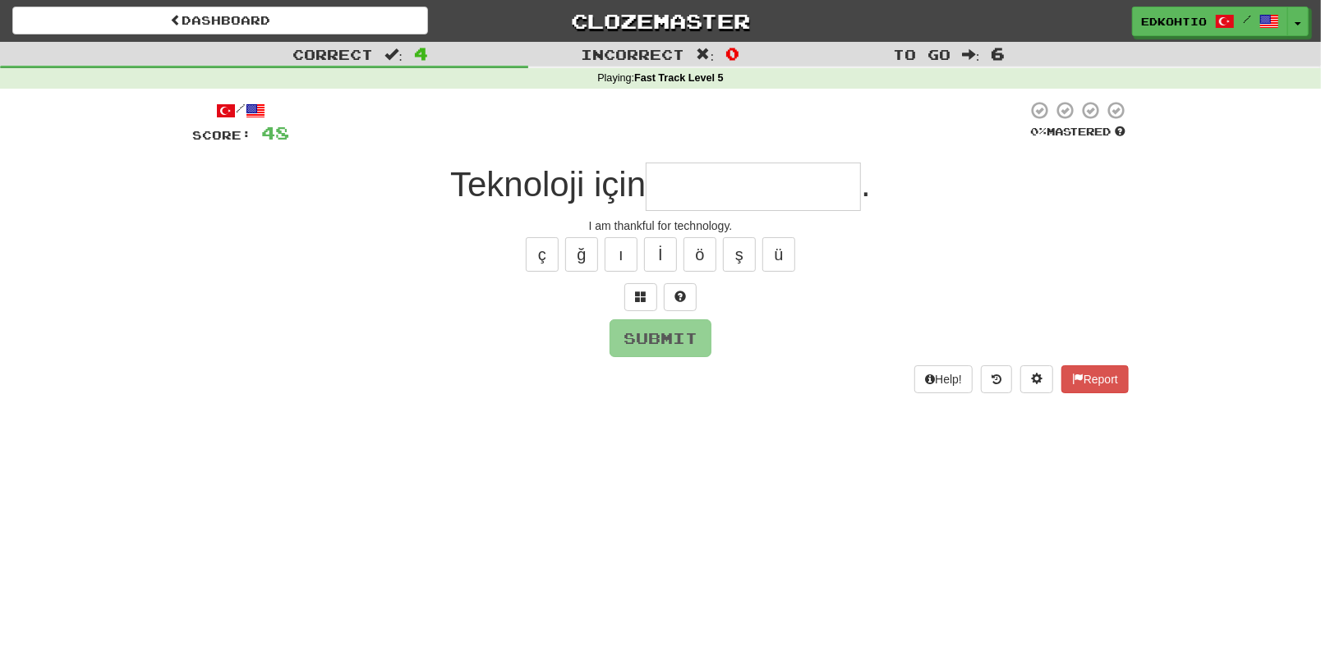
type input "*"
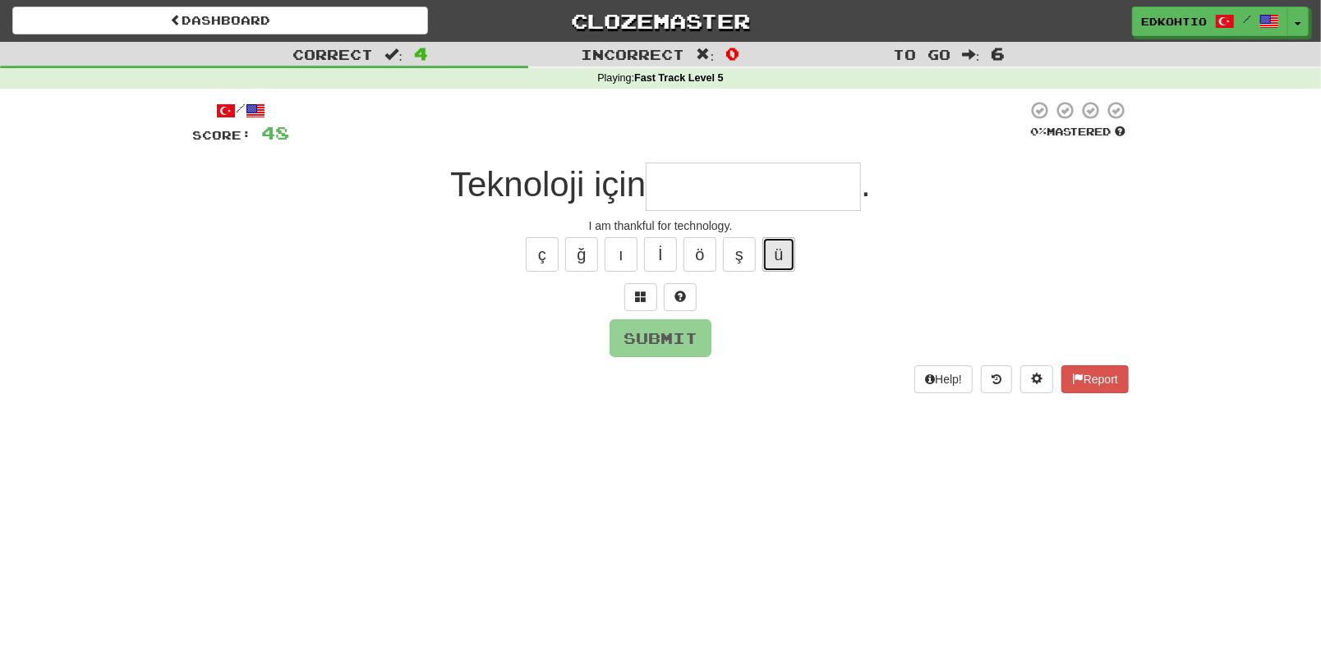
click at [773, 259] on button "ü" at bounding box center [778, 254] width 33 height 34
click at [732, 259] on button "ş" at bounding box center [739, 254] width 33 height 34
click at [738, 259] on button "ş" at bounding box center [739, 254] width 33 height 34
click at [784, 246] on button "ü" at bounding box center [778, 254] width 33 height 34
click at [778, 247] on button "ü" at bounding box center [778, 254] width 33 height 34
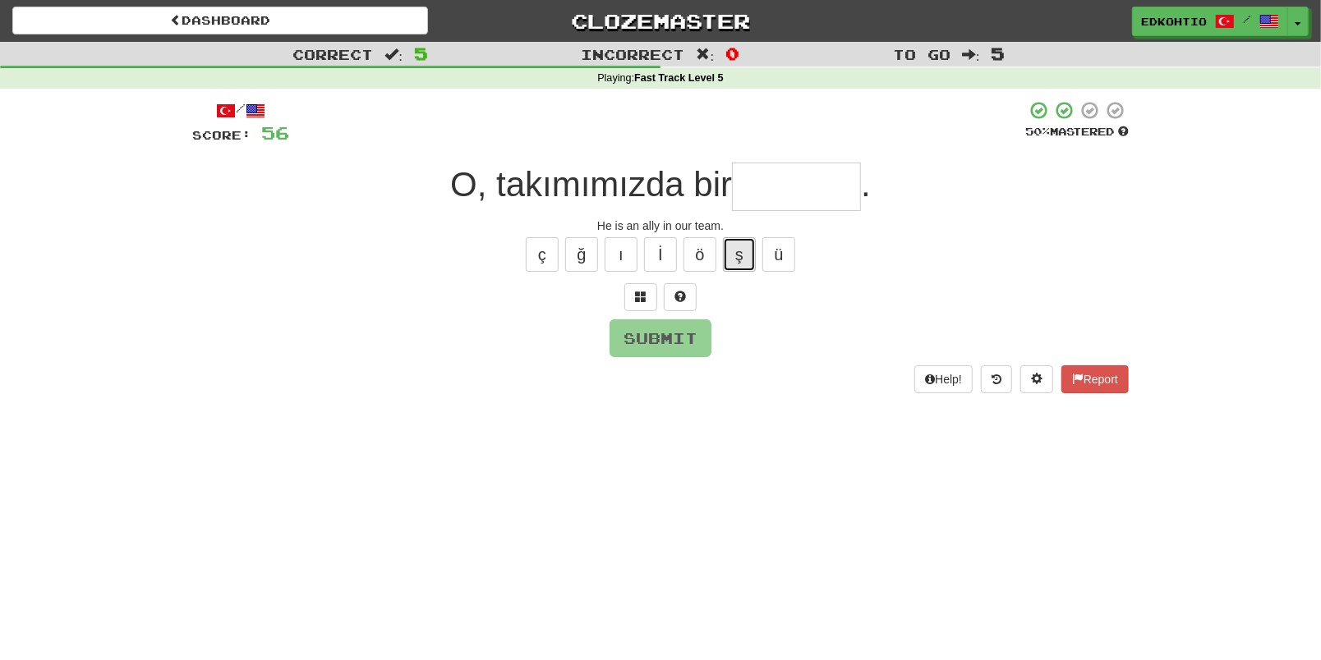
click at [740, 252] on button "ş" at bounding box center [739, 254] width 33 height 34
click at [707, 265] on button "ö" at bounding box center [699, 254] width 33 height 34
click at [624, 250] on button "ı" at bounding box center [621, 254] width 33 height 34
click at [576, 257] on button "ğ" at bounding box center [581, 254] width 33 height 34
drag, startPoint x: 540, startPoint y: 250, endPoint x: 548, endPoint y: 259, distance: 11.7
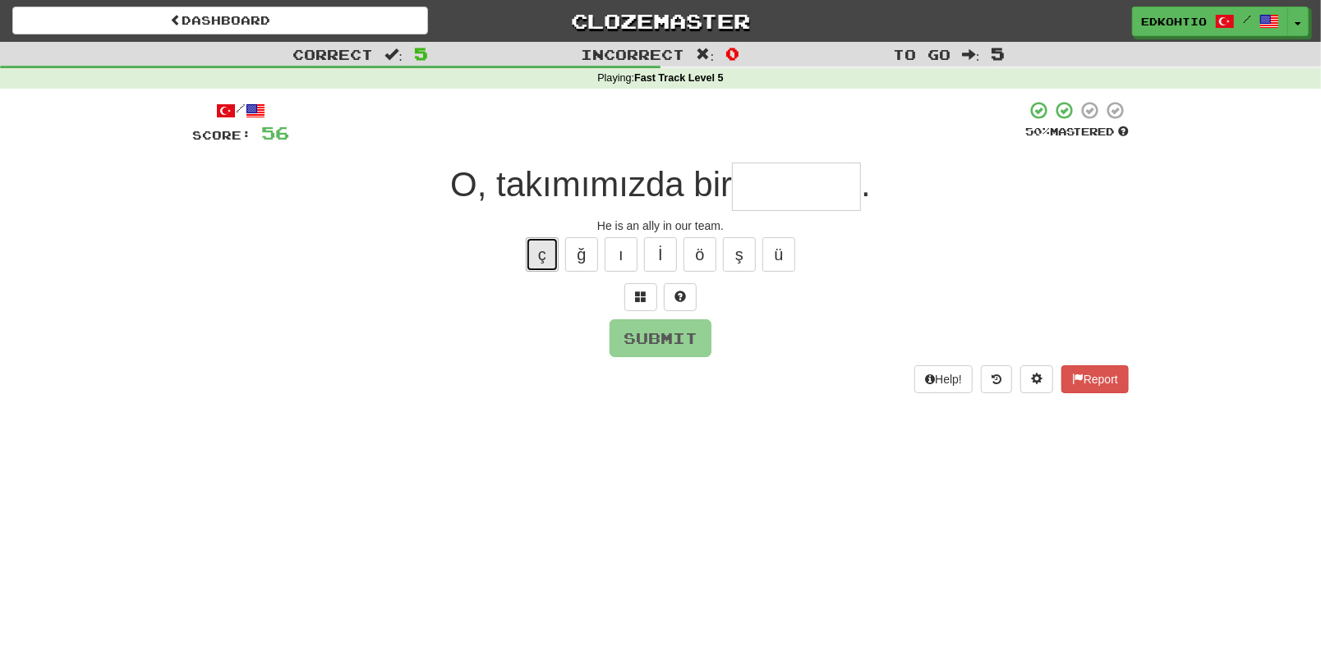
click at [541, 250] on button "ç" at bounding box center [542, 254] width 33 height 34
click at [773, 270] on button "ü" at bounding box center [778, 254] width 33 height 34
click at [742, 241] on button "ş" at bounding box center [739, 254] width 33 height 34
drag, startPoint x: 582, startPoint y: 247, endPoint x: 557, endPoint y: 255, distance: 26.5
click at [582, 246] on button "ğ" at bounding box center [581, 254] width 33 height 34
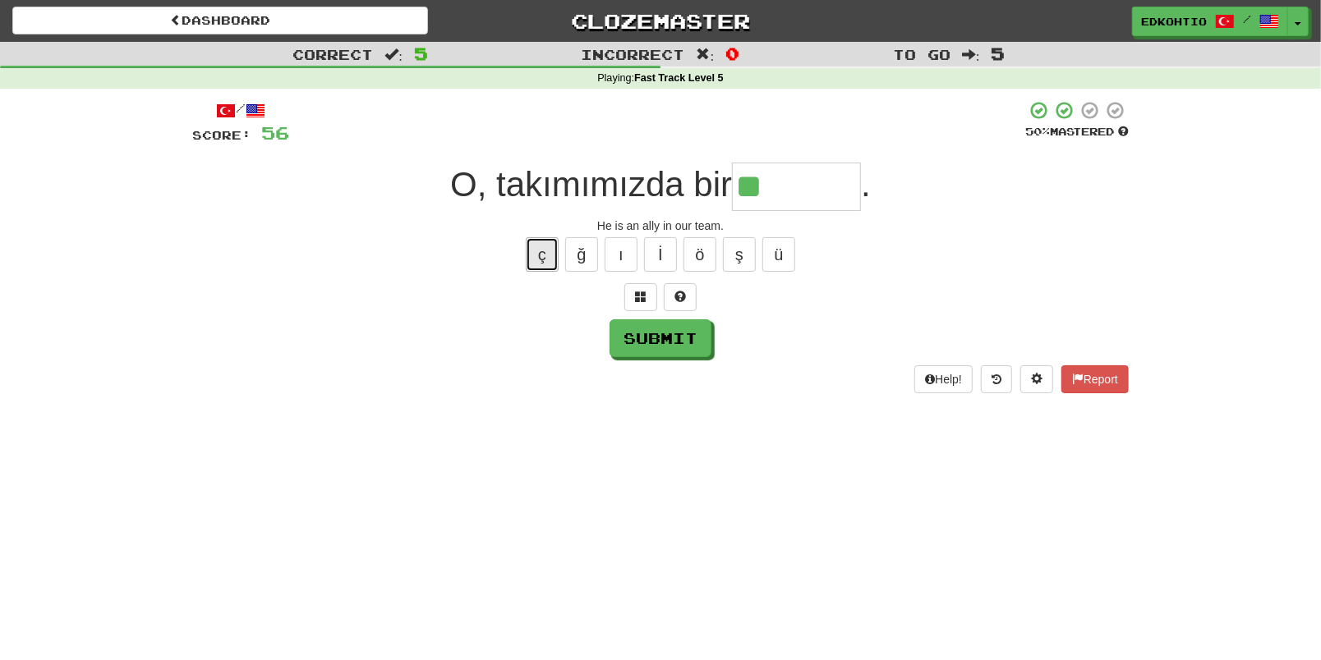
click at [542, 252] on button "ç" at bounding box center [542, 254] width 33 height 34
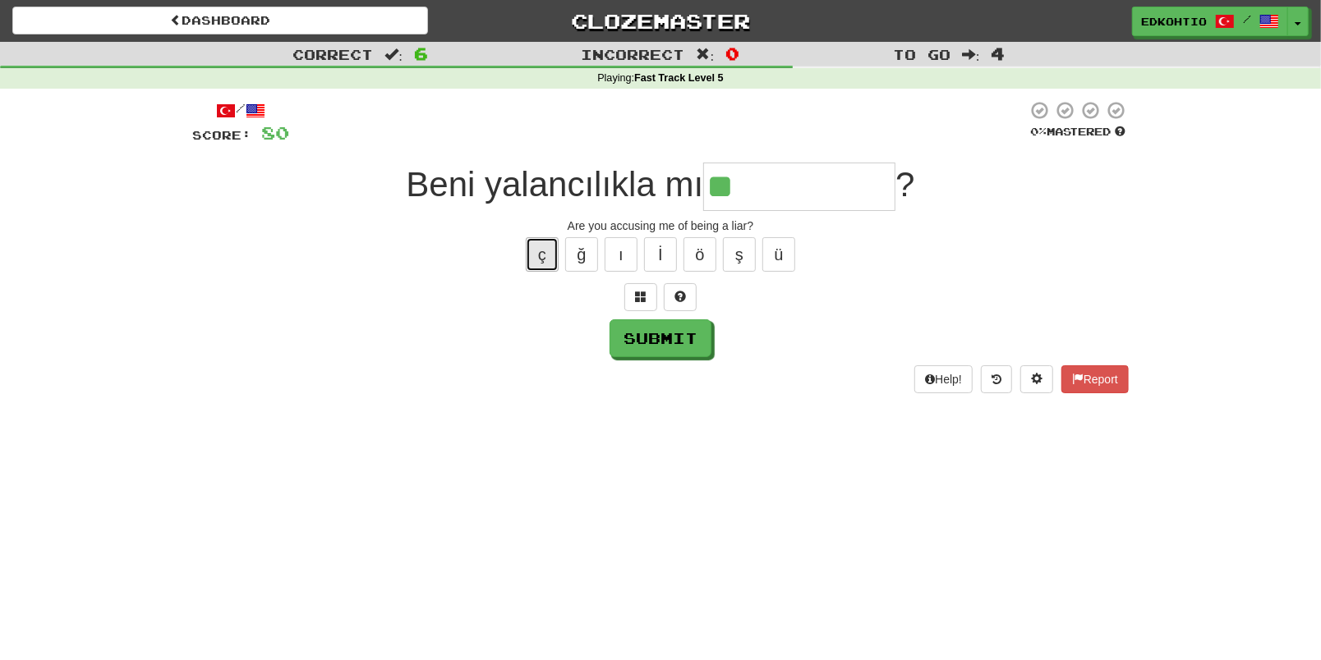
drag, startPoint x: 536, startPoint y: 264, endPoint x: 1184, endPoint y: 252, distance: 647.3
click at [536, 269] on button "ç" at bounding box center [542, 254] width 33 height 34
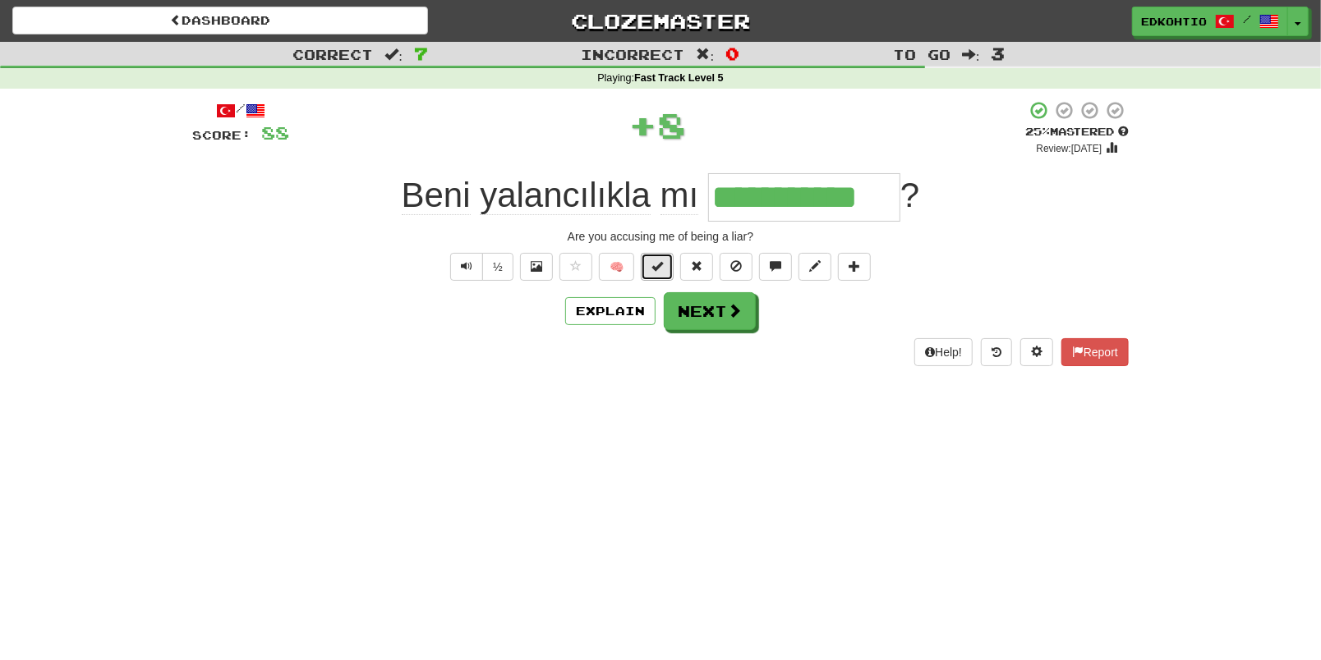
click at [663, 269] on span at bounding box center [656, 265] width 11 height 11
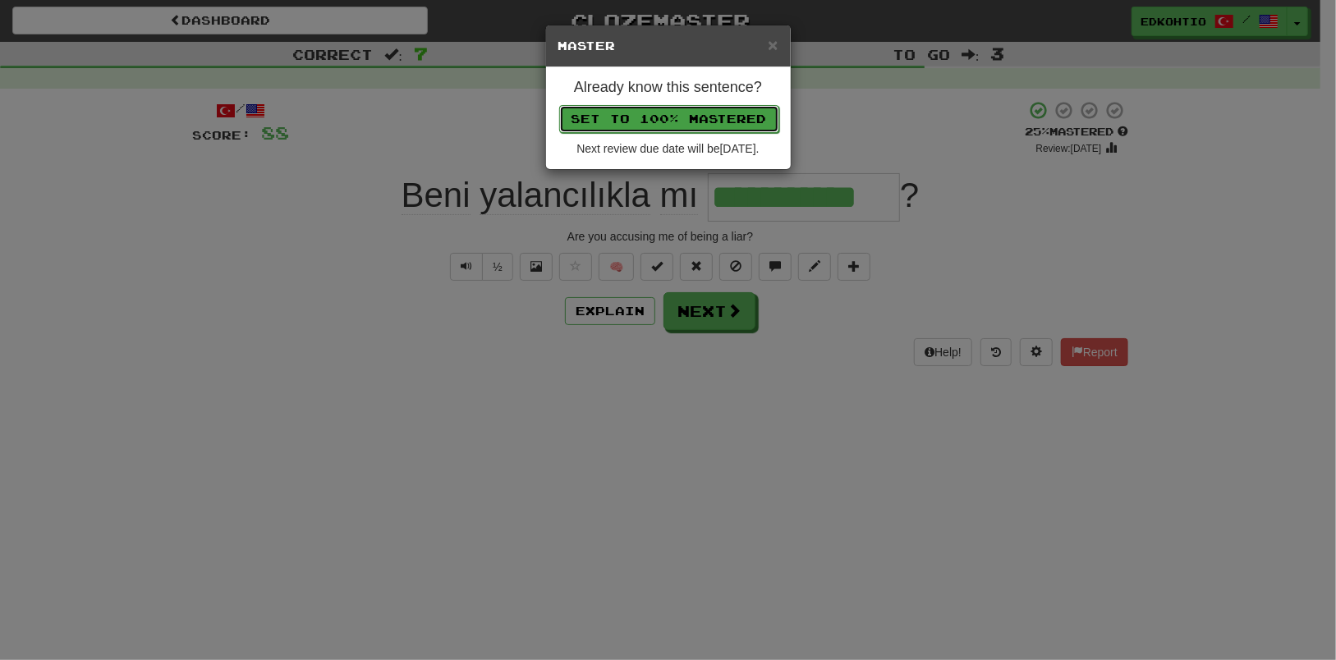
click at [661, 113] on button "Set to 100% Mastered" at bounding box center [669, 119] width 220 height 28
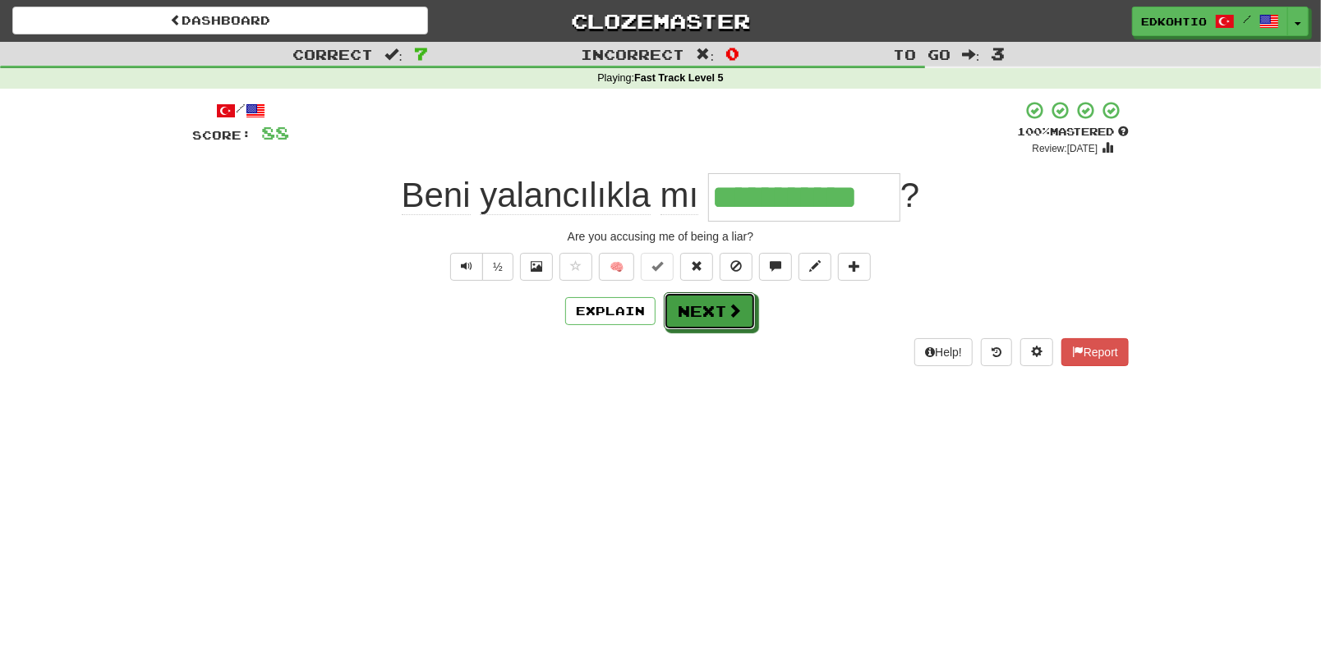
click at [693, 311] on button "Next" at bounding box center [710, 311] width 92 height 38
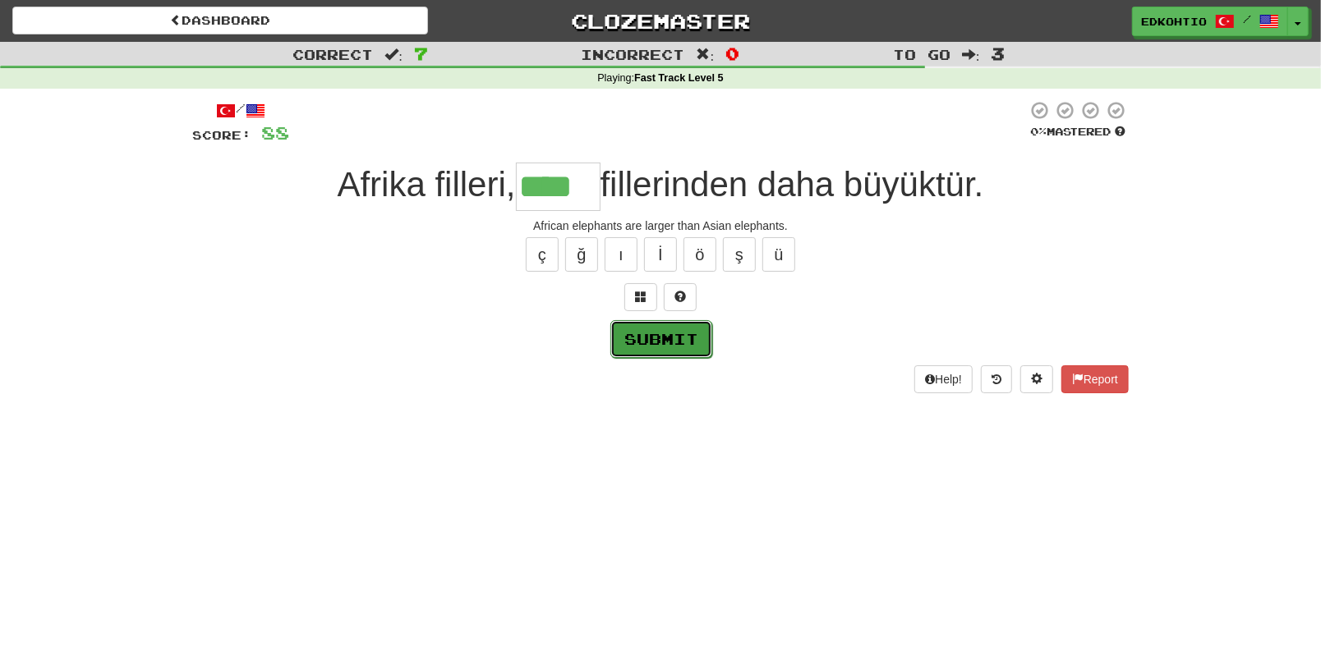
click at [684, 336] on button "Submit" at bounding box center [661, 339] width 102 height 38
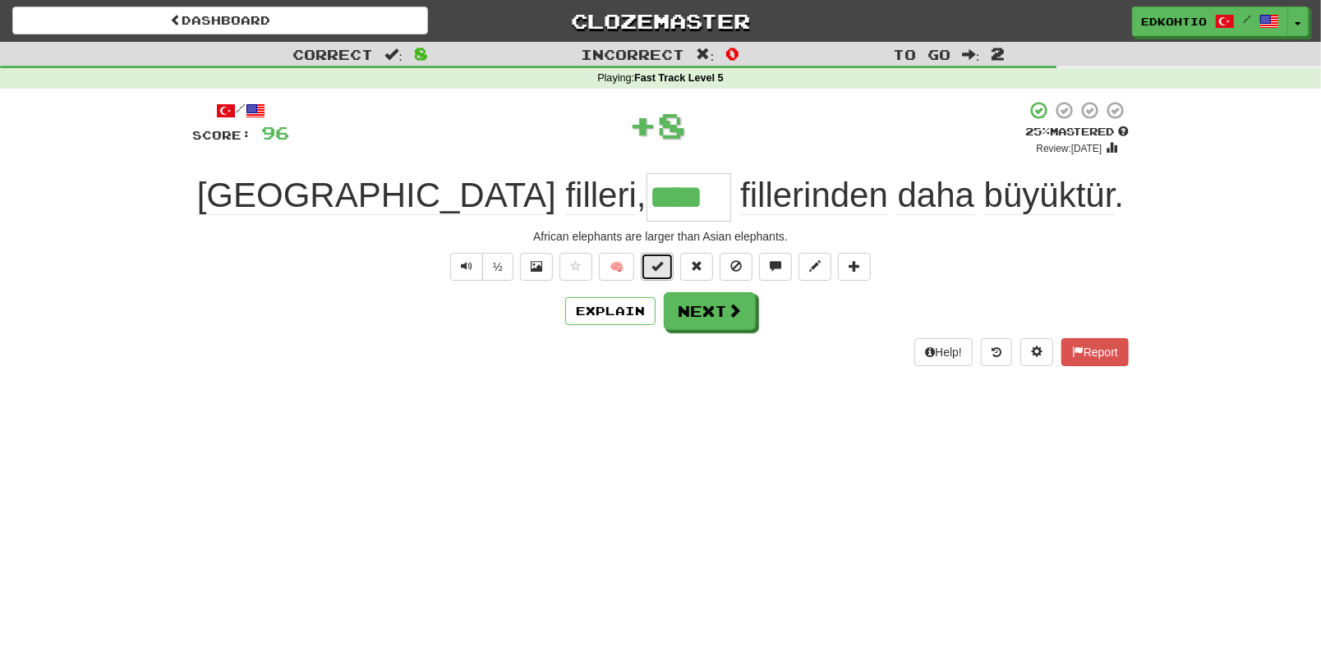
click at [654, 264] on span at bounding box center [656, 265] width 11 height 11
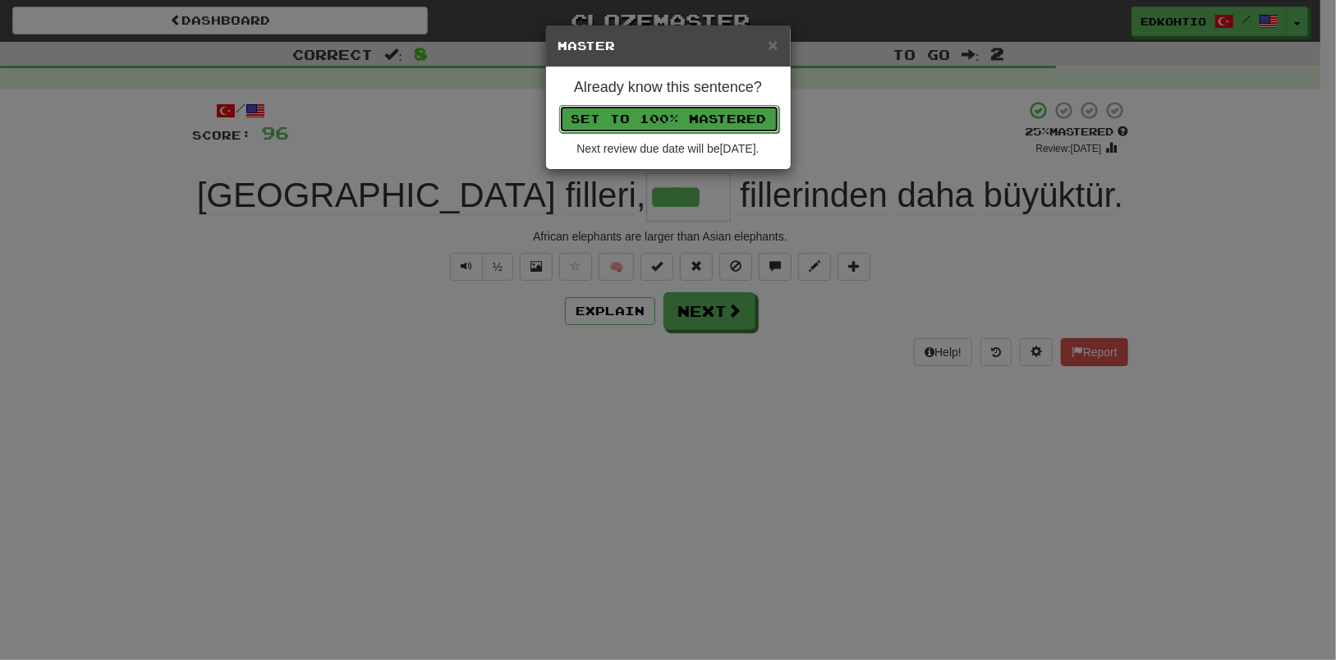
click at [658, 117] on button "Set to 100% Mastered" at bounding box center [669, 119] width 220 height 28
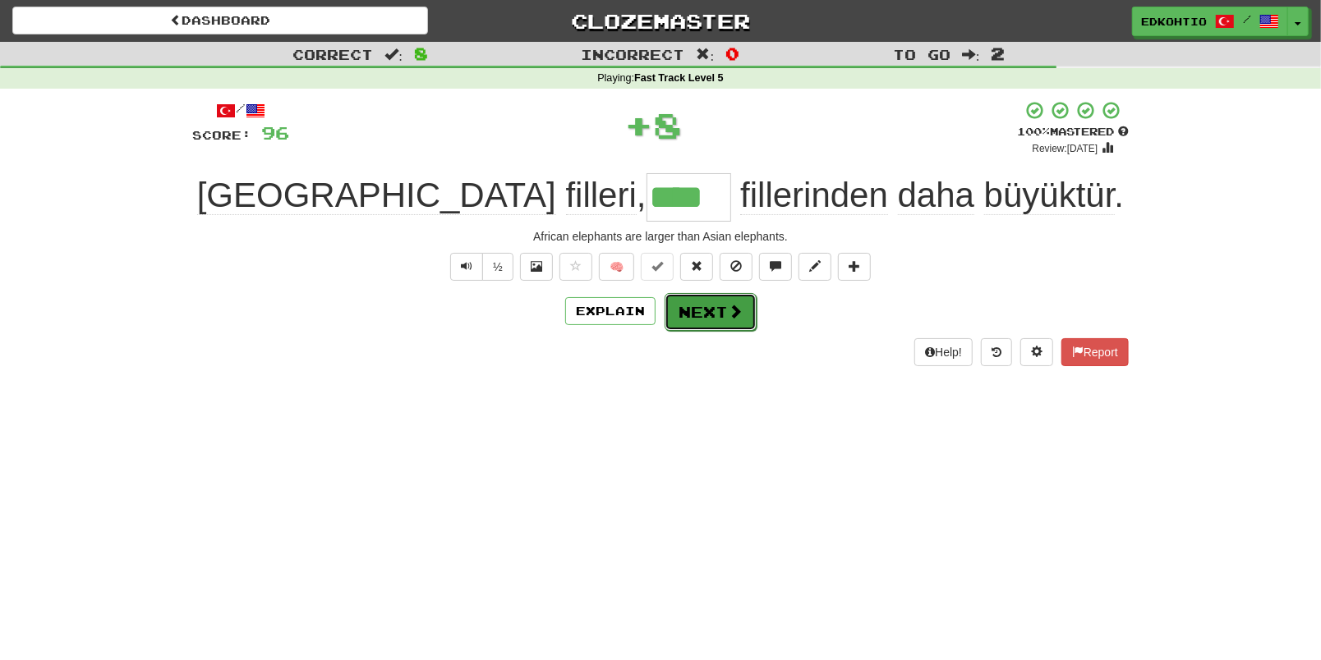
click at [704, 314] on button "Next" at bounding box center [710, 312] width 92 height 38
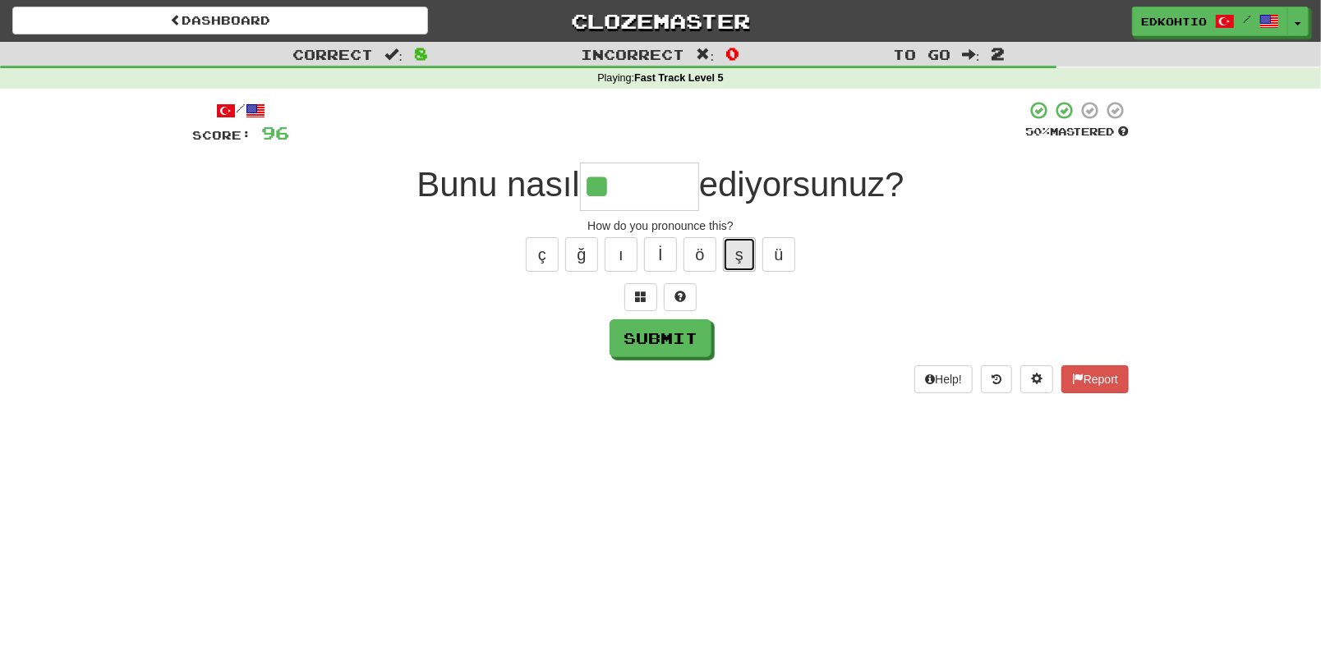
click at [740, 251] on button "ş" at bounding box center [739, 254] width 33 height 34
click at [776, 259] on button "ü" at bounding box center [778, 254] width 33 height 34
click at [695, 260] on button "ö" at bounding box center [699, 254] width 33 height 34
click at [623, 250] on button "ı" at bounding box center [621, 254] width 33 height 34
click at [573, 246] on button "ğ" at bounding box center [581, 254] width 33 height 34
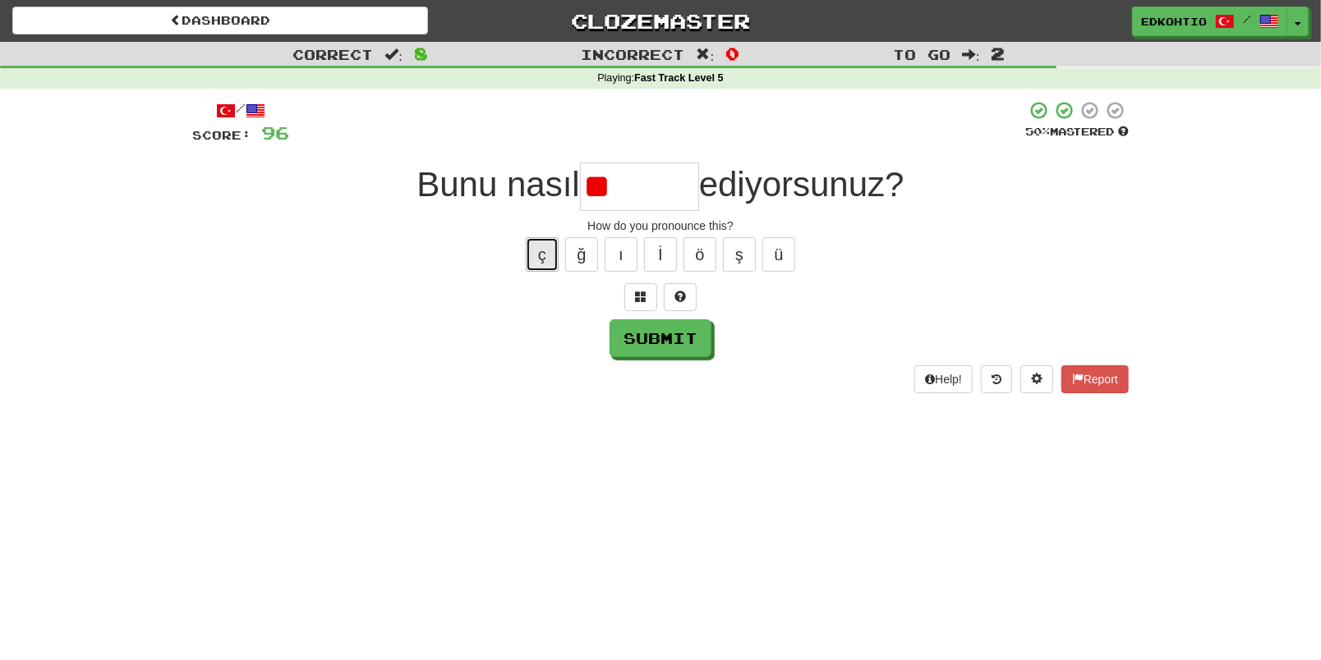
click at [538, 261] on button "ç" at bounding box center [542, 254] width 33 height 34
click at [788, 255] on button "ü" at bounding box center [778, 254] width 33 height 34
click at [742, 247] on button "ş" at bounding box center [739, 254] width 33 height 34
click at [706, 250] on button "ö" at bounding box center [699, 254] width 33 height 34
click at [614, 260] on button "ı" at bounding box center [621, 254] width 33 height 34
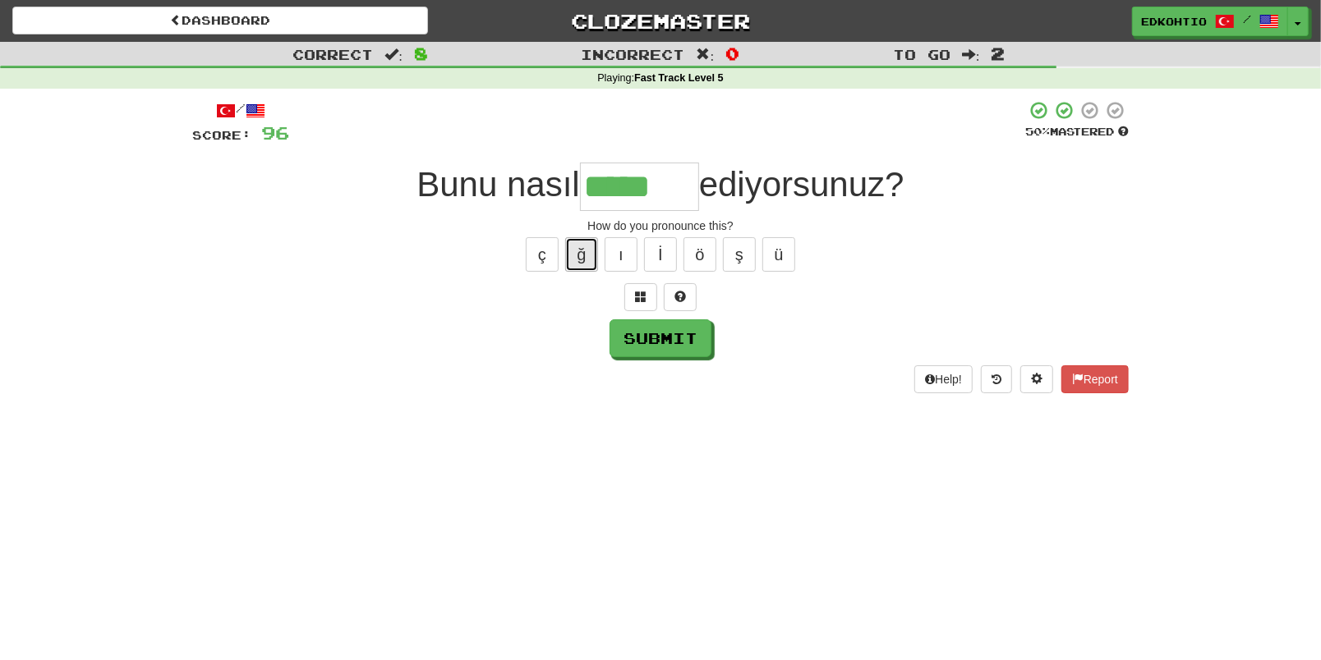
click at [576, 260] on button "ğ" at bounding box center [581, 254] width 33 height 34
click at [547, 264] on button "ç" at bounding box center [542, 254] width 33 height 34
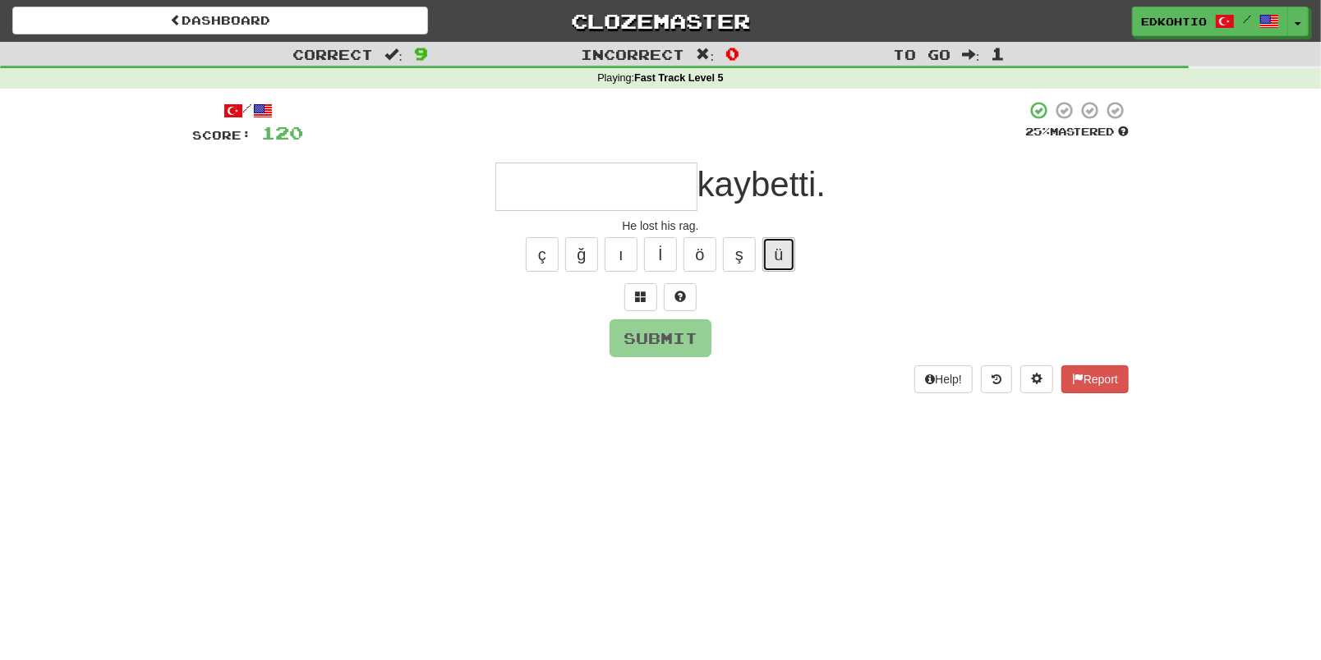
click at [783, 251] on button "ü" at bounding box center [778, 254] width 33 height 34
click at [738, 246] on button "ş" at bounding box center [739, 254] width 33 height 34
click at [702, 251] on button "ö" at bounding box center [699, 254] width 33 height 34
click at [624, 251] on button "ı" at bounding box center [621, 254] width 33 height 34
click at [571, 246] on button "ğ" at bounding box center [581, 254] width 33 height 34
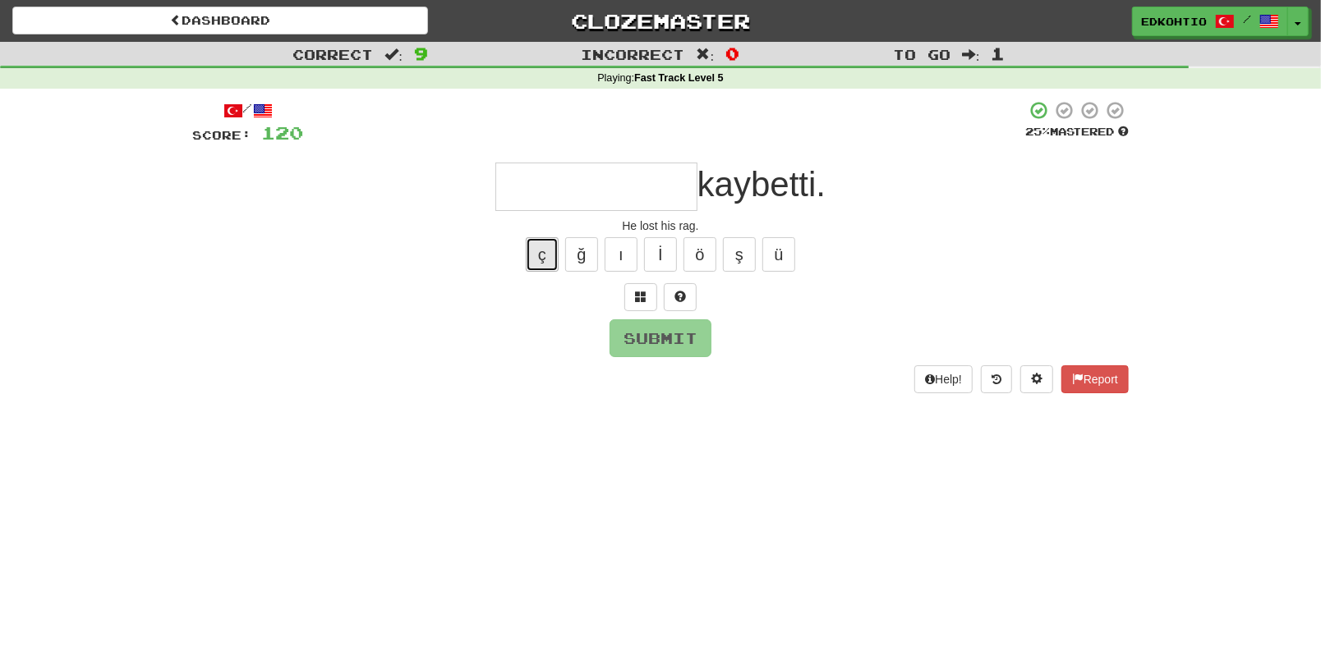
click at [536, 260] on button "ç" at bounding box center [542, 254] width 33 height 34
click at [750, 243] on button "ş" at bounding box center [739, 254] width 33 height 34
click at [573, 260] on button "ğ" at bounding box center [581, 254] width 33 height 34
click at [549, 262] on button "ç" at bounding box center [542, 254] width 33 height 34
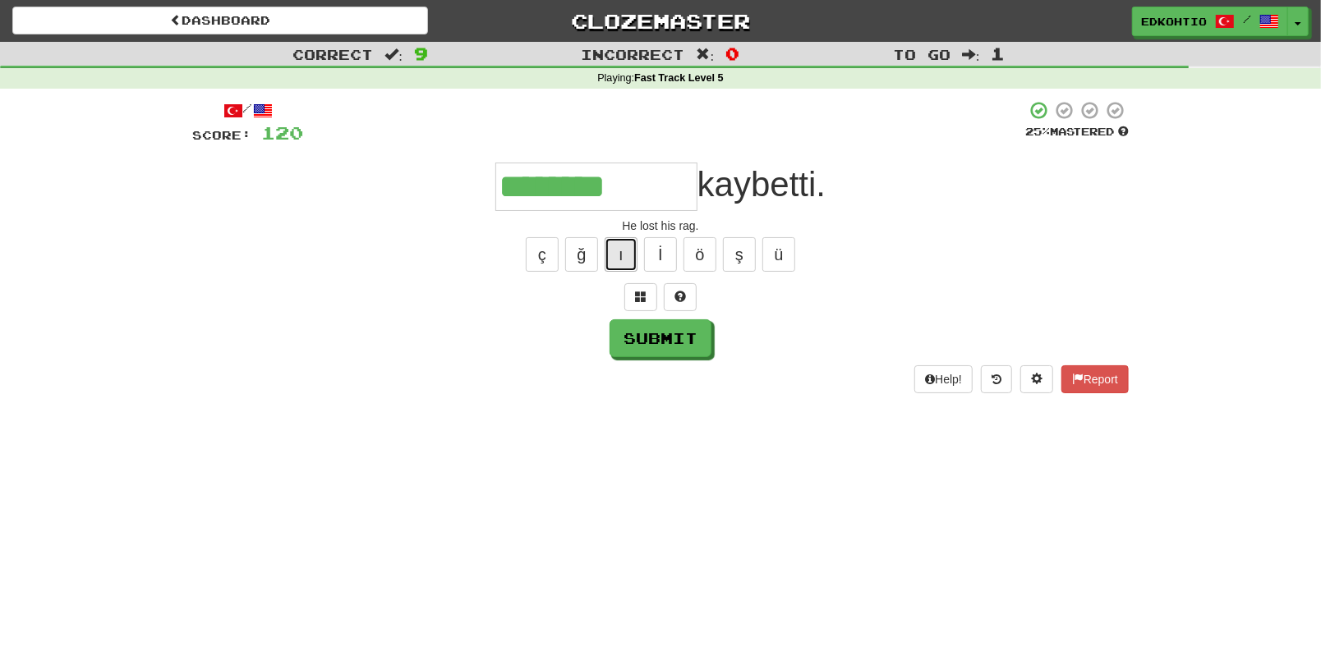
drag, startPoint x: 629, startPoint y: 254, endPoint x: 632, endPoint y: 262, distance: 8.6
click at [629, 255] on button "ı" at bounding box center [621, 254] width 33 height 34
click at [607, 256] on button "ı" at bounding box center [621, 254] width 33 height 34
click at [650, 349] on button "Submit" at bounding box center [660, 338] width 102 height 38
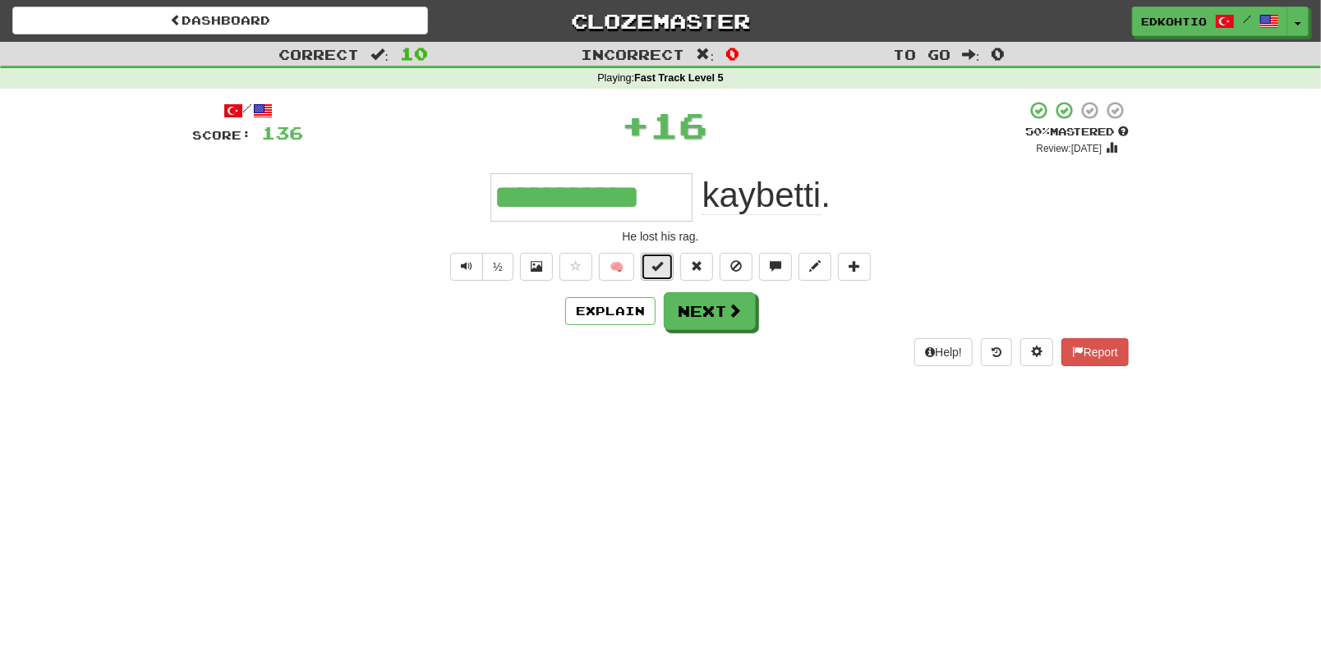
click at [650, 267] on button at bounding box center [657, 267] width 33 height 28
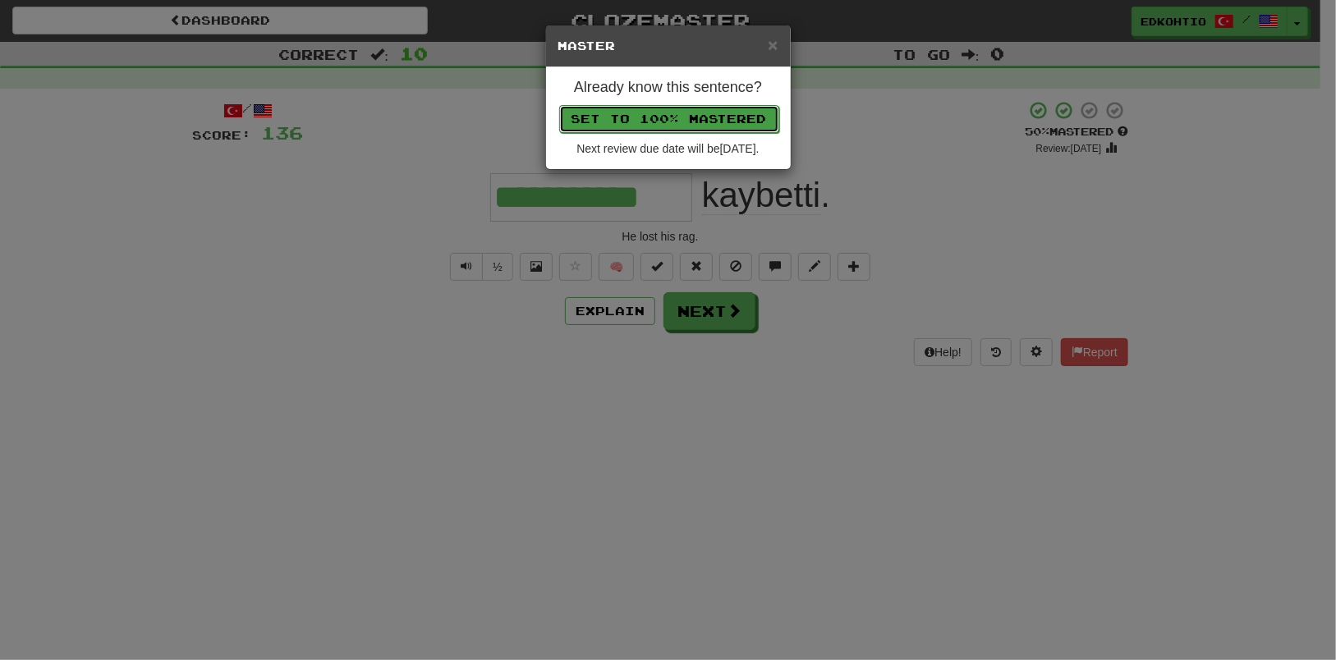
click at [682, 118] on button "Set to 100% Mastered" at bounding box center [669, 119] width 220 height 28
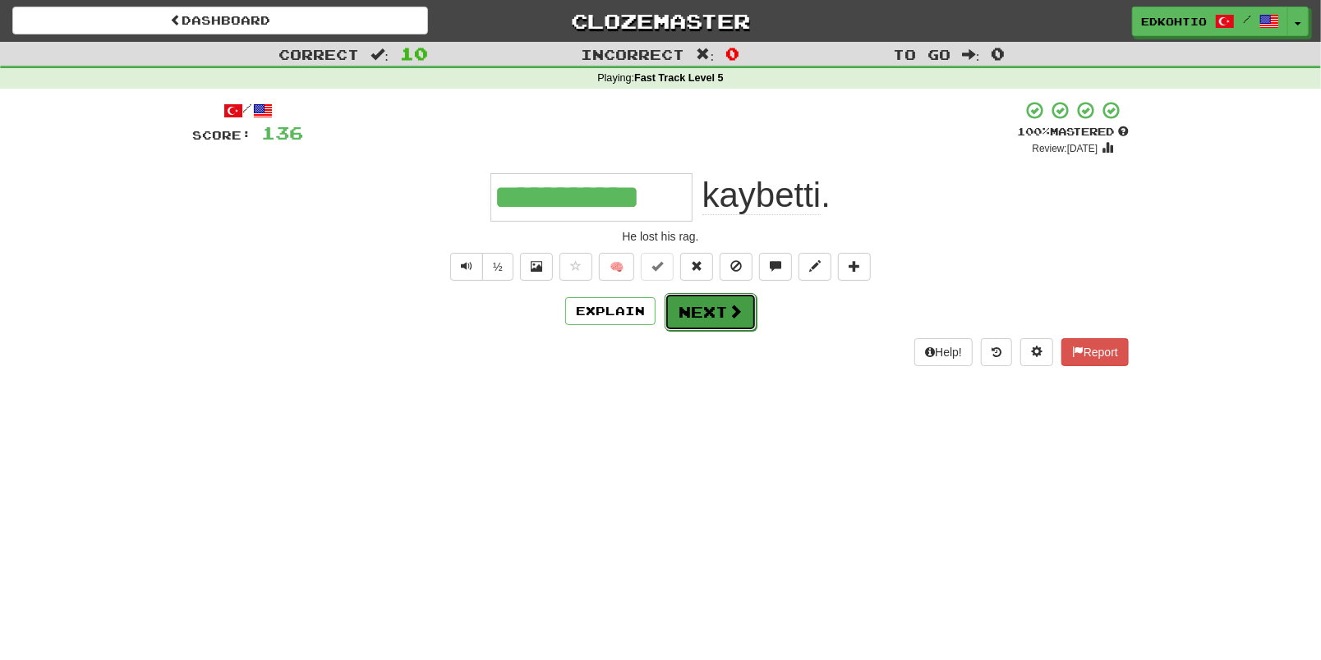
click at [714, 308] on button "Next" at bounding box center [710, 312] width 92 height 38
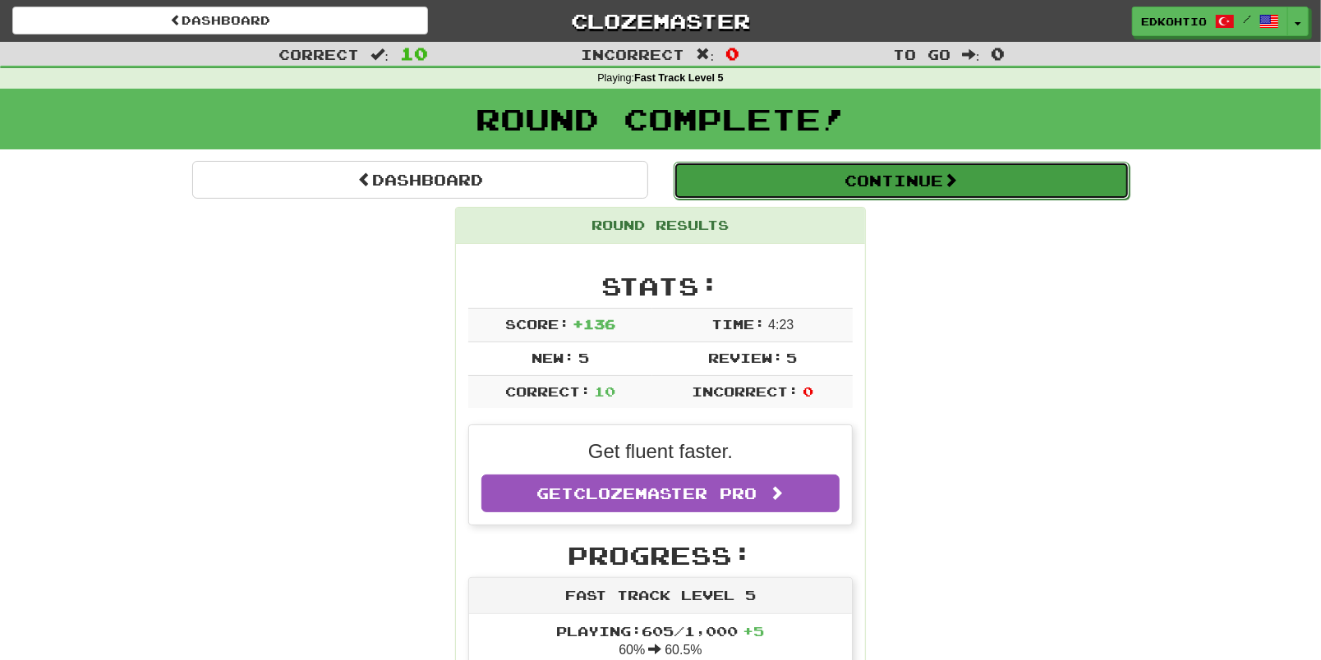
click at [839, 182] on button "Continue" at bounding box center [901, 181] width 456 height 38
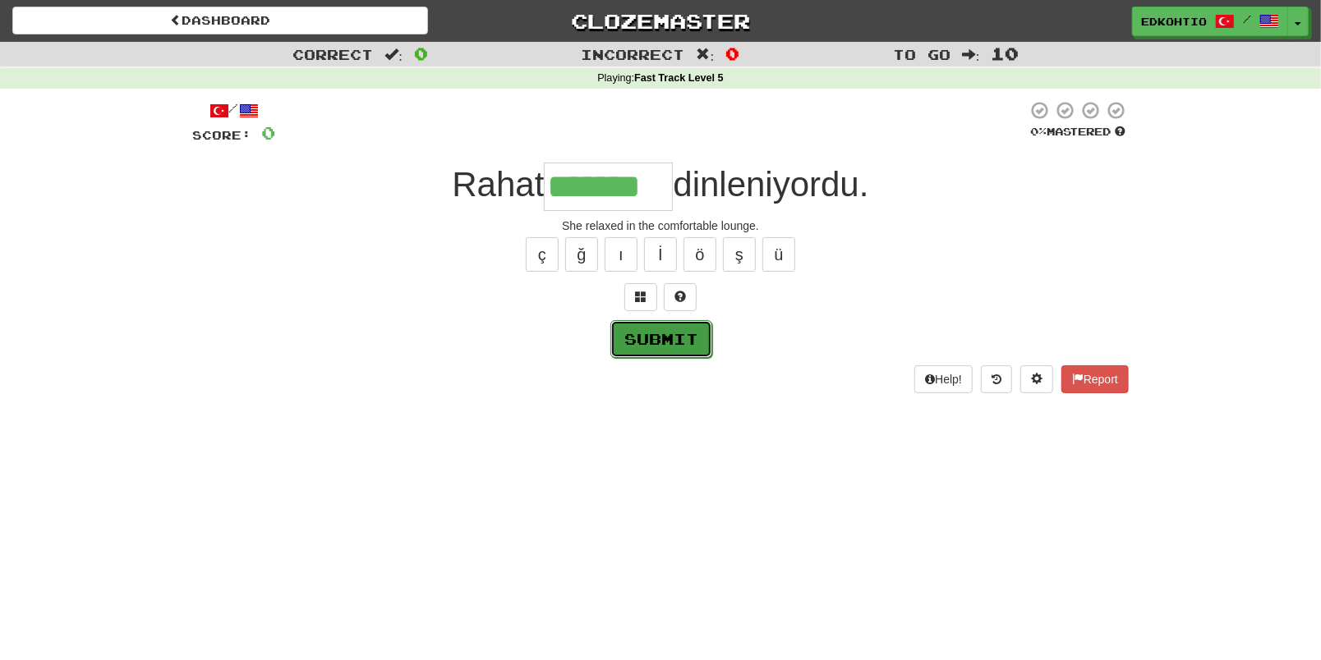
click at [664, 347] on button "Submit" at bounding box center [661, 339] width 102 height 38
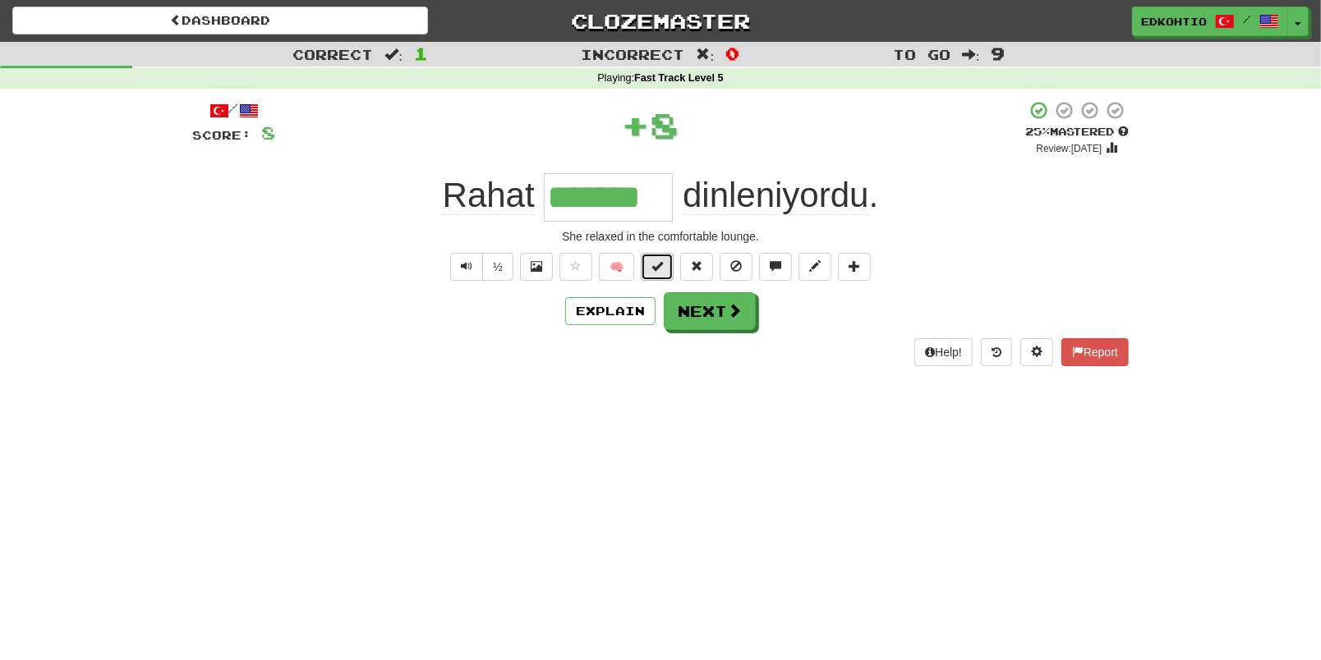
click at [650, 267] on button at bounding box center [657, 267] width 33 height 28
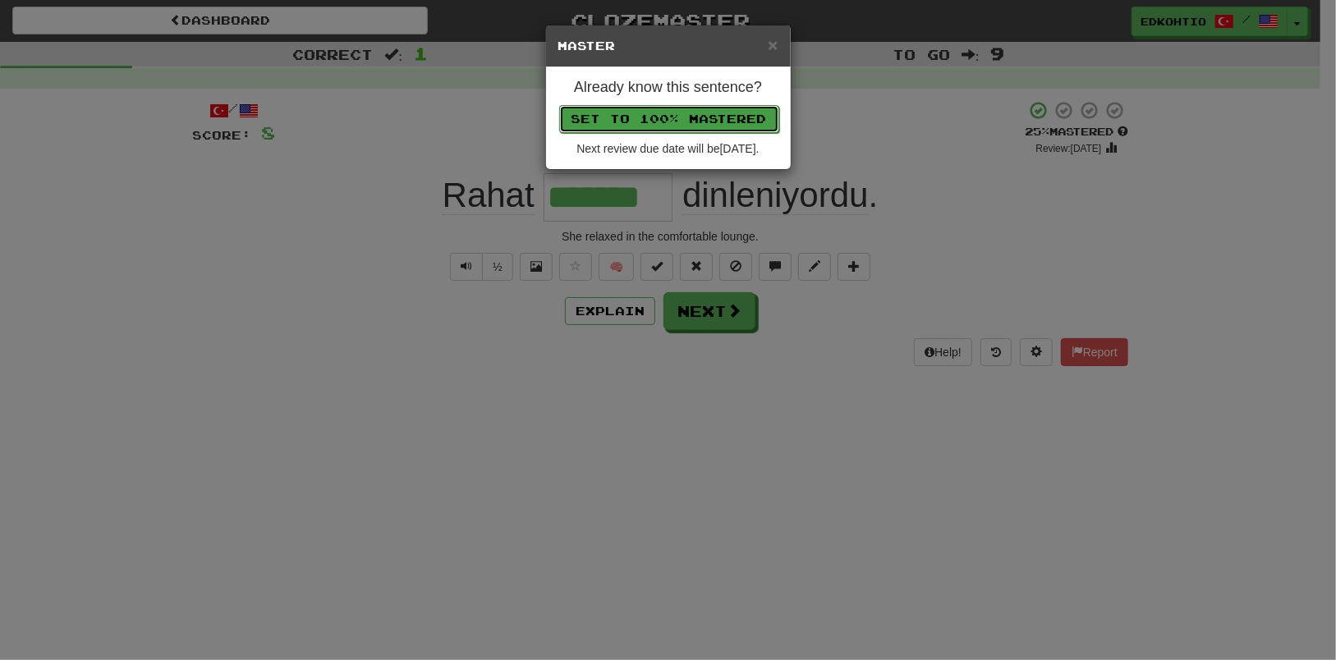
click at [638, 118] on button "Set to 100% Mastered" at bounding box center [669, 119] width 220 height 28
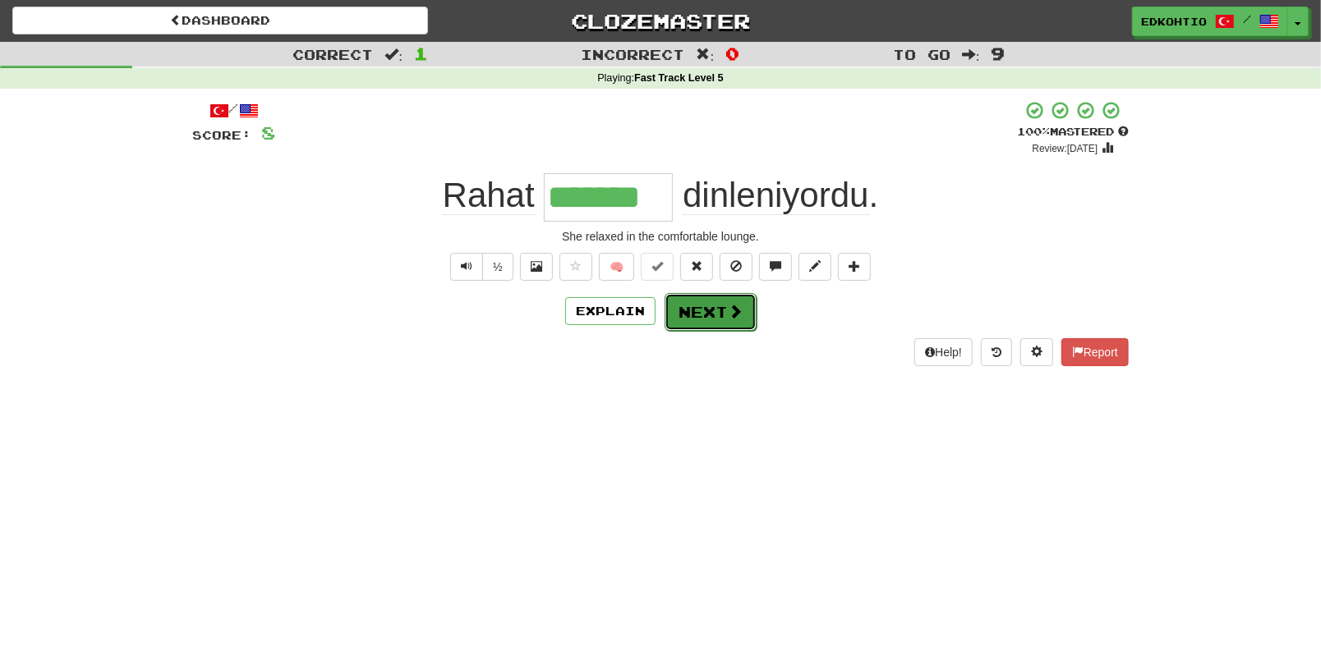
click at [705, 319] on button "Next" at bounding box center [710, 312] width 92 height 38
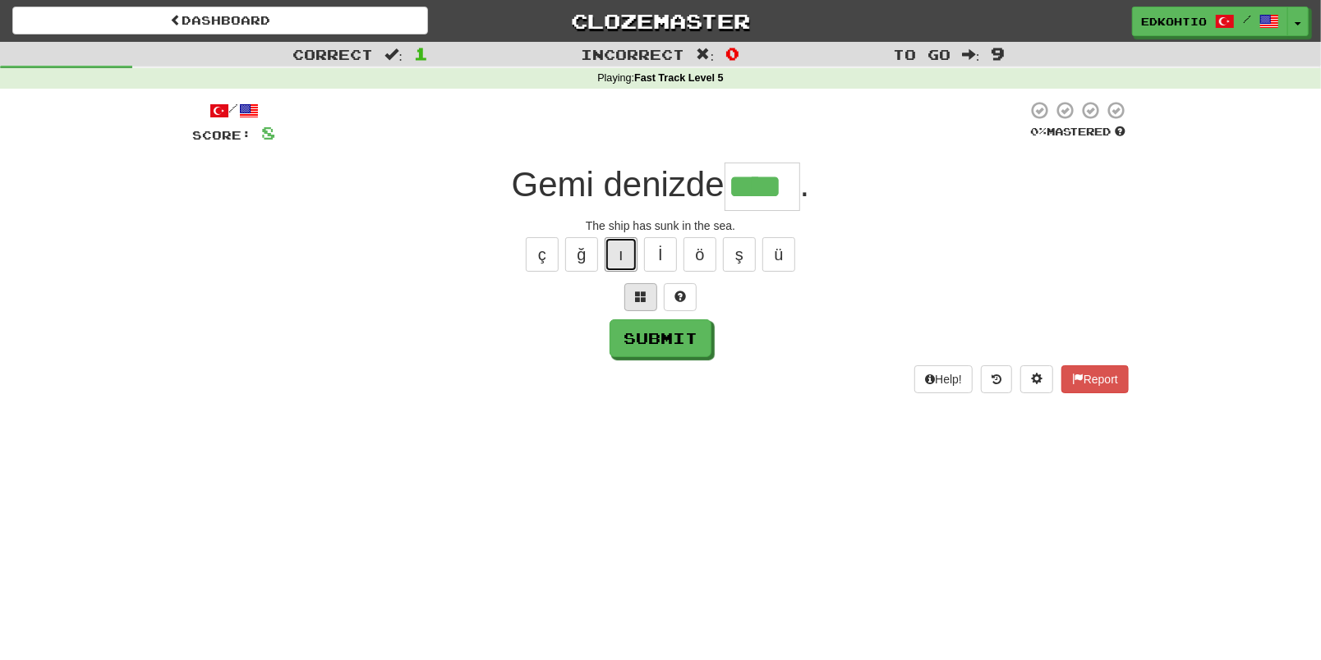
drag, startPoint x: 628, startPoint y: 256, endPoint x: 637, endPoint y: 292, distance: 36.7
click at [628, 260] on button "ı" at bounding box center [621, 254] width 33 height 34
click at [655, 339] on button "Submit" at bounding box center [660, 338] width 102 height 38
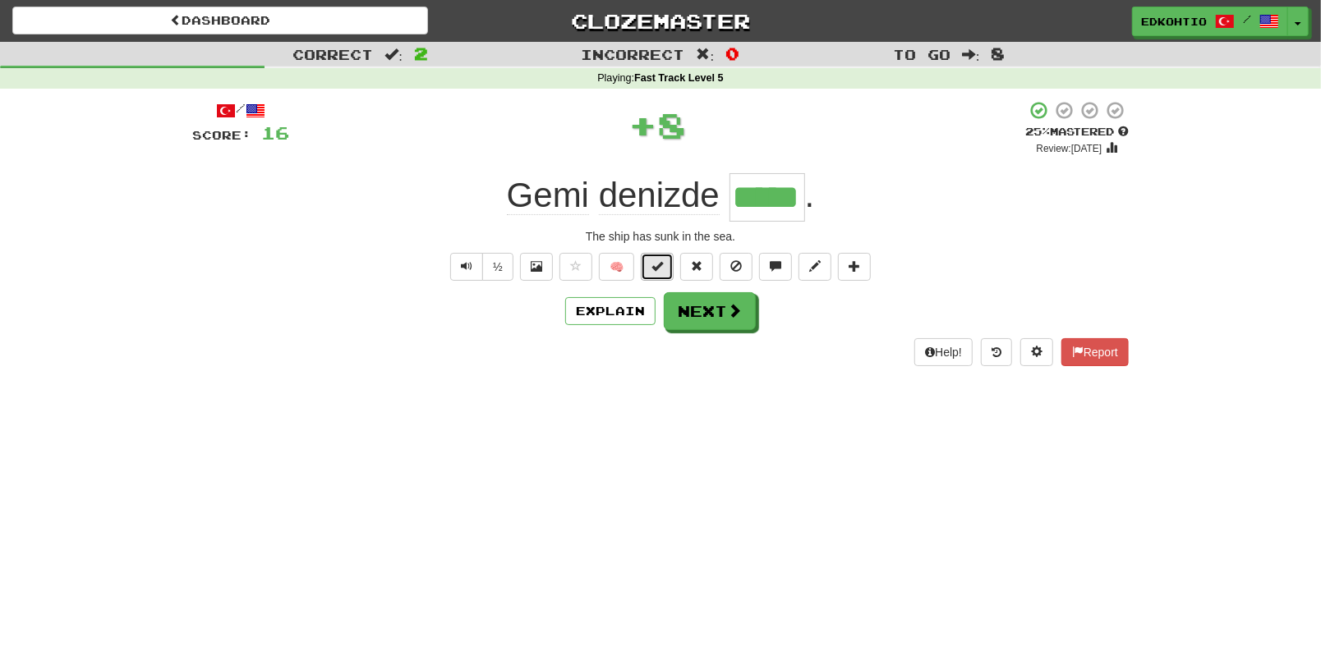
click at [664, 269] on button at bounding box center [657, 267] width 33 height 28
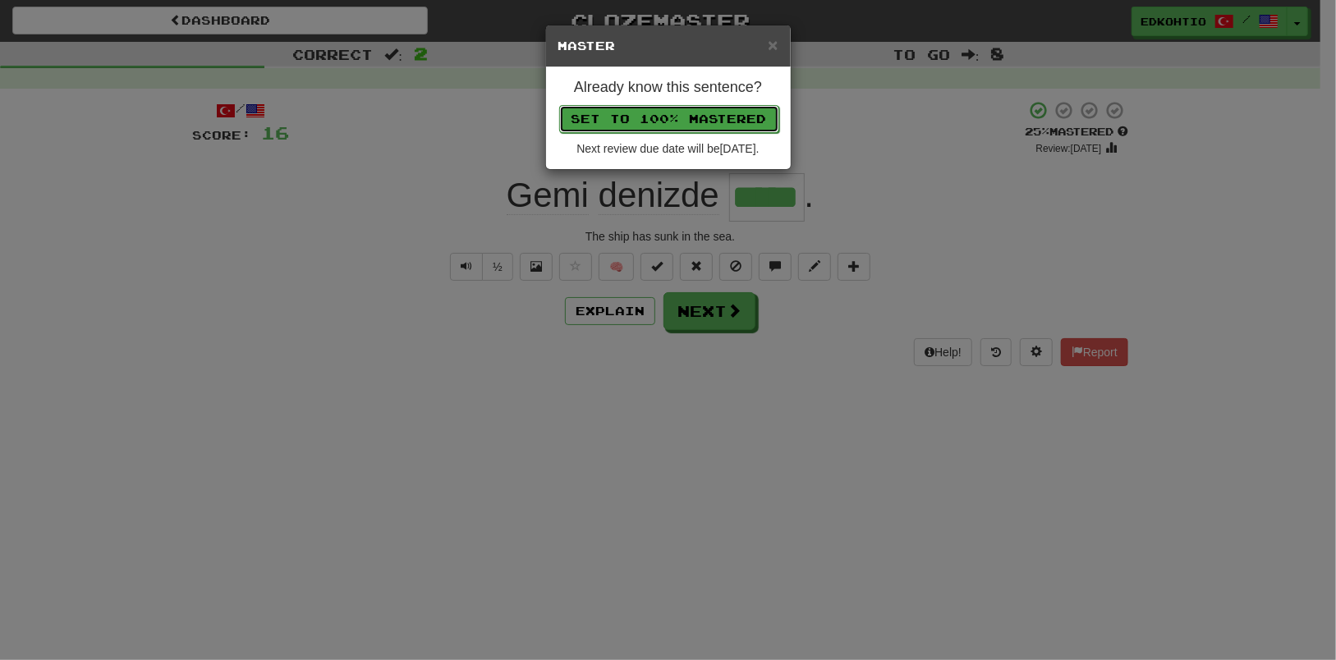
click at [694, 117] on button "Set to 100% Mastered" at bounding box center [669, 119] width 220 height 28
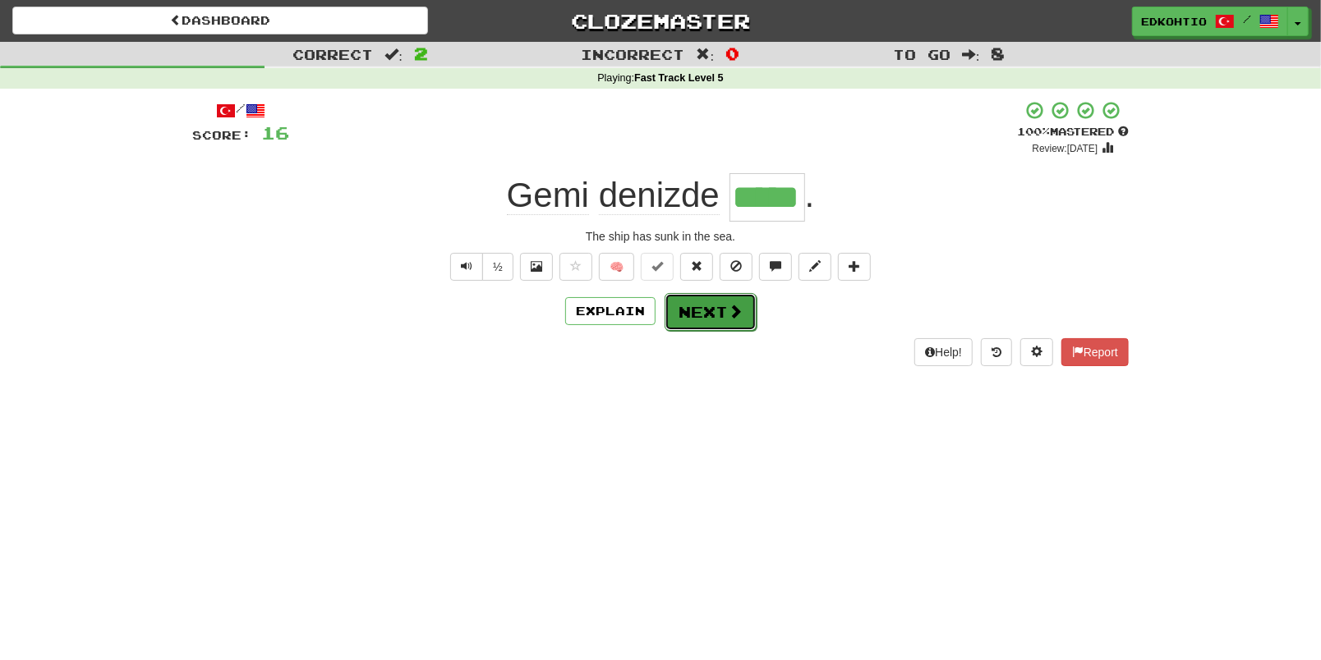
click at [681, 309] on button "Next" at bounding box center [710, 312] width 92 height 38
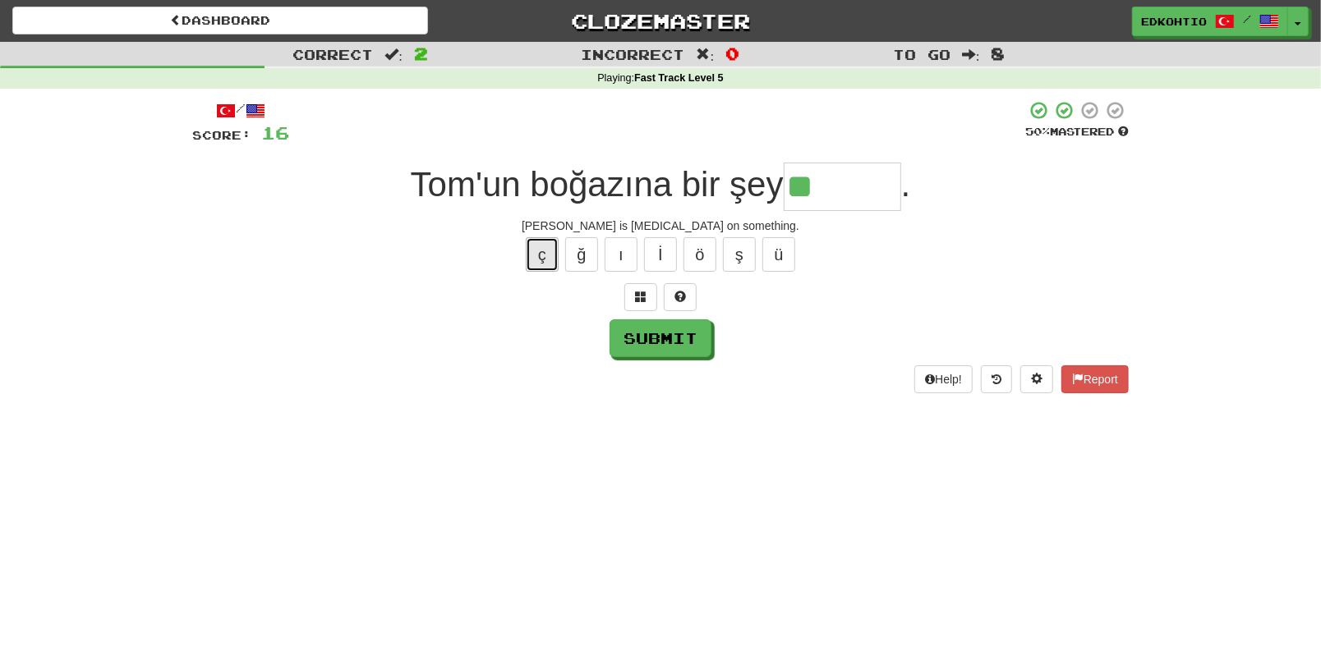
click at [536, 257] on button "ç" at bounding box center [542, 254] width 33 height 34
click at [624, 260] on button "ı" at bounding box center [621, 254] width 33 height 34
click at [773, 250] on button "ü" at bounding box center [778, 254] width 33 height 34
click at [747, 252] on button "ş" at bounding box center [739, 254] width 33 height 34
click at [702, 241] on button "ö" at bounding box center [699, 254] width 33 height 34
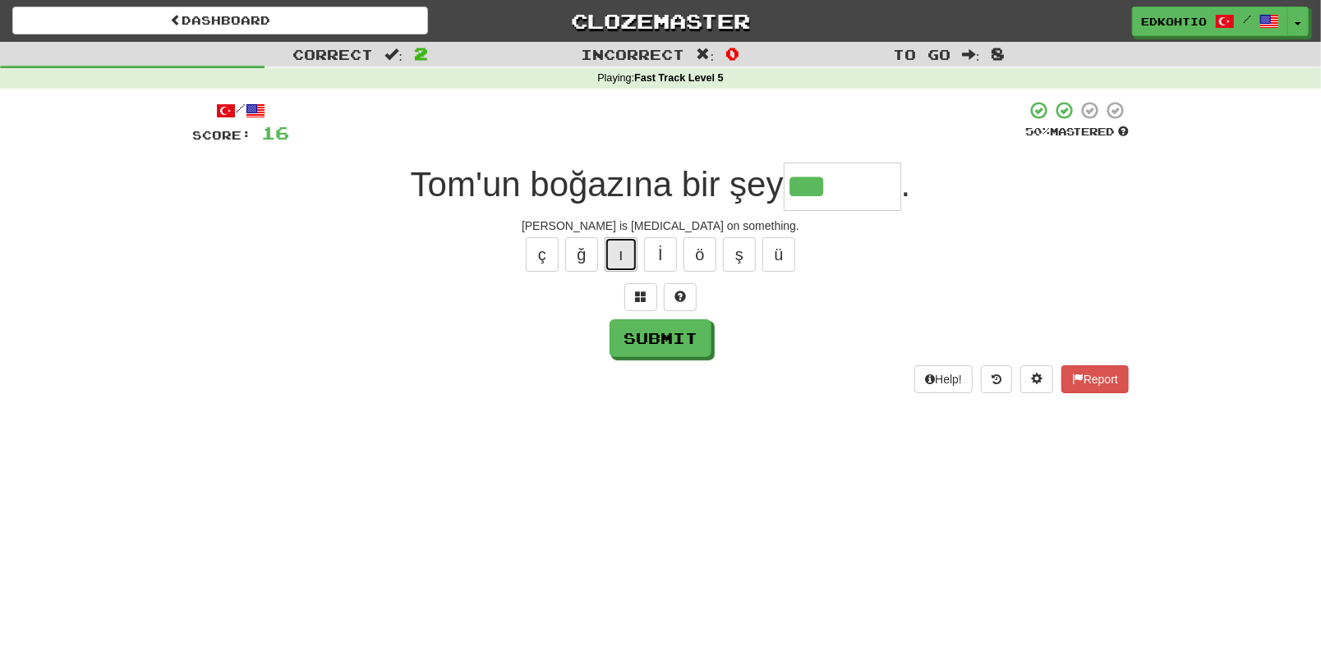
click at [622, 251] on button "ı" at bounding box center [621, 254] width 33 height 34
drag, startPoint x: 581, startPoint y: 255, endPoint x: 571, endPoint y: 252, distance: 10.2
click at [581, 254] on button "ğ" at bounding box center [581, 254] width 33 height 34
click at [545, 254] on button "ç" at bounding box center [542, 254] width 33 height 34
click at [614, 260] on button "ı" at bounding box center [621, 254] width 33 height 34
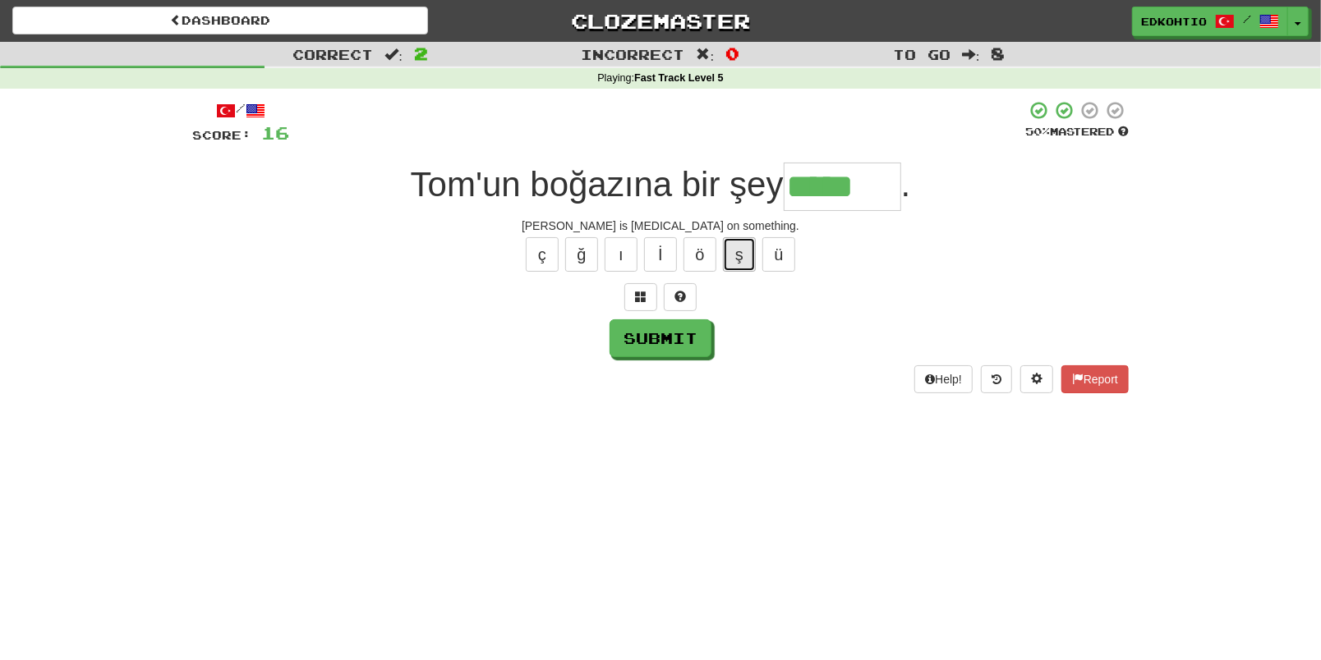
click at [742, 259] on button "ş" at bounding box center [739, 254] width 33 height 34
click at [684, 333] on button "Submit" at bounding box center [661, 339] width 102 height 38
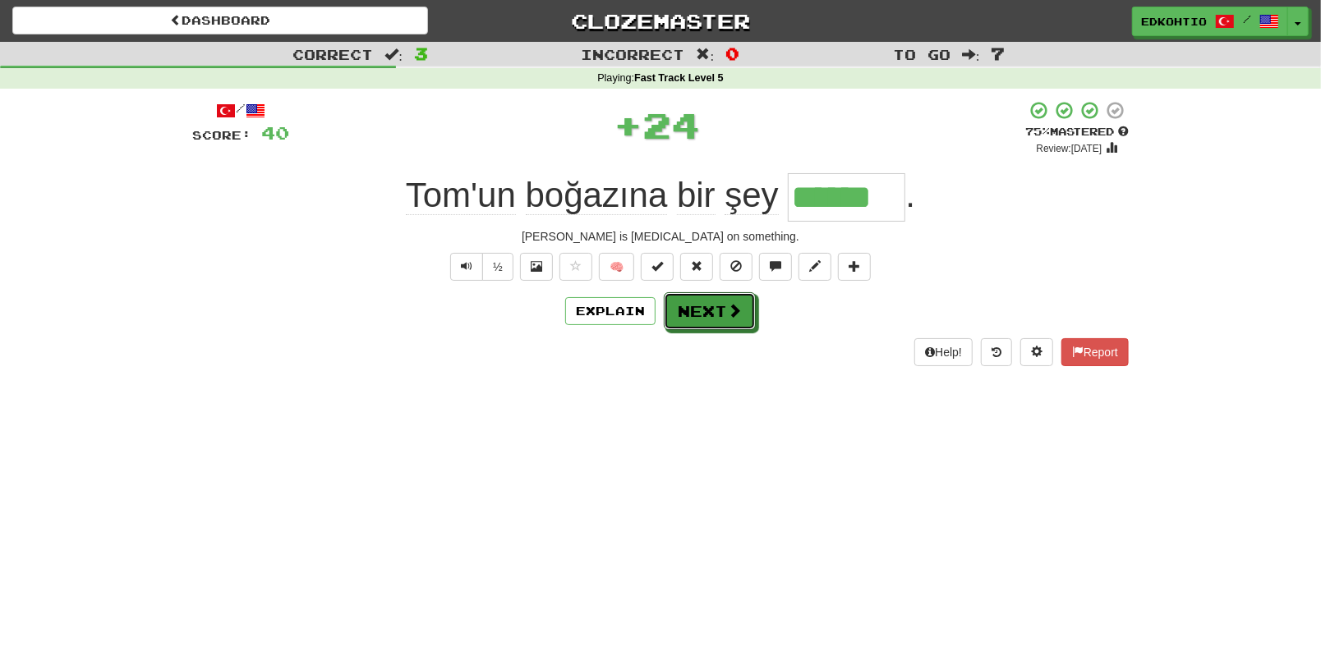
click at [701, 312] on button "Next" at bounding box center [710, 311] width 92 height 38
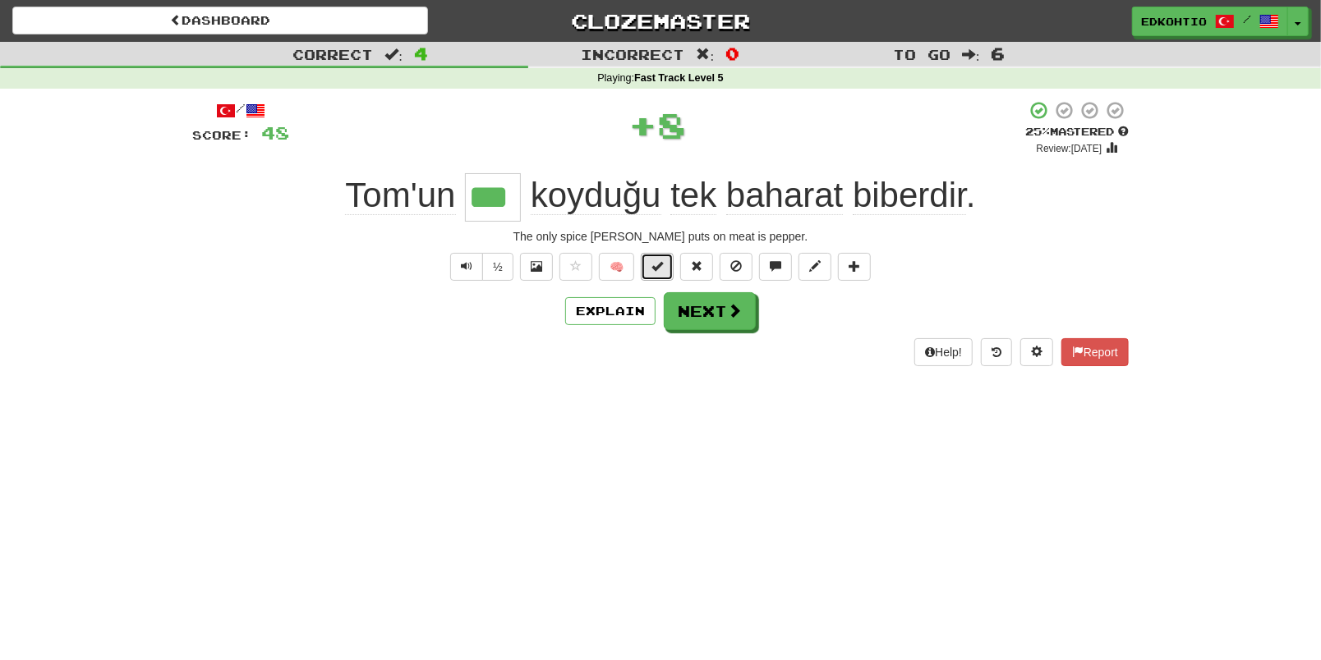
click at [655, 269] on span at bounding box center [656, 265] width 11 height 11
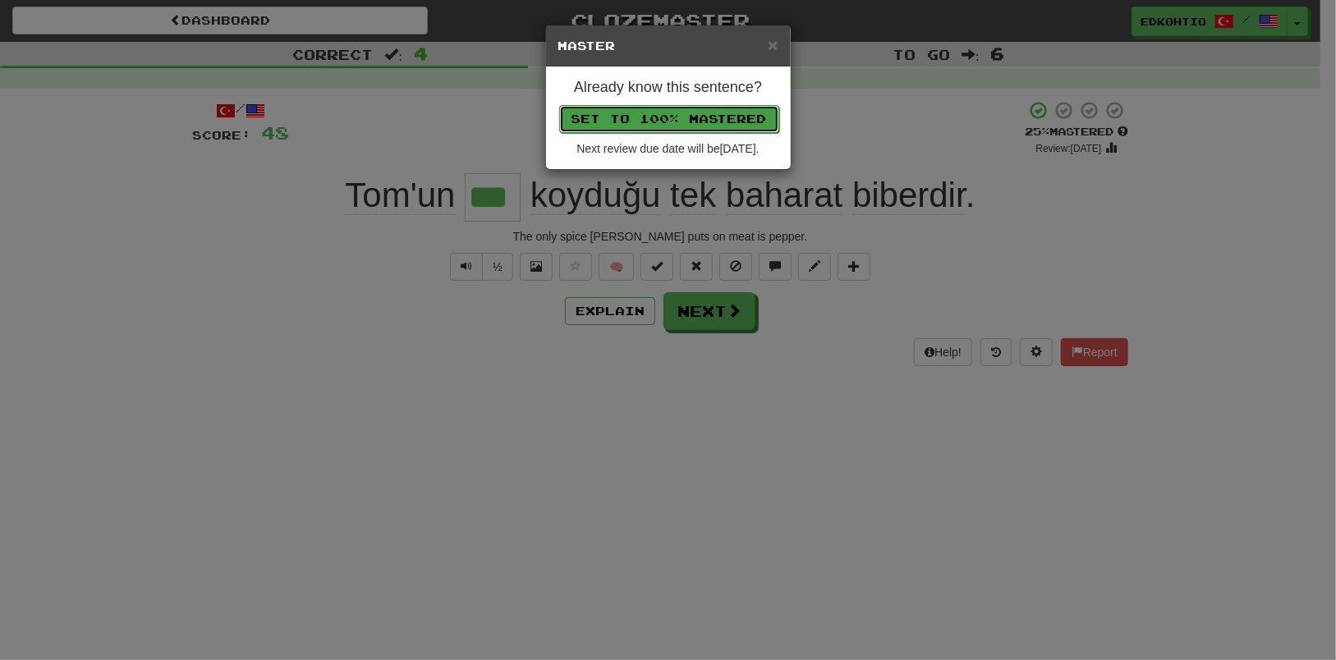
click at [666, 120] on button "Set to 100% Mastered" at bounding box center [669, 119] width 220 height 28
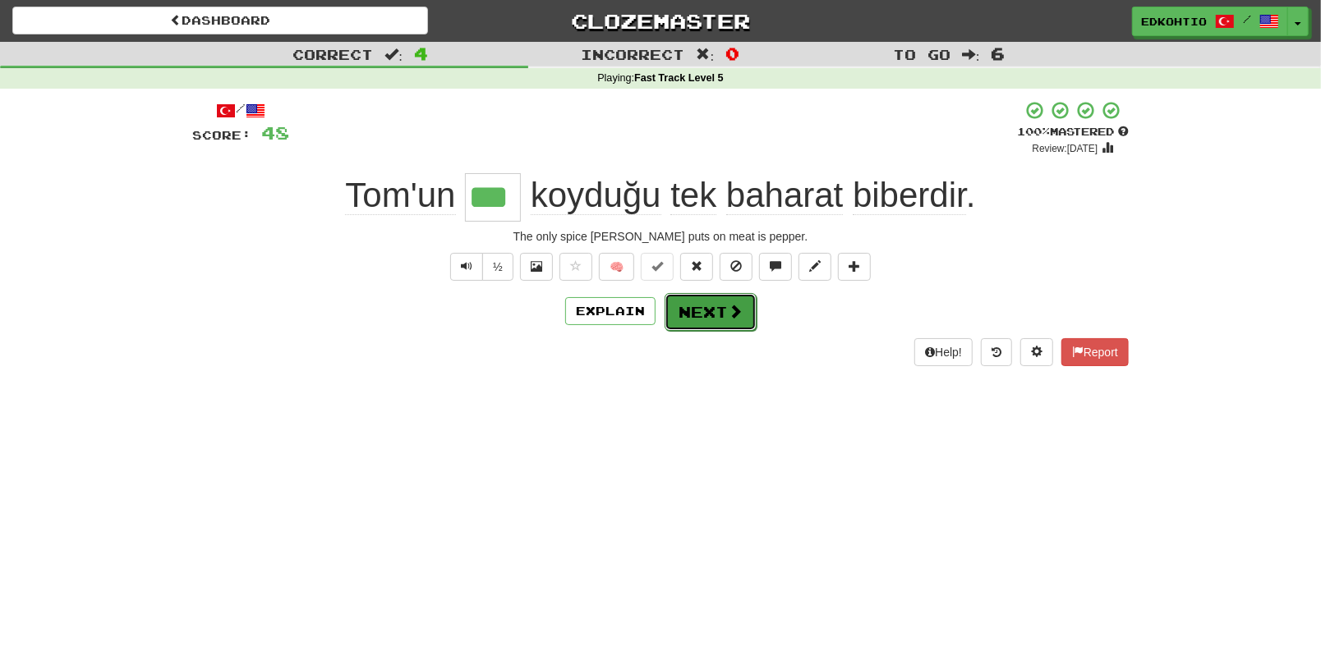
click at [695, 306] on button "Next" at bounding box center [710, 312] width 92 height 38
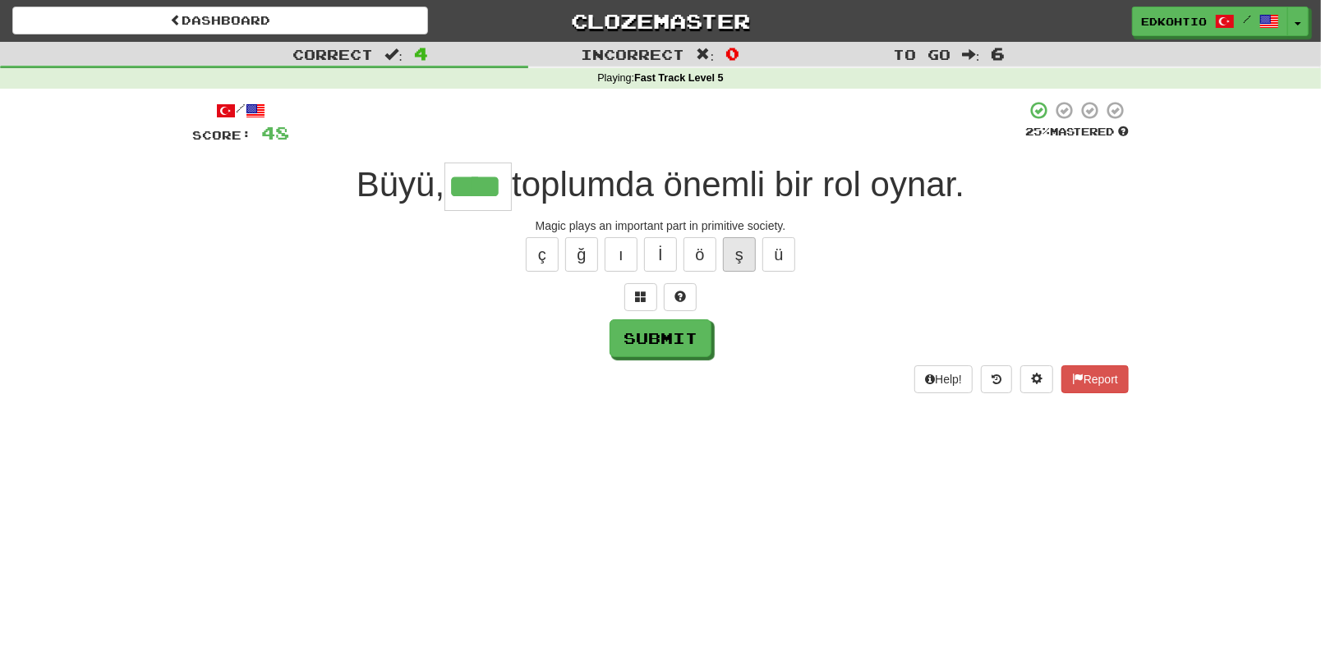
drag, startPoint x: 748, startPoint y: 232, endPoint x: 742, endPoint y: 241, distance: 11.4
click at [748, 234] on div "/ Score: 48 25 % Mastered Büyü, **** toplumda önemli bir rol oynar. Magic plays…" at bounding box center [660, 246] width 936 height 293
click at [736, 255] on button "ş" at bounding box center [739, 254] width 33 height 34
drag, startPoint x: 579, startPoint y: 247, endPoint x: 570, endPoint y: 257, distance: 13.4
click at [578, 250] on button "ğ" at bounding box center [581, 254] width 33 height 34
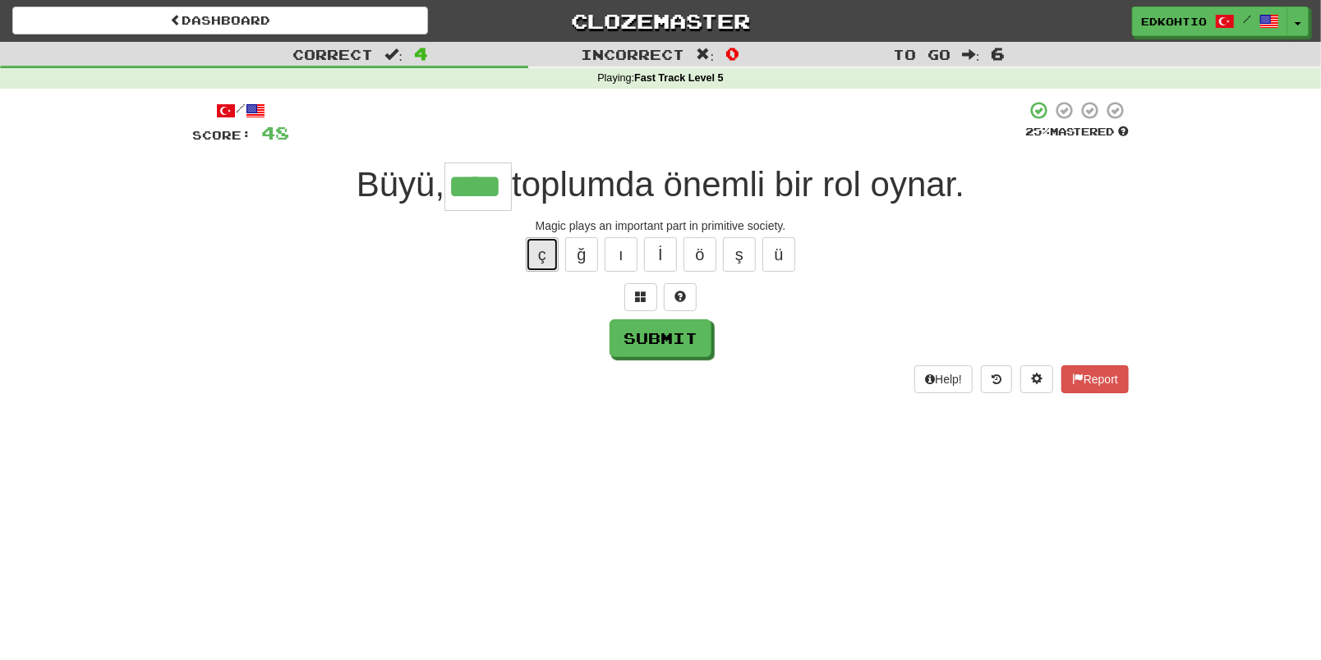
click at [556, 257] on button "ç" at bounding box center [542, 254] width 33 height 34
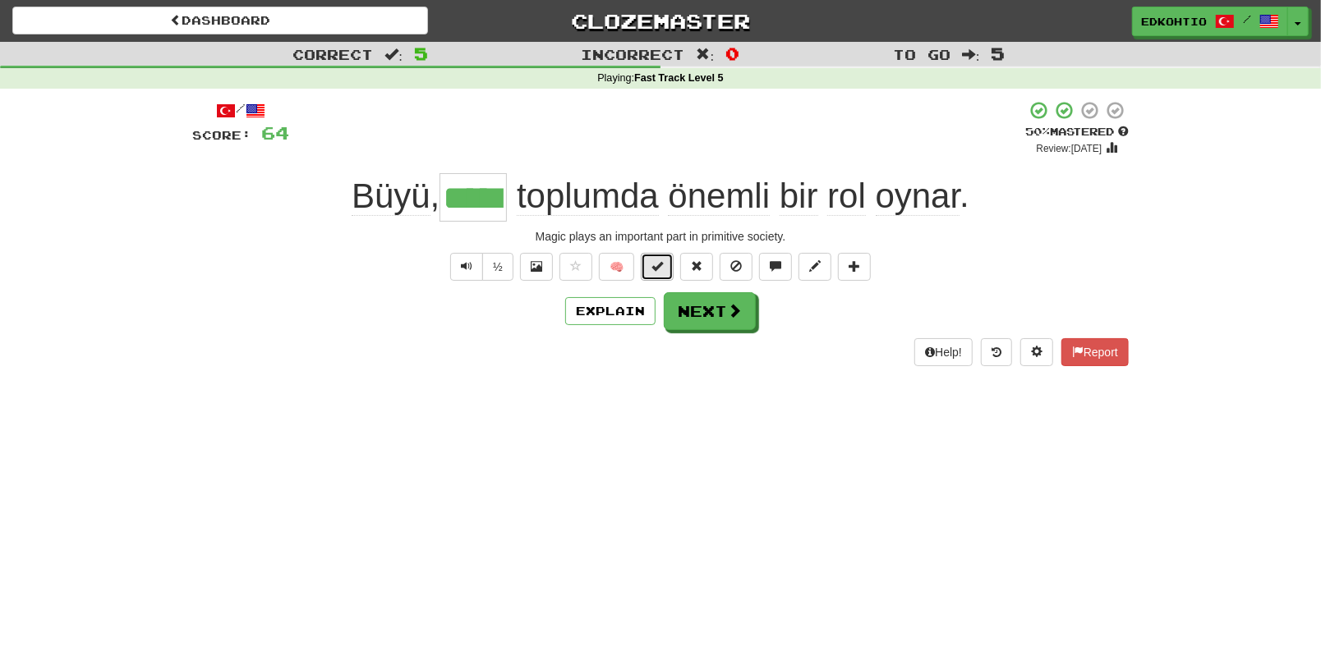
click at [663, 262] on span at bounding box center [656, 265] width 11 height 11
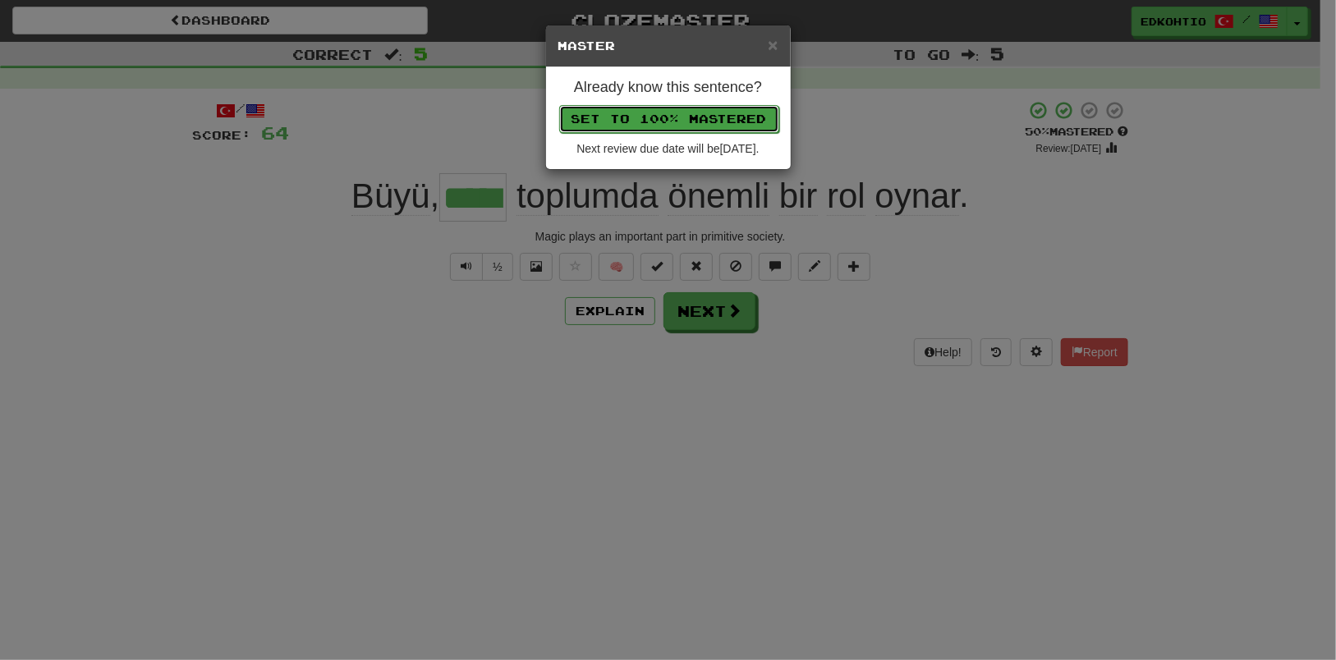
click at [654, 122] on button "Set to 100% Mastered" at bounding box center [669, 119] width 220 height 28
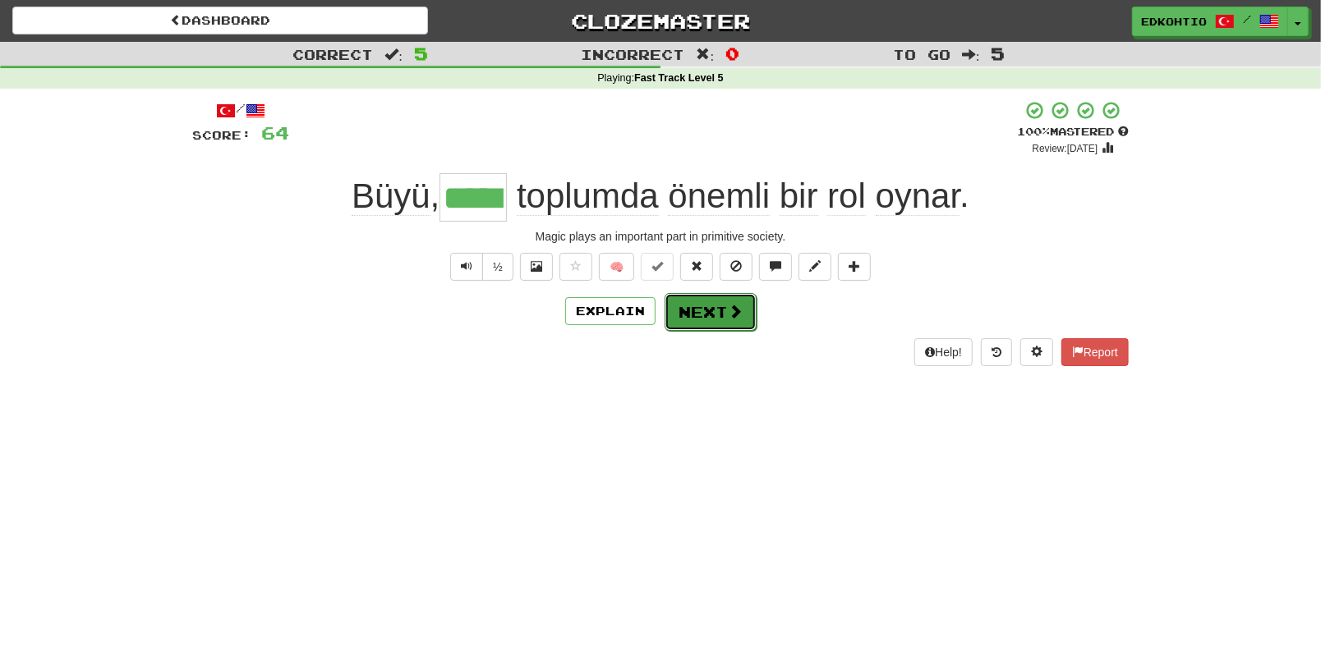
click at [695, 311] on button "Next" at bounding box center [710, 312] width 92 height 38
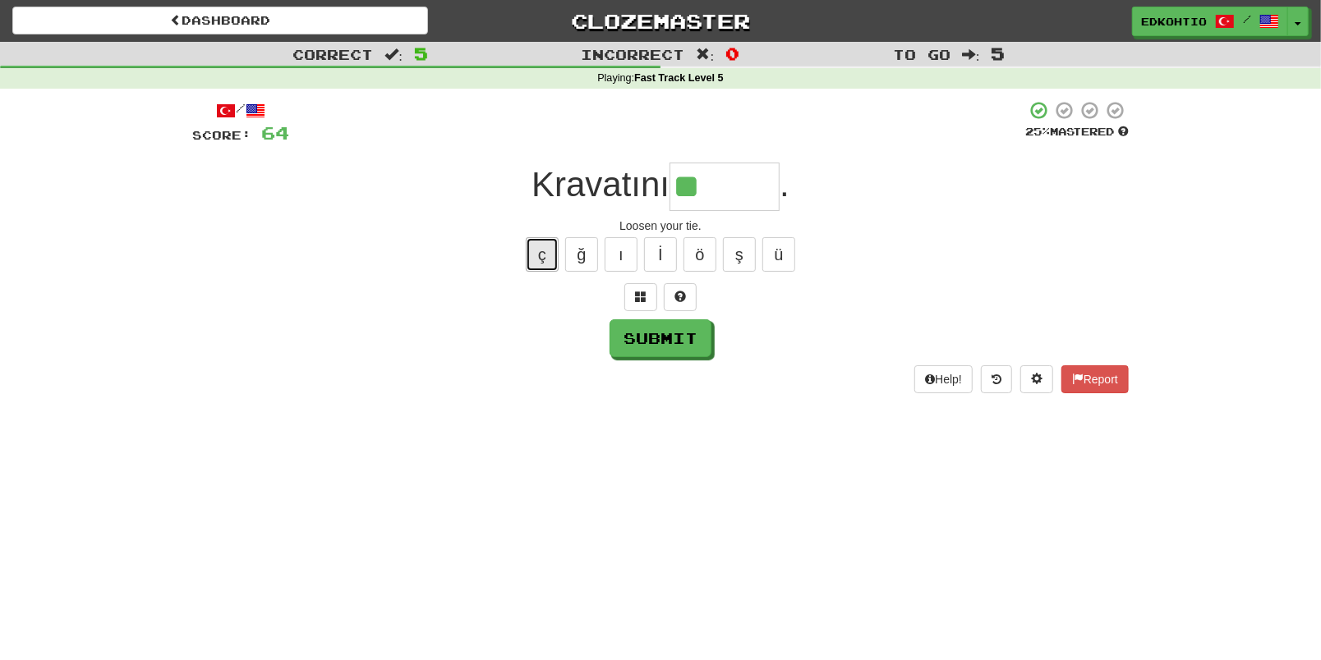
click at [538, 259] on button "ç" at bounding box center [542, 254] width 33 height 34
click at [582, 251] on button "ğ" at bounding box center [581, 254] width 33 height 34
click at [738, 251] on button "ş" at bounding box center [739, 254] width 33 height 34
click at [748, 254] on button "ş" at bounding box center [739, 254] width 33 height 34
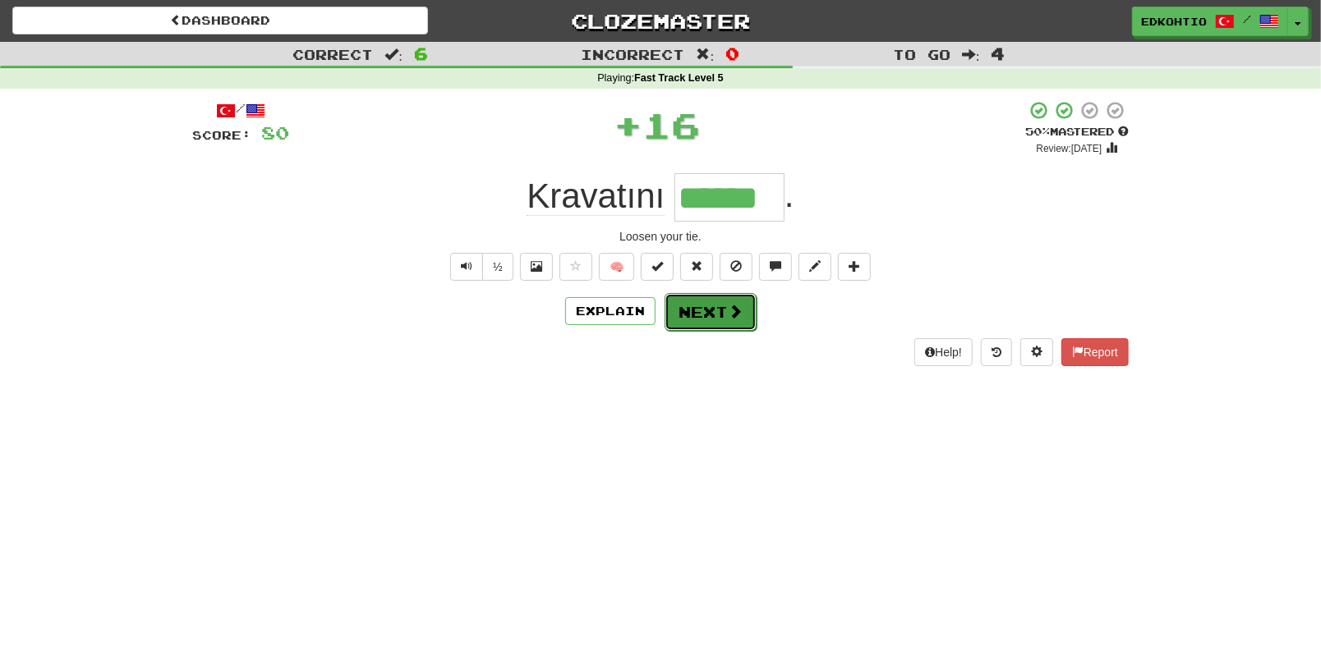
click at [714, 312] on button "Next" at bounding box center [710, 312] width 92 height 38
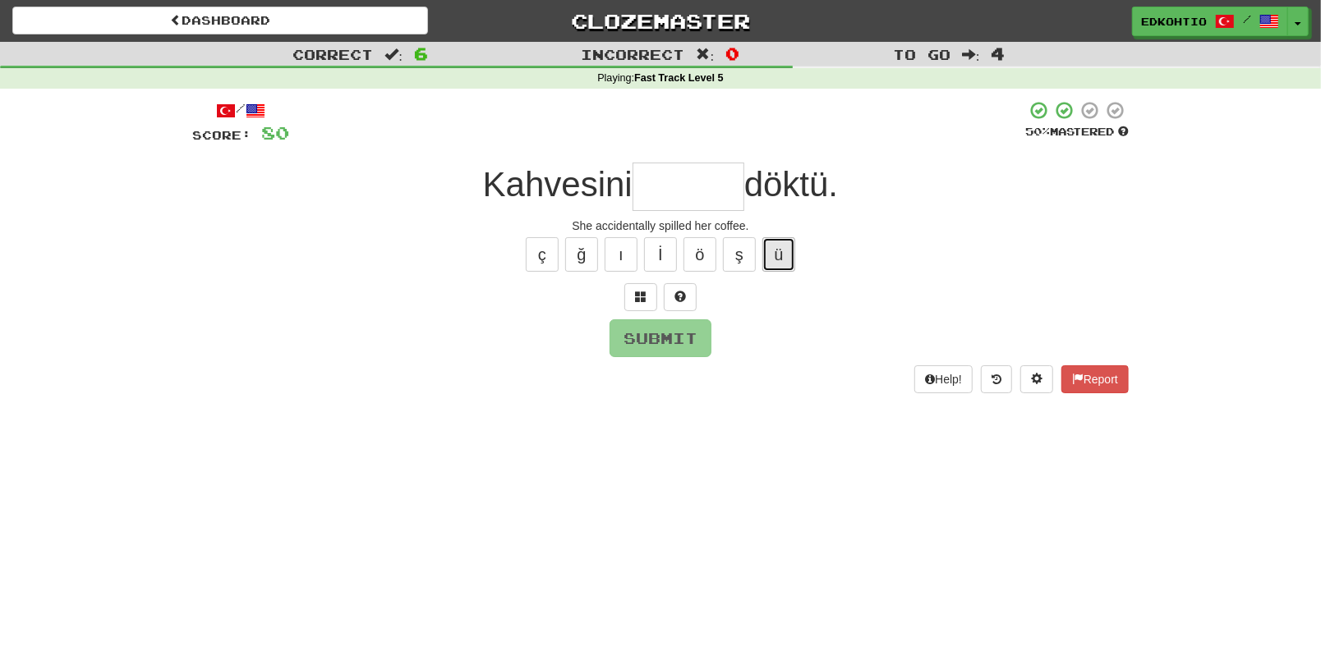
click at [784, 252] on button "ü" at bounding box center [778, 254] width 33 height 34
click at [752, 240] on button "ş" at bounding box center [739, 254] width 33 height 34
click at [709, 259] on button "ö" at bounding box center [699, 254] width 33 height 34
click at [620, 247] on button "ı" at bounding box center [621, 254] width 33 height 34
drag, startPoint x: 589, startPoint y: 246, endPoint x: 577, endPoint y: 251, distance: 13.0
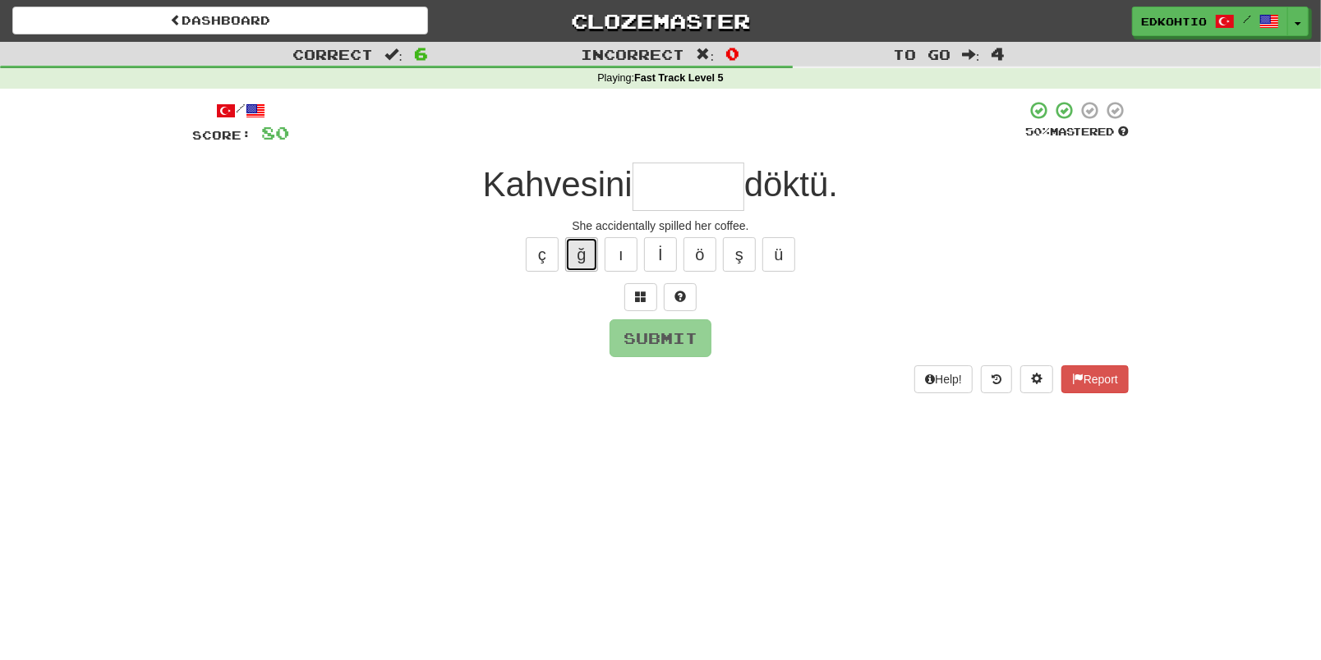
click at [588, 246] on button "ğ" at bounding box center [581, 254] width 33 height 34
drag, startPoint x: 542, startPoint y: 255, endPoint x: 555, endPoint y: 260, distance: 14.3
click at [542, 259] on button "ç" at bounding box center [542, 254] width 33 height 34
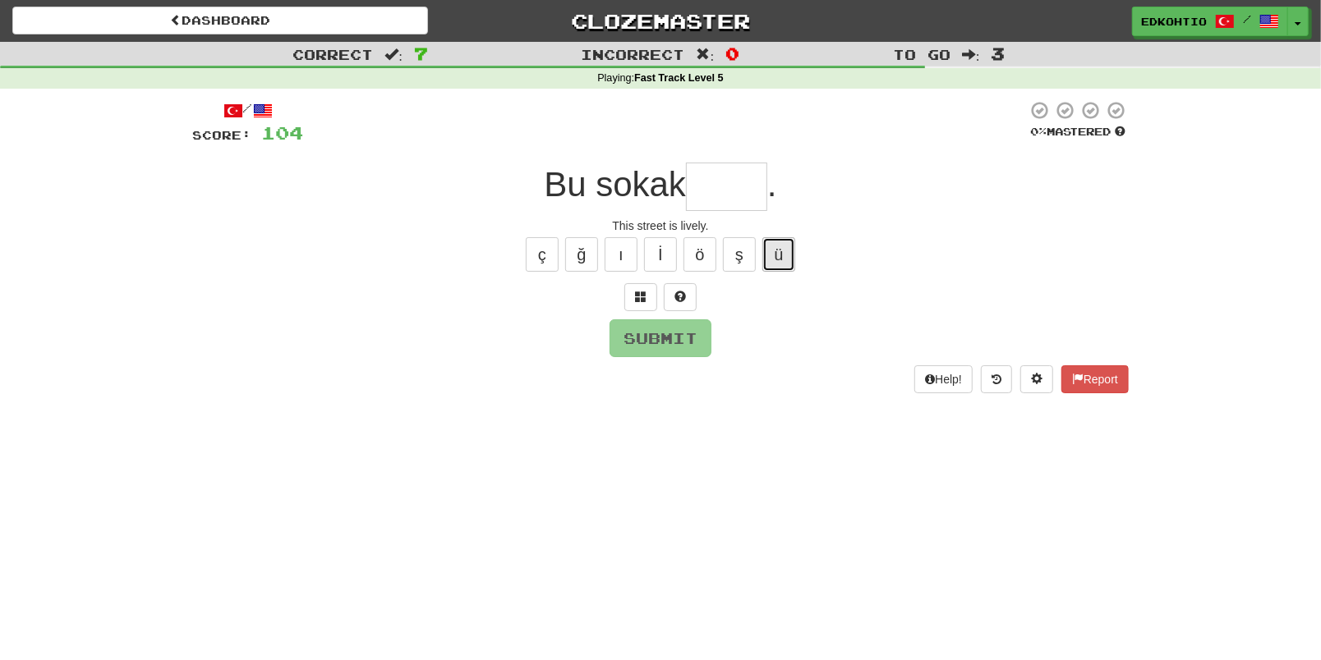
click at [782, 255] on button "ü" at bounding box center [778, 254] width 33 height 34
click at [747, 265] on button "ş" at bounding box center [739, 254] width 33 height 34
click at [696, 260] on button "ö" at bounding box center [699, 254] width 33 height 34
click at [628, 251] on button "ı" at bounding box center [621, 254] width 33 height 34
click at [581, 254] on button "ğ" at bounding box center [581, 254] width 33 height 34
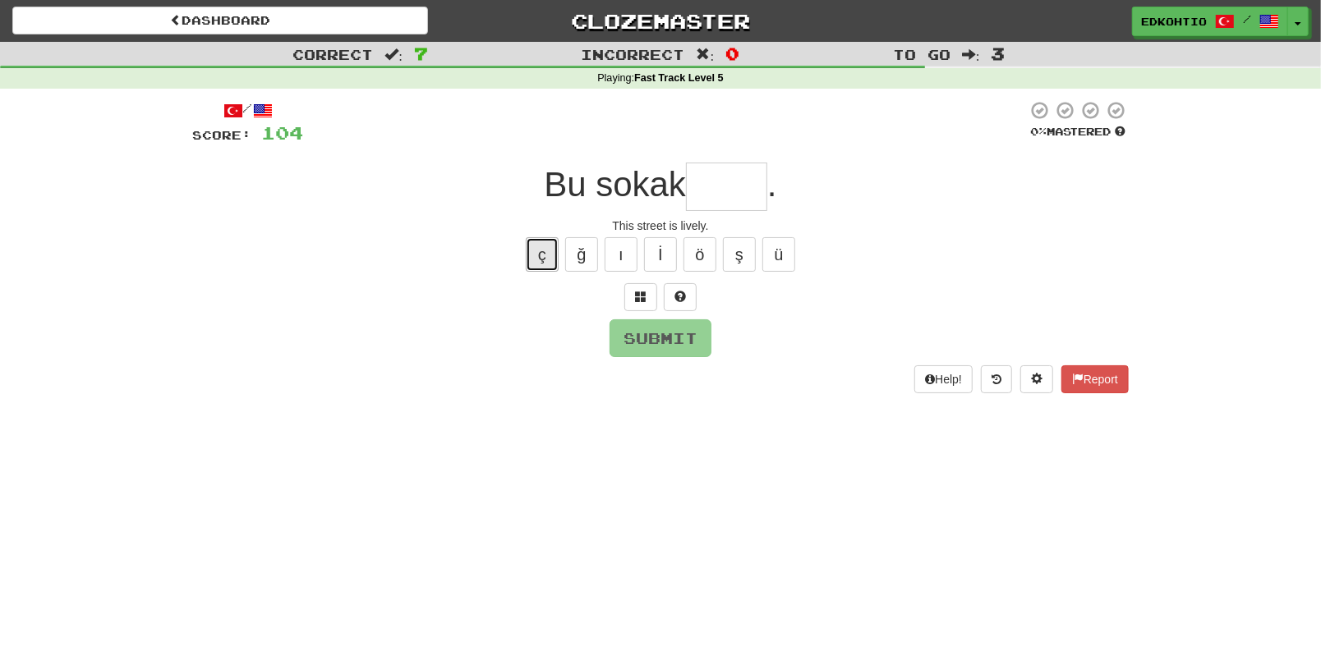
click at [536, 261] on button "ç" at bounding box center [542, 254] width 33 height 34
drag, startPoint x: 630, startPoint y: 254, endPoint x: 634, endPoint y: 265, distance: 12.2
click at [630, 255] on button "ı" at bounding box center [621, 254] width 33 height 34
click at [666, 344] on button "Submit" at bounding box center [661, 339] width 102 height 38
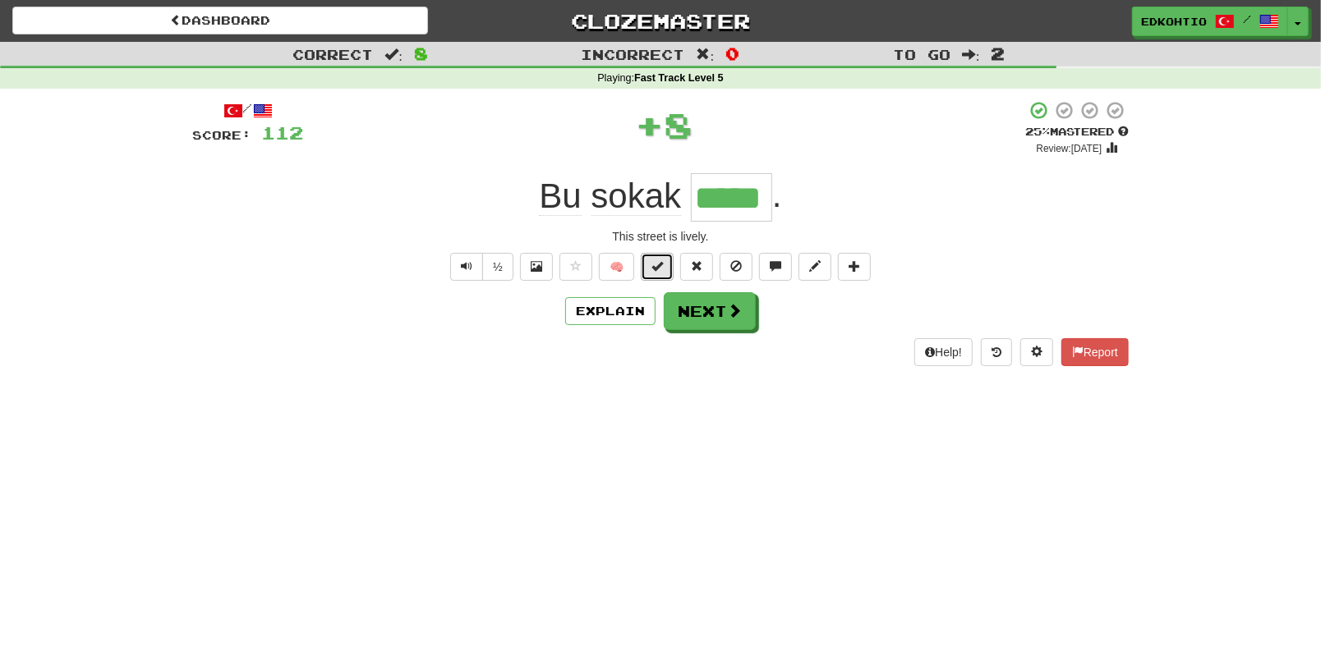
click at [650, 266] on button at bounding box center [657, 267] width 33 height 28
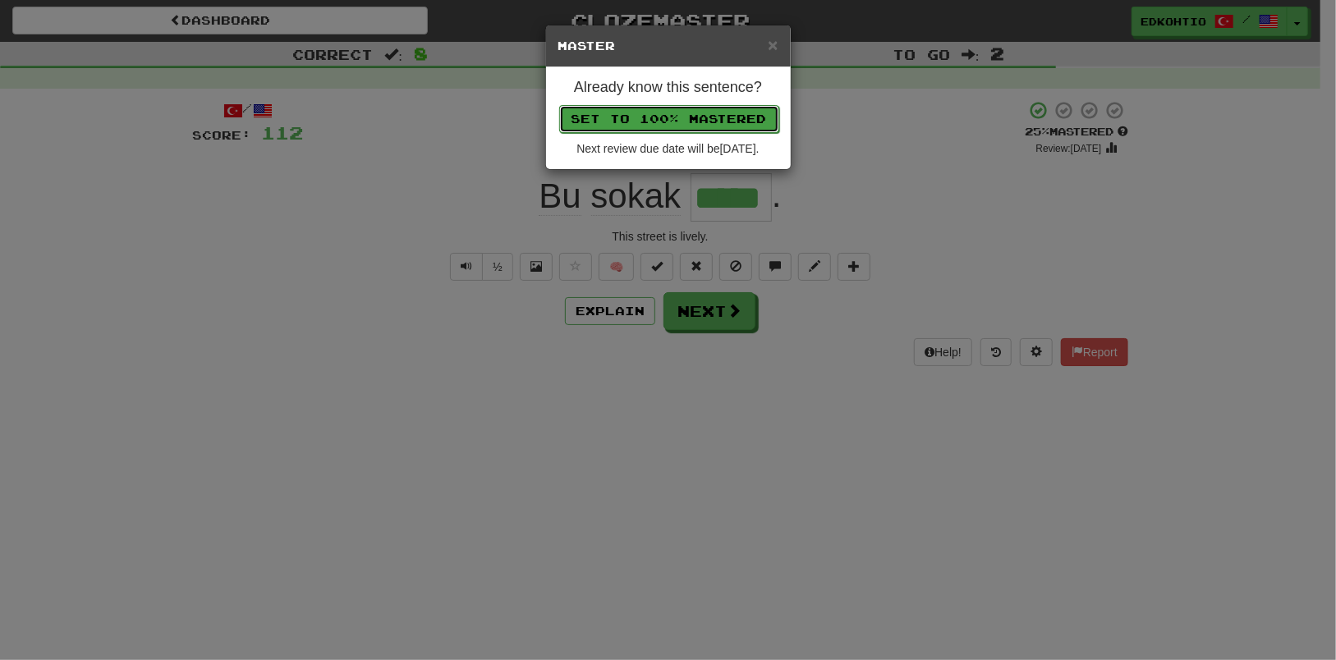
click at [669, 127] on button "Set to 100% Mastered" at bounding box center [669, 119] width 220 height 28
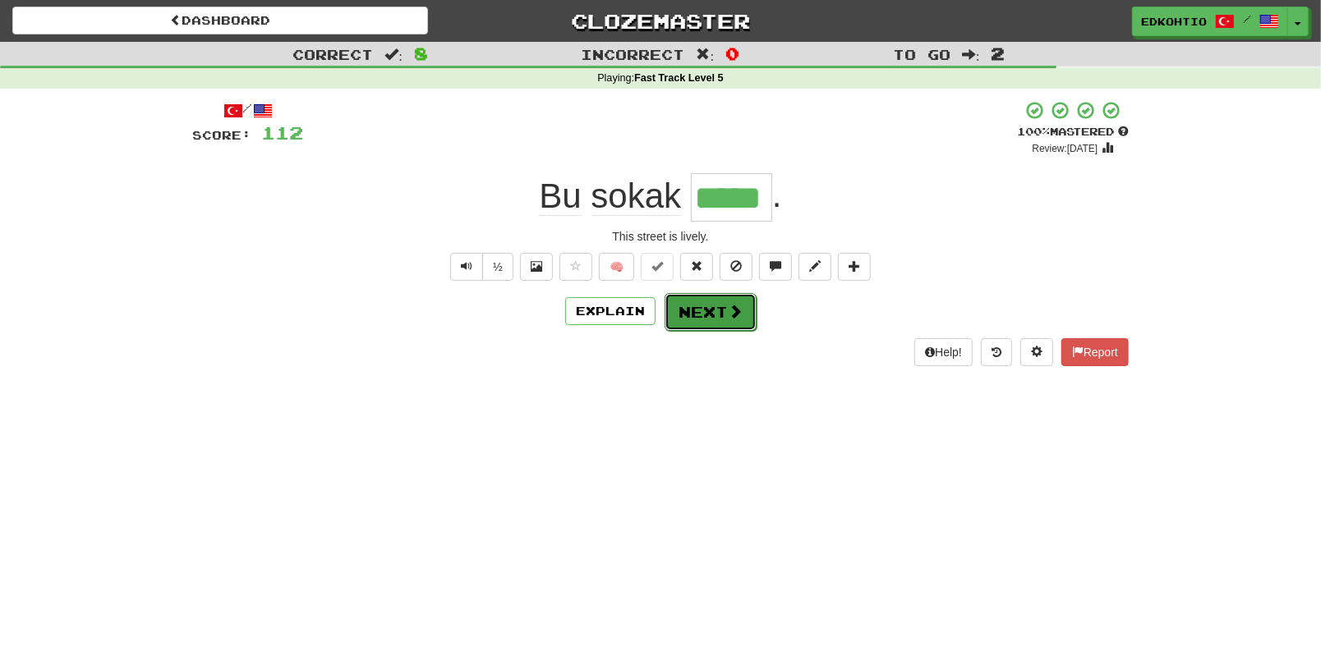
click at [709, 308] on button "Next" at bounding box center [710, 312] width 92 height 38
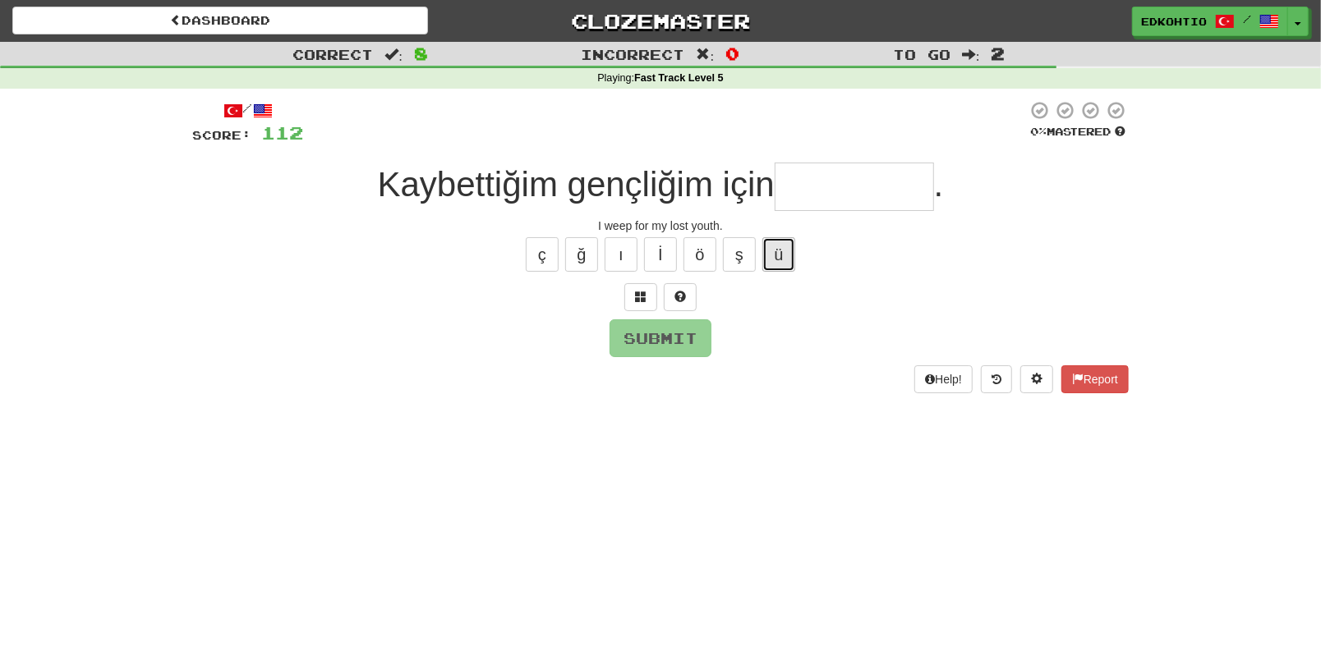
click at [774, 262] on button "ü" at bounding box center [778, 254] width 33 height 34
drag, startPoint x: 588, startPoint y: 249, endPoint x: 595, endPoint y: 265, distance: 18.0
click at [588, 250] on button "ğ" at bounding box center [581, 254] width 33 height 34
drag, startPoint x: 609, startPoint y: 260, endPoint x: 627, endPoint y: 278, distance: 24.4
click at [616, 266] on button "ı" at bounding box center [621, 254] width 33 height 34
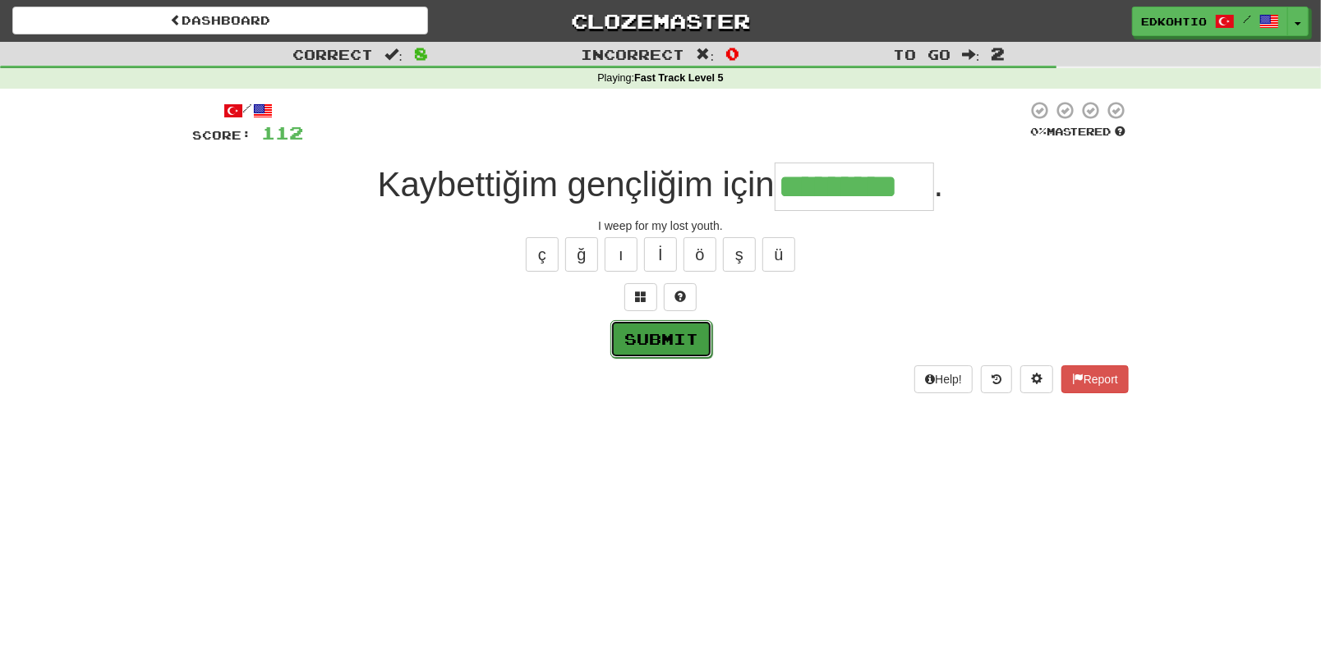
click at [664, 350] on button "Submit" at bounding box center [661, 339] width 102 height 38
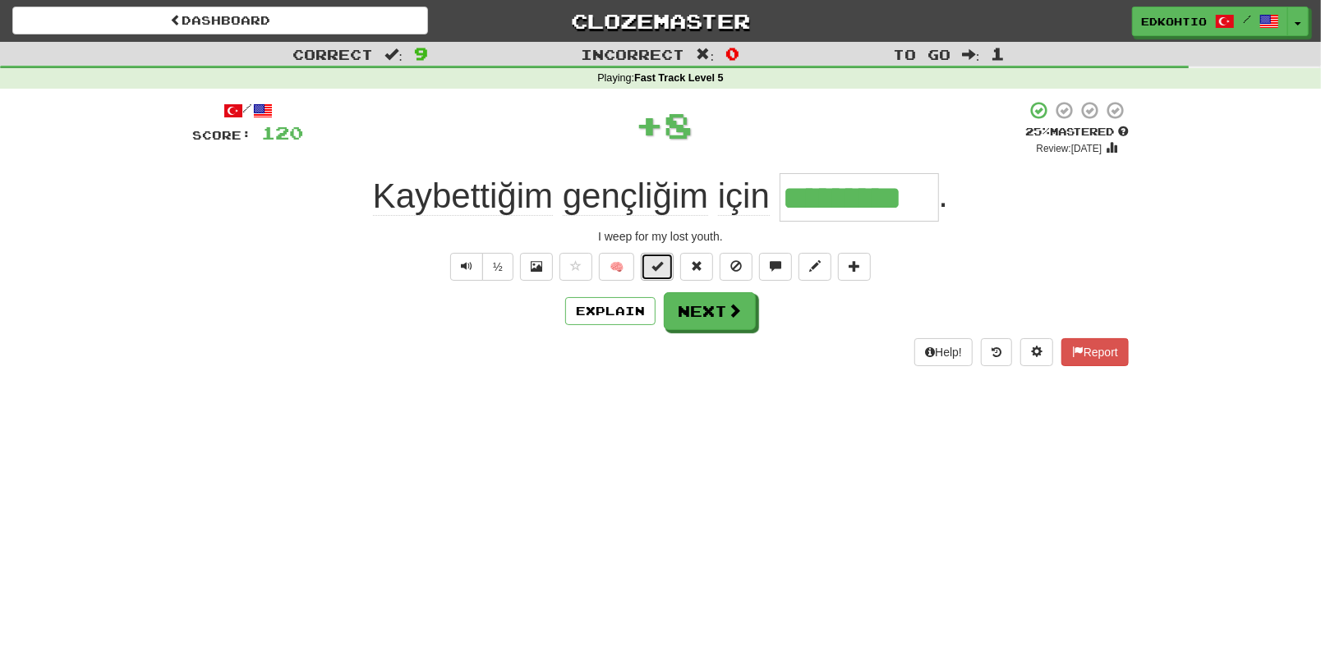
click at [657, 271] on span at bounding box center [656, 265] width 11 height 11
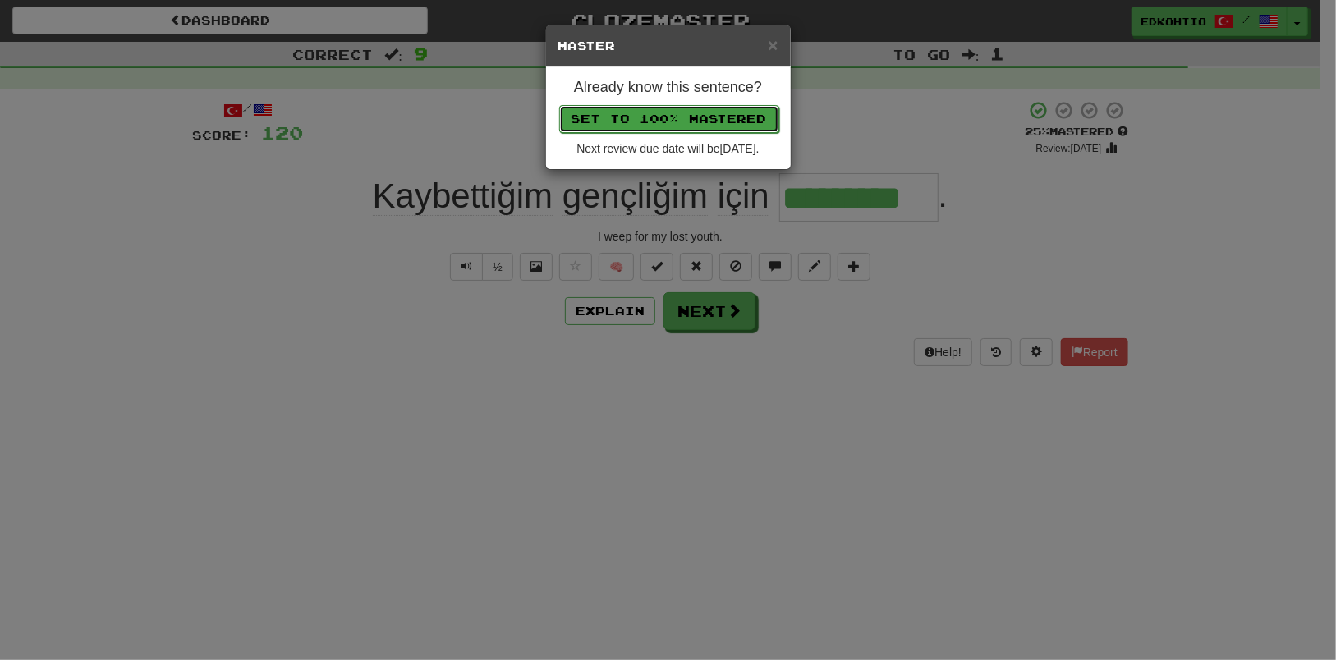
click at [657, 127] on button "Set to 100% Mastered" at bounding box center [669, 119] width 220 height 28
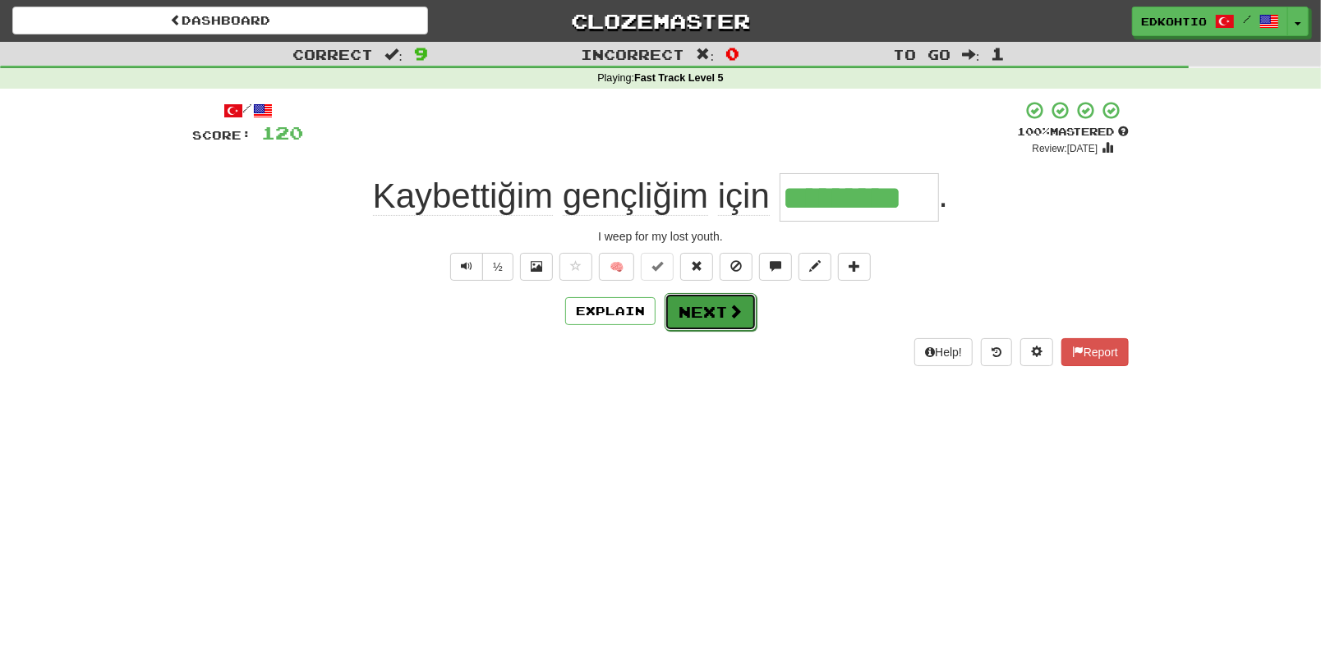
click at [705, 318] on button "Next" at bounding box center [710, 312] width 92 height 38
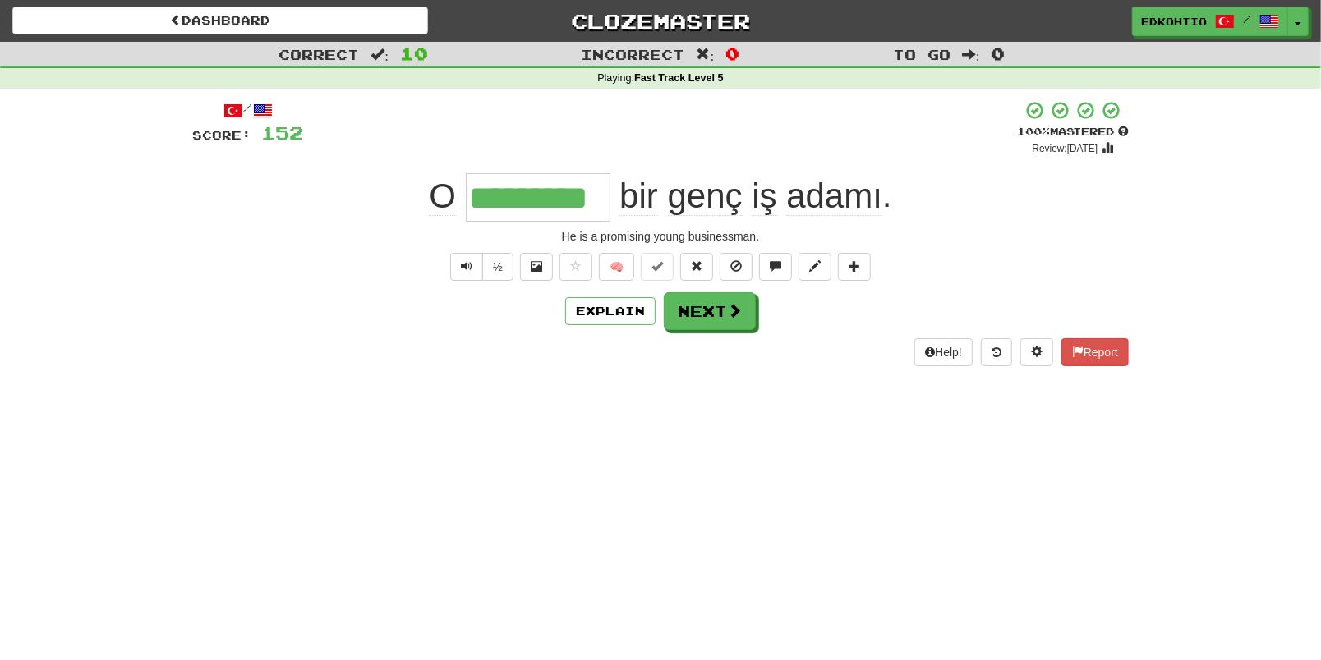
click at [641, 445] on div "Dashboard Clozemaster edkohtio / Toggle Dropdown Dashboard Leaderboard Activity…" at bounding box center [660, 330] width 1321 height 660
click at [710, 318] on button "Next" at bounding box center [710, 312] width 92 height 38
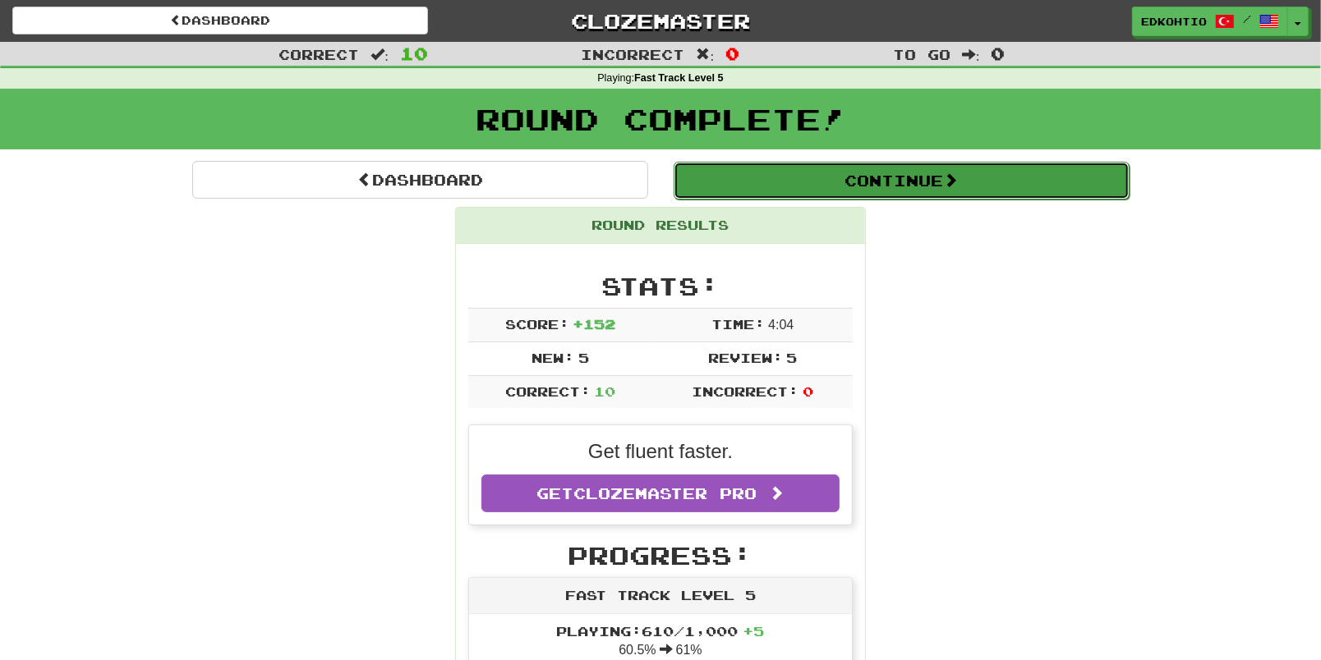
click at [876, 173] on button "Continue" at bounding box center [901, 181] width 456 height 38
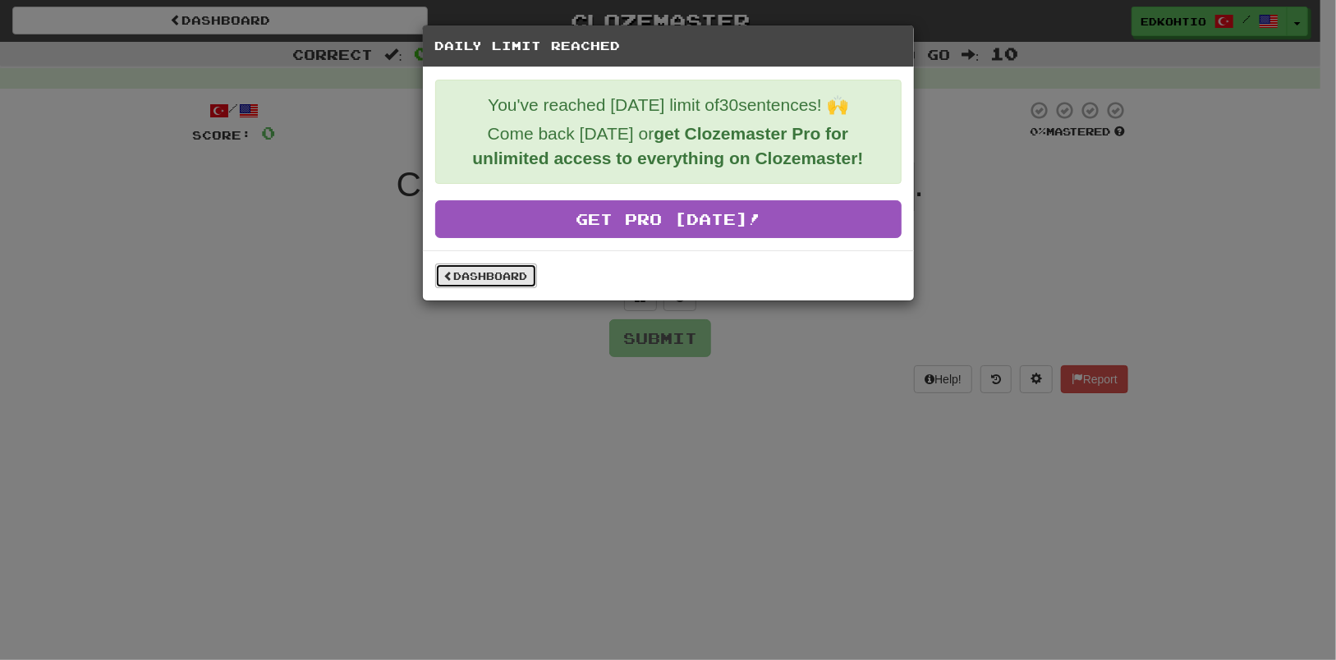
click at [499, 279] on link "Dashboard" at bounding box center [486, 276] width 102 height 25
